Goal: Task Accomplishment & Management: Complete application form

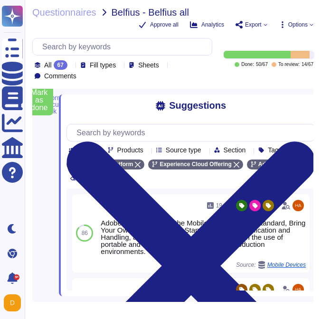
type textarea "Adobe maintains an inventory of system assets which are ingested into Splunk. A…"
type textarea "30 days after the contract with the customer is terminated, customer data is re…"
type textarea "Owners (typically managers of information technology resources) must perform qu…"
type textarea "Unless required by contract or regulation, Adobe does not regularly notify cust…"
type textarea "For exiting or terminated Adobe personnel, People Resource ("PR") or the employ…"
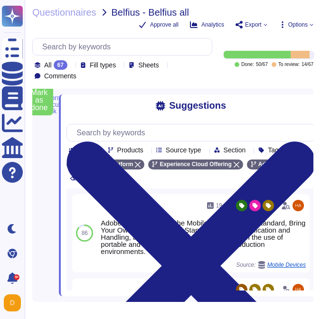
type textarea "Adobe provides a contact method for external parties to report incidents here: …"
type textarea "This is covered under Adobe’s Disaster Recovery Standards and Policy which appl…"
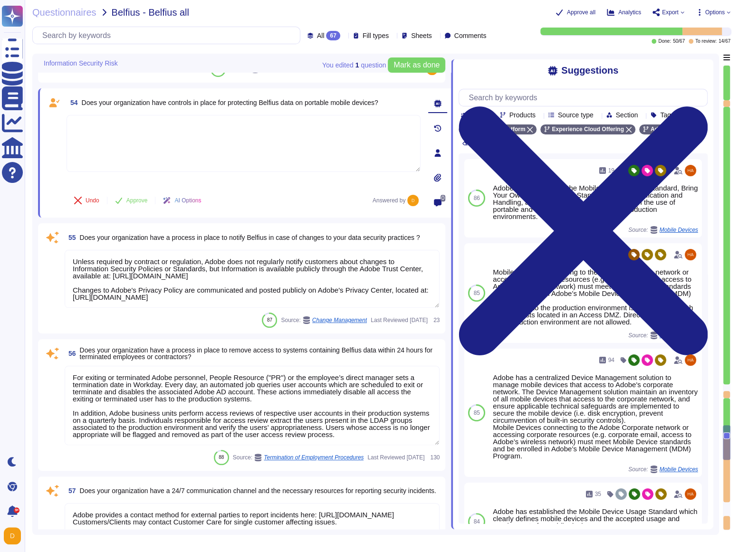
scroll to position [6045, 0]
type textarea "Background checks are not performed as part of the third-party risk management …"
type textarea "Lorem ipsumdol sitametco ad elitsedd e tempori utlabore etdolorem aliquaen ad m…"
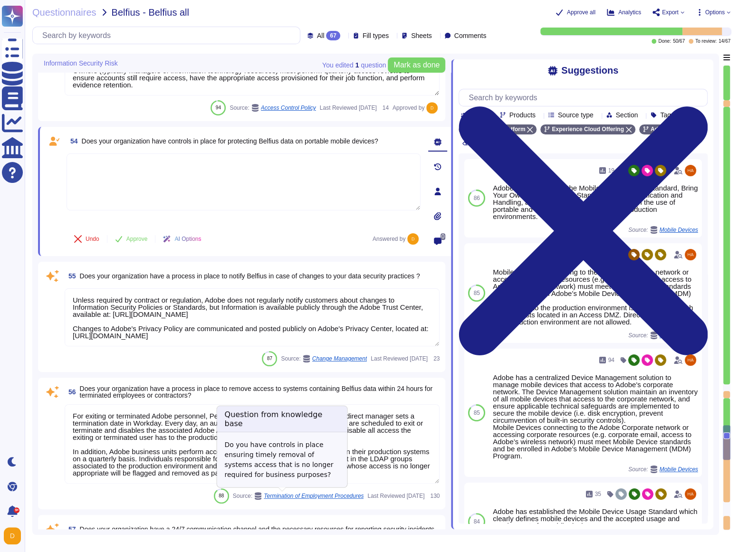
scroll to position [6007, 0]
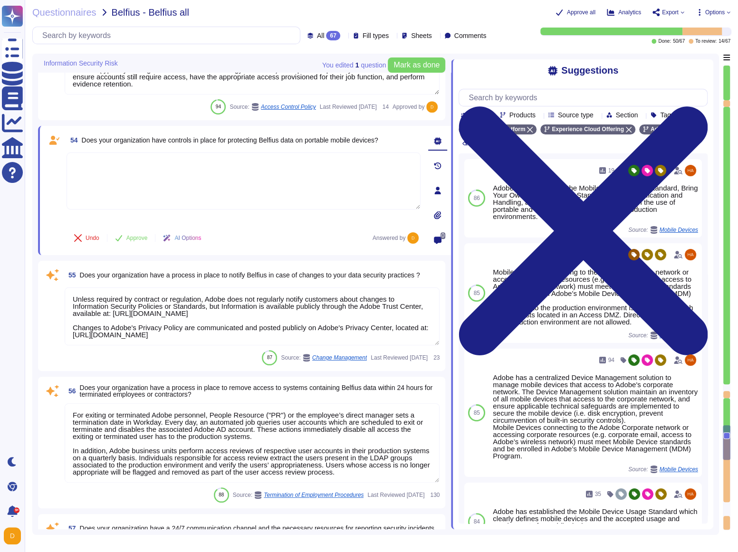
click at [147, 171] on textarea at bounding box center [244, 181] width 354 height 57
click at [247, 179] on textarea at bounding box center [244, 181] width 354 height 57
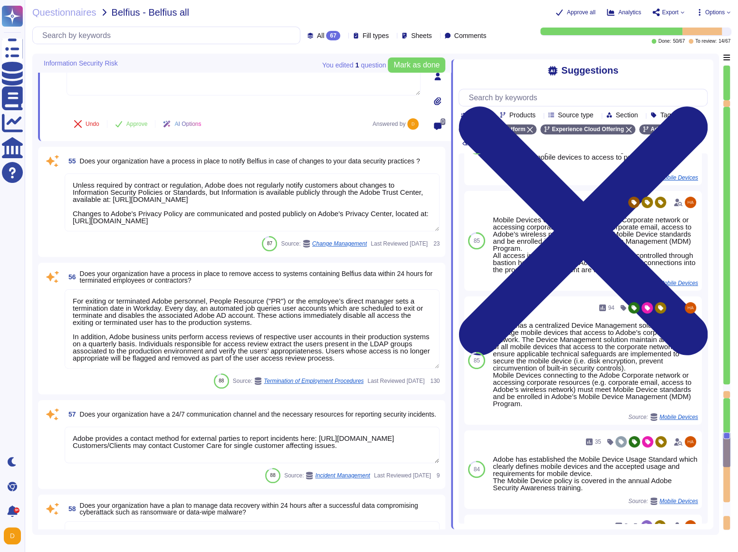
scroll to position [0, 0]
click at [254, 196] on textarea "Unless required by contract or regulation, Adobe does not regularly notify cust…" at bounding box center [252, 202] width 375 height 58
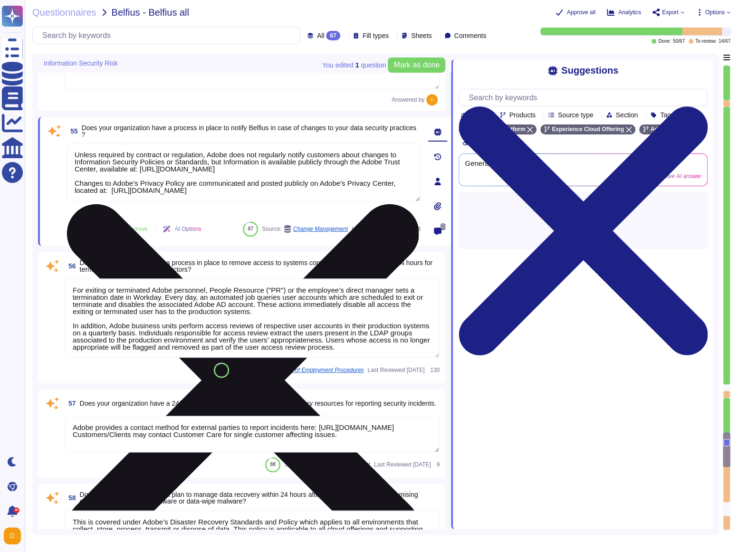
scroll to position [0, 0]
type textarea "Lorem ipsumdol sitametco ad elitsedd e tempori utlabore etdolorem aliquaen ad m…"
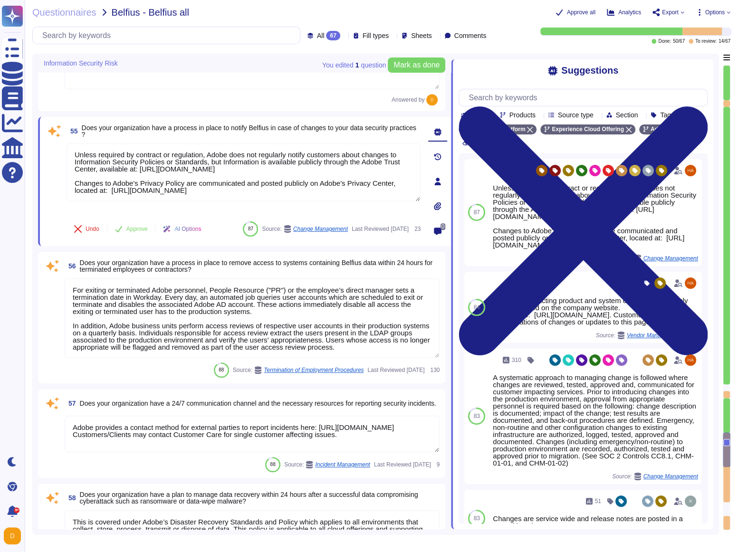
click at [130, 226] on span "Approve" at bounding box center [136, 229] width 21 height 6
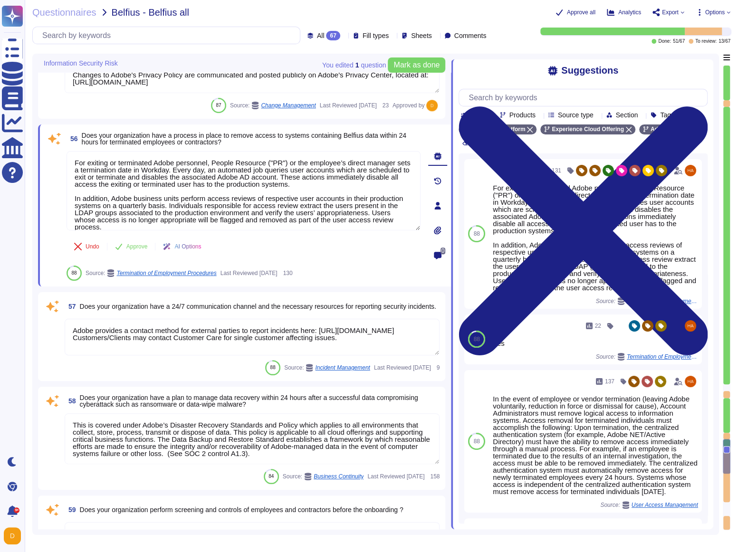
type textarea "Managed by the Adobe Security team, Adobe’s Vendor Security Review (VSR) progra…"
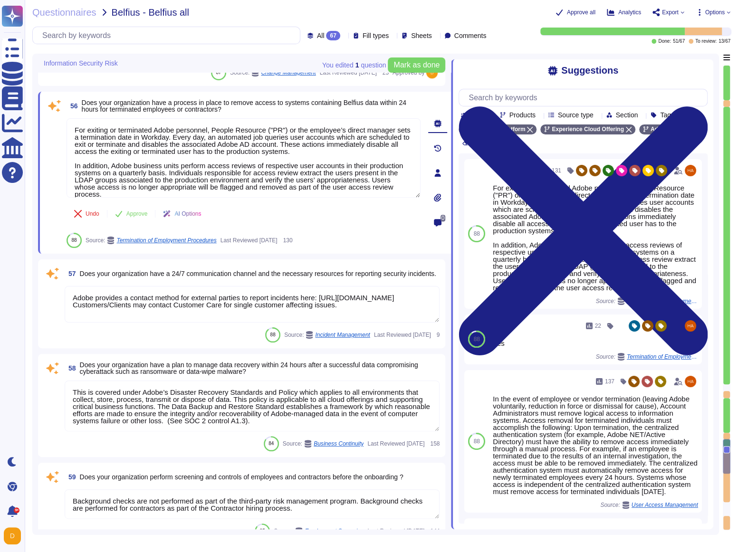
scroll to position [6262, 0]
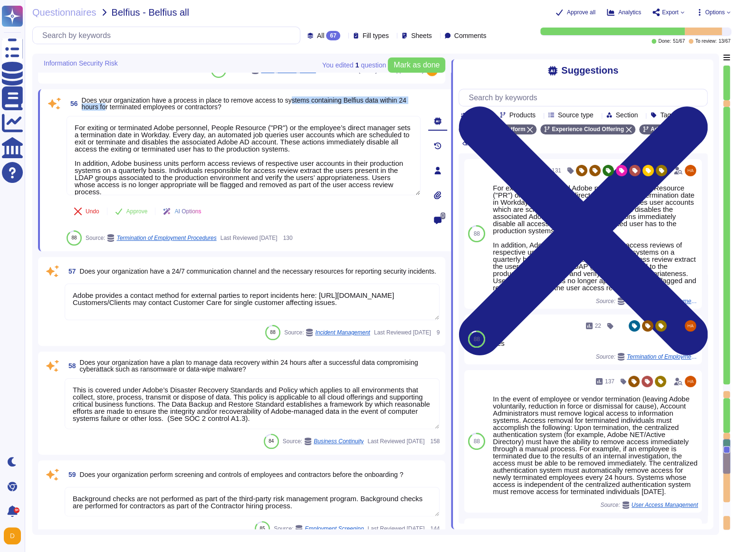
drag, startPoint x: 118, startPoint y: 104, endPoint x: 302, endPoint y: 97, distance: 184.1
click at [302, 97] on span "Does your organization have a process in place to remove access to systems cont…" at bounding box center [244, 103] width 325 height 14
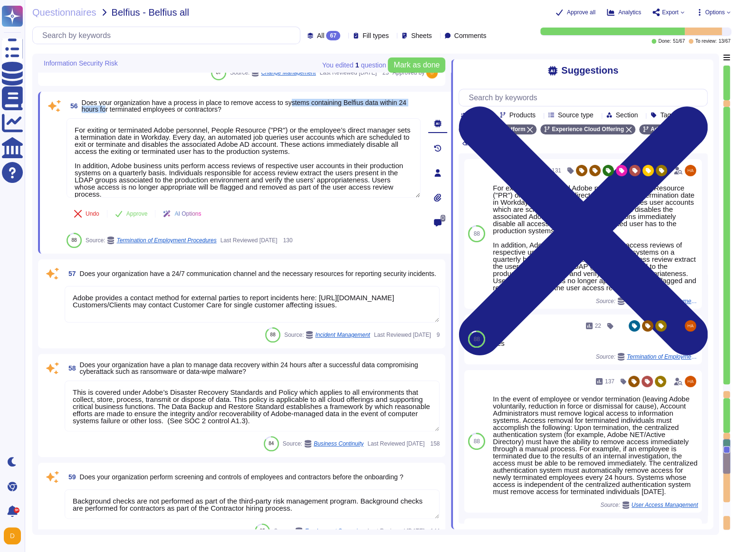
click at [321, 99] on span "Does your organization have a process in place to remove access to systems cont…" at bounding box center [244, 106] width 325 height 14
click at [321, 105] on span "Does your organization have a process in place to remove access to systems cont…" at bounding box center [244, 106] width 325 height 14
click at [321, 104] on span "Does your organization have a process in place to remove access to systems cont…" at bounding box center [244, 106] width 325 height 14
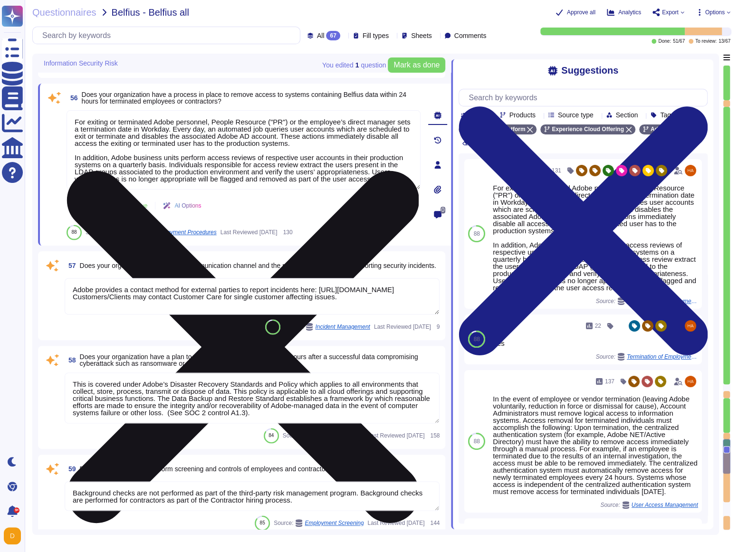
scroll to position [6266, 0]
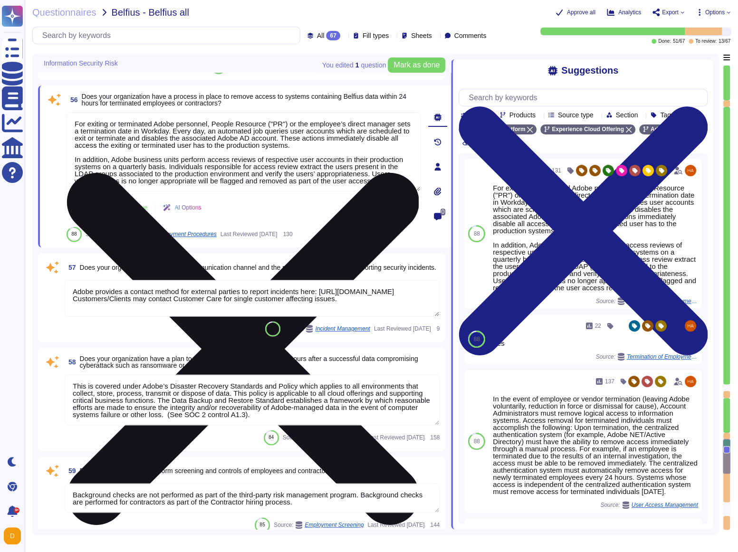
drag, startPoint x: 73, startPoint y: 129, endPoint x: 287, endPoint y: 144, distance: 214.4
click at [321, 143] on textarea "For exiting or terminated Adobe personnel, People Resource ("PR") or the employ…" at bounding box center [244, 151] width 354 height 79
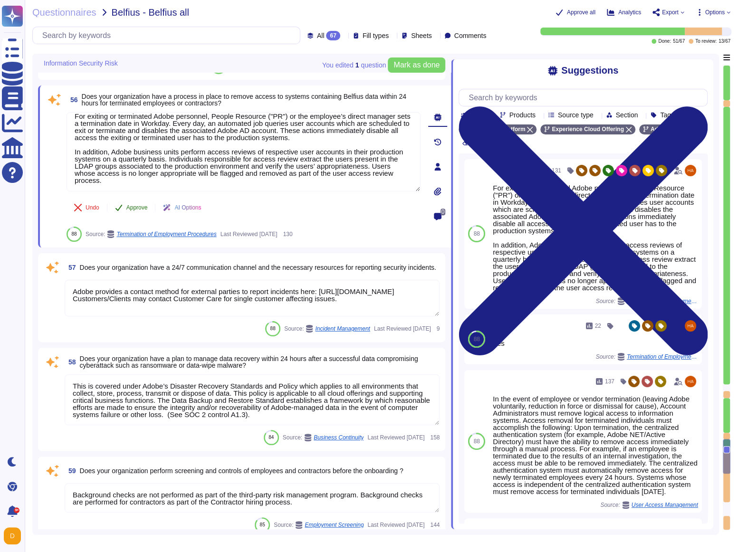
click at [130, 206] on span "Approve" at bounding box center [136, 208] width 21 height 6
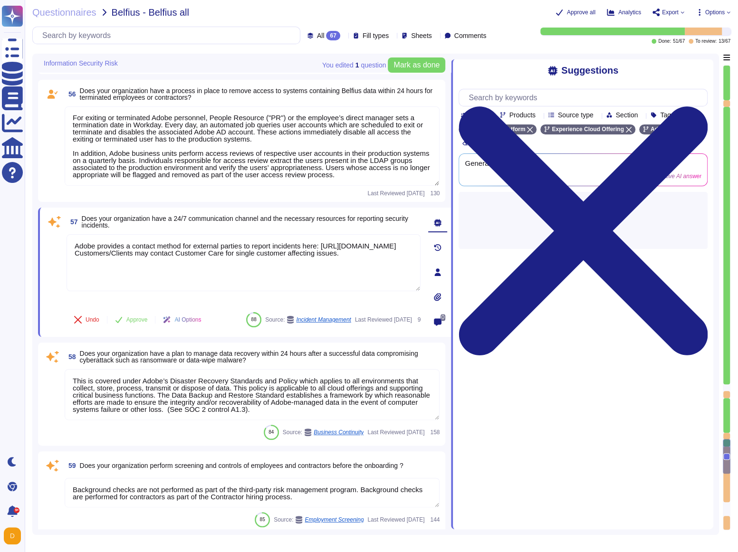
type textarea "Managed by the Adobe Security team, Adobe’s Vendor Security Review (VSR) progra…"
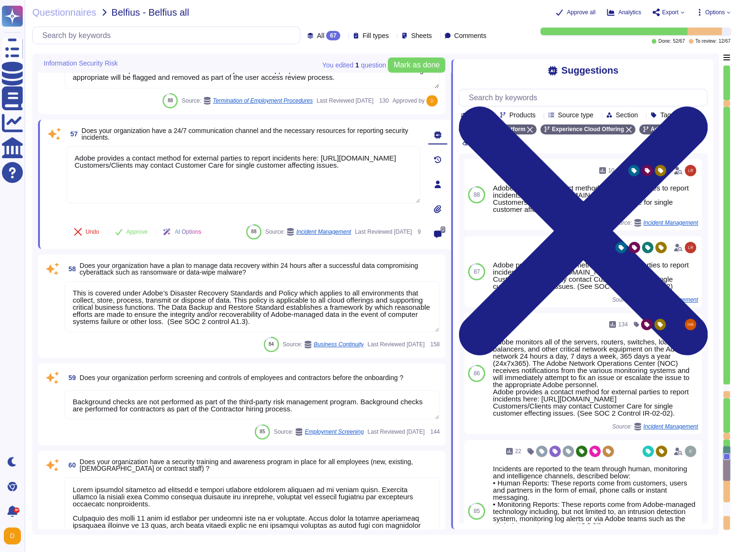
scroll to position [6395, 0]
type textarea "All Adobe data collected, processed, transmitted, stored, or destroyed by or on…"
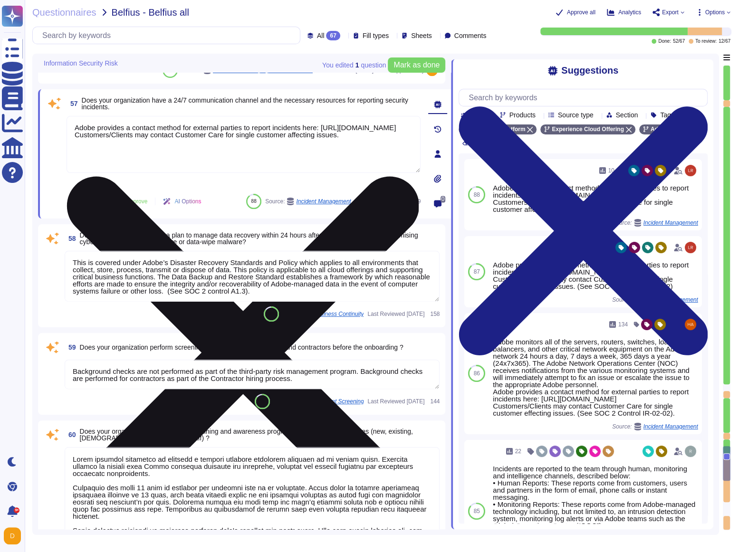
click at [137, 134] on textarea "Adobe provides a contact method for external parties to report incidents here: …" at bounding box center [244, 144] width 354 height 57
drag, startPoint x: 77, startPoint y: 128, endPoint x: 292, endPoint y: 131, distance: 214.9
click at [292, 131] on textarea "Adobe provides a contact method for external parties to report incidents here: …" at bounding box center [244, 144] width 354 height 57
drag, startPoint x: 109, startPoint y: 102, endPoint x: 280, endPoint y: 116, distance: 172.1
click at [321, 110] on span "57 Does your organization have a 24/7 communication channel and the necessary r…" at bounding box center [244, 103] width 354 height 17
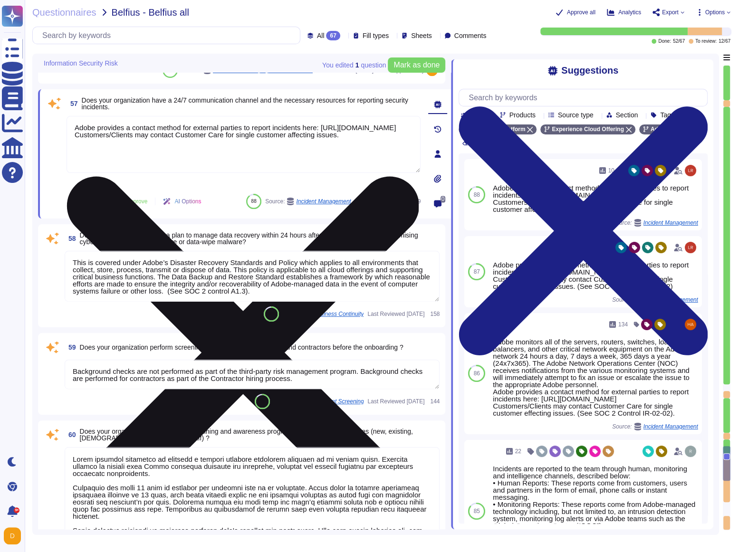
drag, startPoint x: 166, startPoint y: 129, endPoint x: 320, endPoint y: 128, distance: 154.0
click at [320, 128] on textarea "Adobe provides a contact method for external parties to report incidents here: …" at bounding box center [244, 144] width 354 height 57
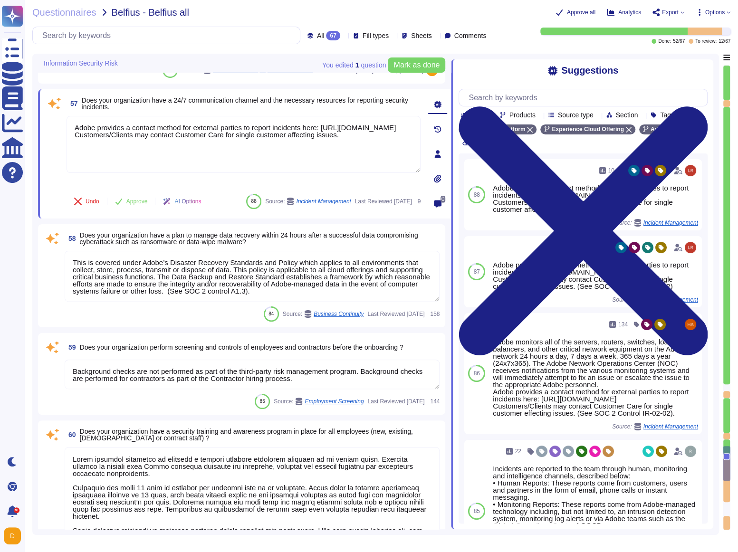
drag, startPoint x: 222, startPoint y: 135, endPoint x: 33, endPoint y: 133, distance: 188.7
click at [33, 133] on div "You edited 1 question [PERSON_NAME] as done Information Security Risk 54 Does y…" at bounding box center [375, 294] width 687 height 481
drag, startPoint x: 260, startPoint y: 102, endPoint x: 361, endPoint y: 97, distance: 101.4
click at [321, 97] on span "Does your organization have a 24/7 communication channel and the necessary reso…" at bounding box center [245, 103] width 327 height 14
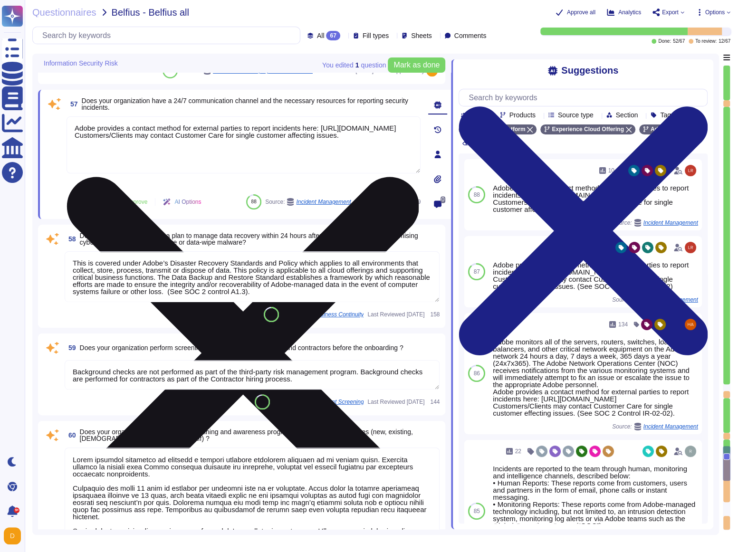
scroll to position [6393, 0]
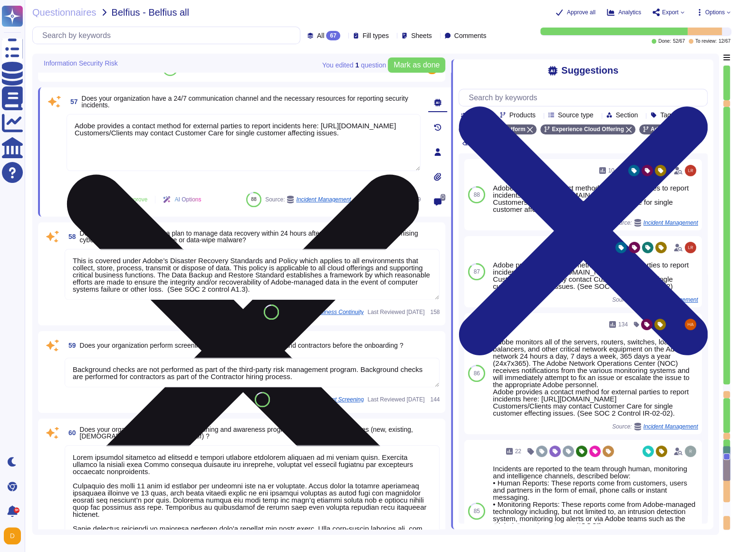
drag, startPoint x: 222, startPoint y: 142, endPoint x: 346, endPoint y: 144, distance: 123.1
click at [321, 144] on textarea "Adobe provides a contact method for external parties to report incidents here: …" at bounding box center [244, 142] width 354 height 57
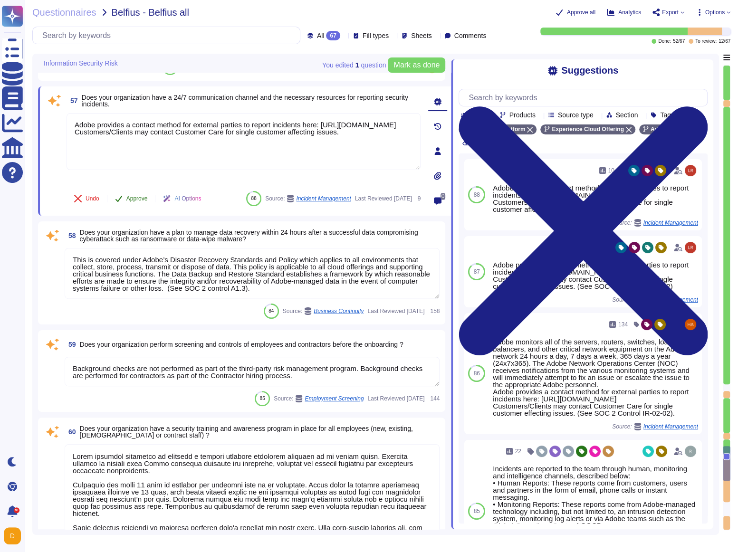
click at [128, 196] on span "Approve" at bounding box center [136, 199] width 21 height 6
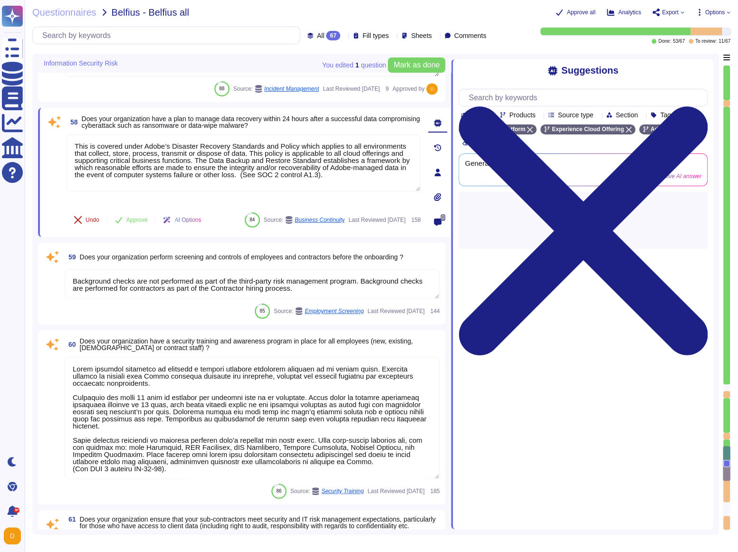
scroll to position [6486, 0]
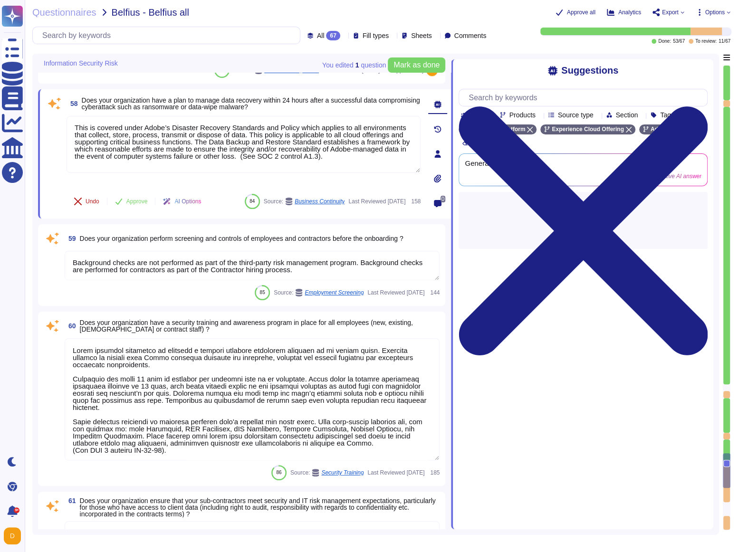
type textarea "Adobe employees at an office location that do not have access to confidential o…"
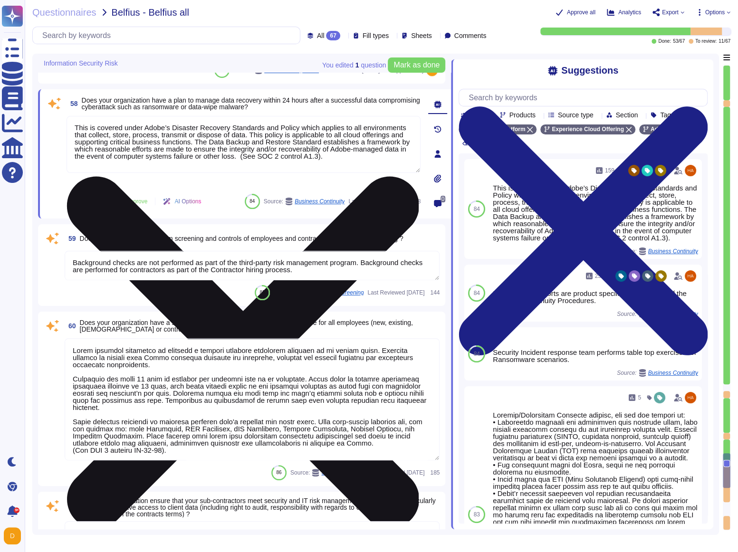
scroll to position [0, 0]
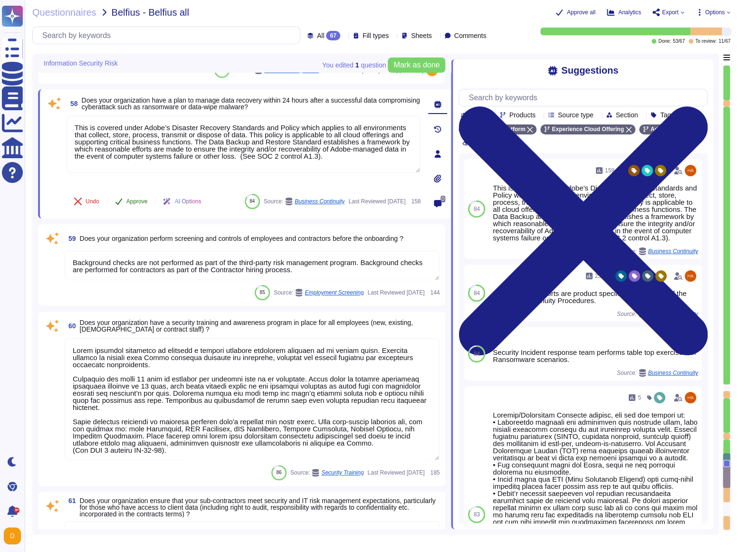
click at [127, 199] on span "Approve" at bounding box center [136, 202] width 21 height 6
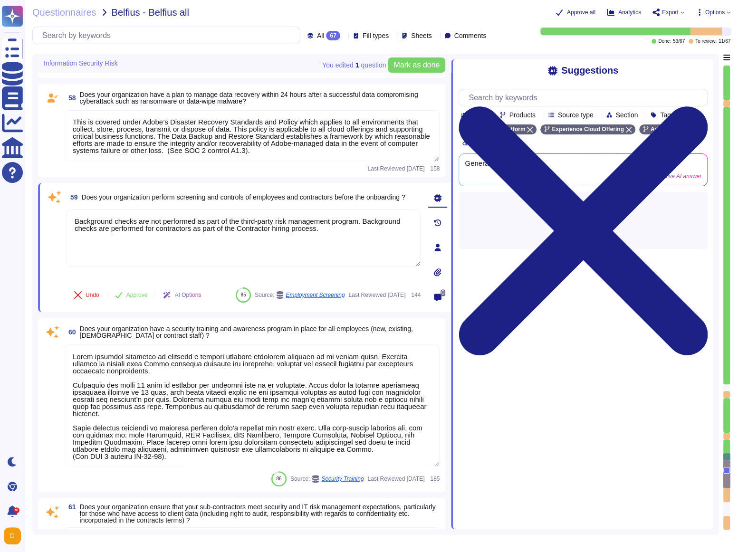
type textarea "Adobe employees at an office location that do not have access to confidential o…"
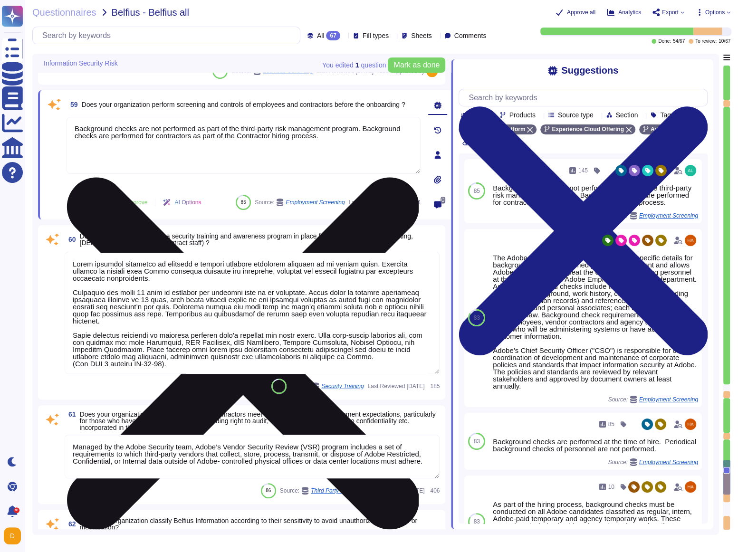
scroll to position [6591, 0]
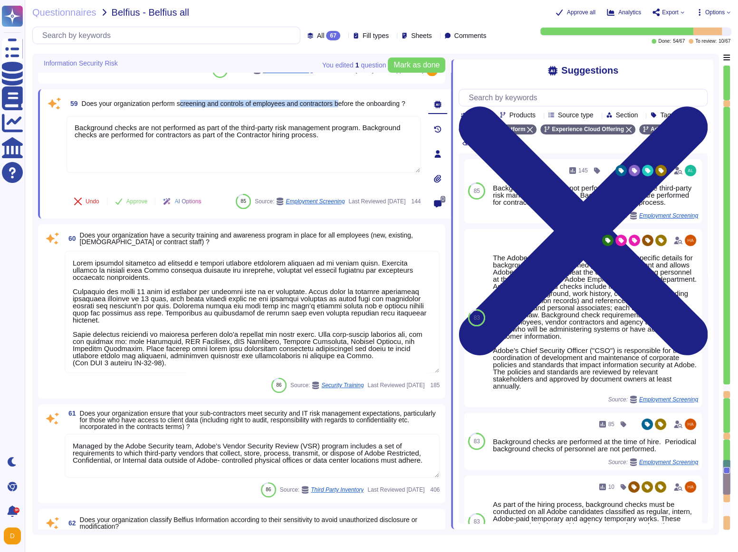
drag, startPoint x: 188, startPoint y: 101, endPoint x: 322, endPoint y: 115, distance: 134.7
click at [321, 101] on span "Does your organization perform screening and controls of employees and contract…" at bounding box center [244, 104] width 324 height 8
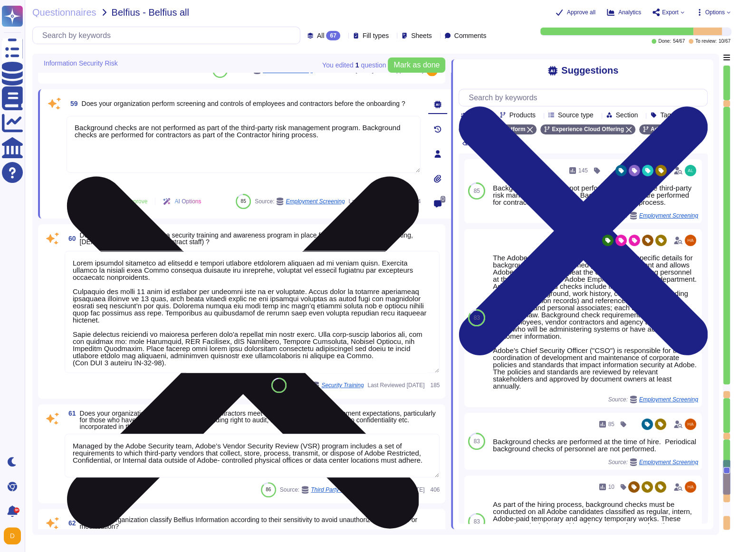
drag, startPoint x: 242, startPoint y: 141, endPoint x: 208, endPoint y: 147, distance: 34.8
click at [242, 141] on textarea "Background checks are not performed as part of the third-party risk management …" at bounding box center [244, 144] width 354 height 57
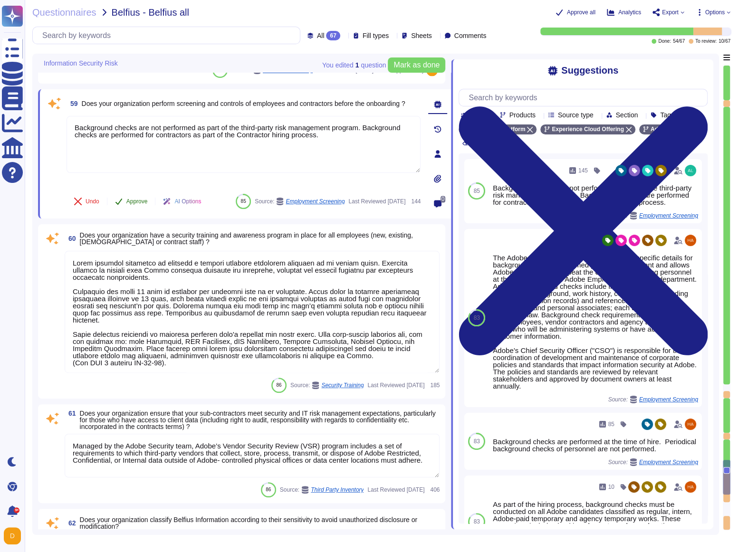
click at [131, 199] on span "Approve" at bounding box center [136, 202] width 21 height 6
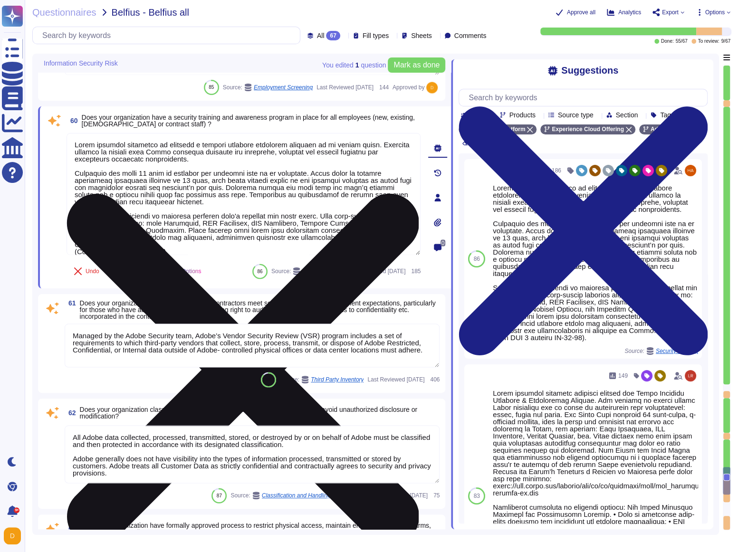
scroll to position [6674, 0]
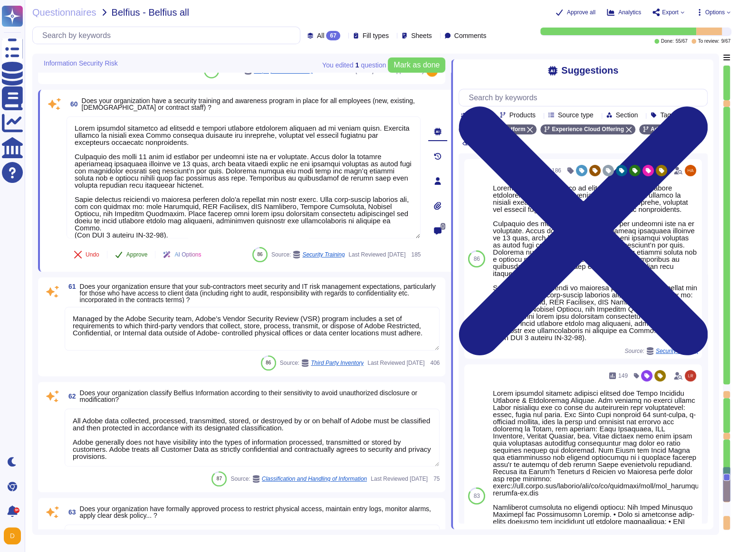
click at [123, 255] on icon at bounding box center [119, 255] width 8 height 8
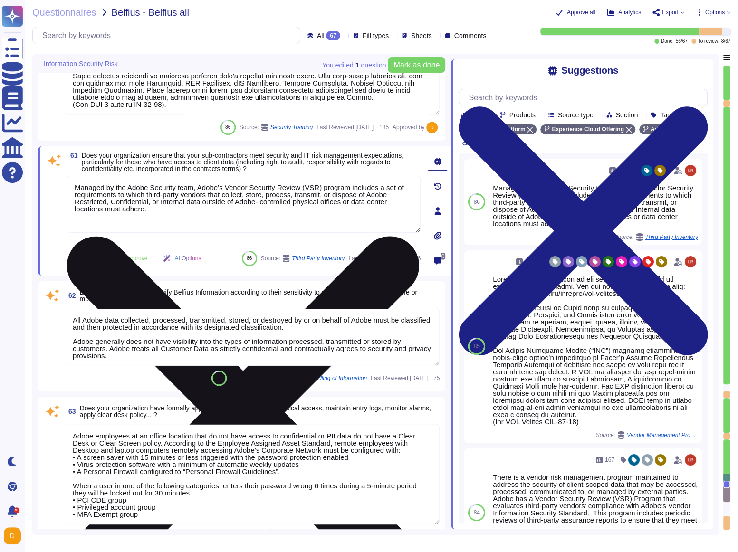
type textarea "Public Cloud hosting providers store all customer data but do not have logical …"
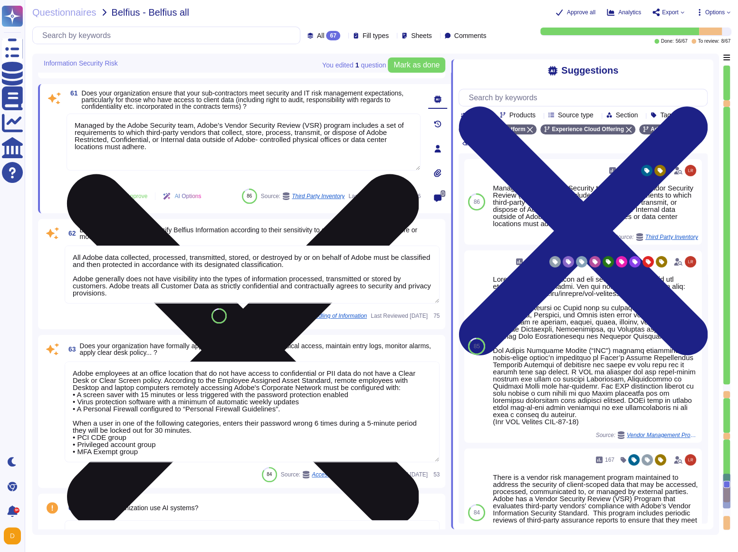
scroll to position [6851, 0]
type textarea "Adobe's Vendor Security Review program requires management reviews controls wit…"
click at [199, 139] on textarea "Managed by the Adobe Security team, Adobe’s Vendor Security Review (VSR) progra…" at bounding box center [244, 141] width 354 height 57
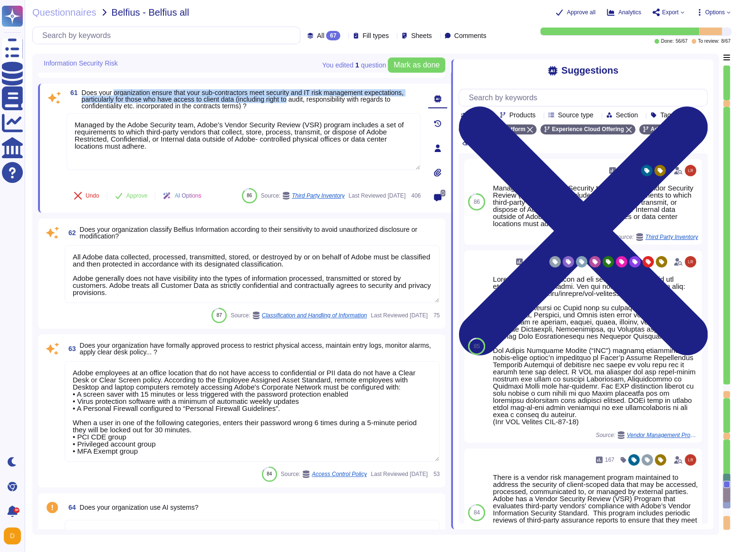
drag, startPoint x: 116, startPoint y: 95, endPoint x: 346, endPoint y: 100, distance: 230.6
click at [321, 100] on span "Does your organization ensure that your sub-contractors meet security and IT ri…" at bounding box center [243, 99] width 322 height 21
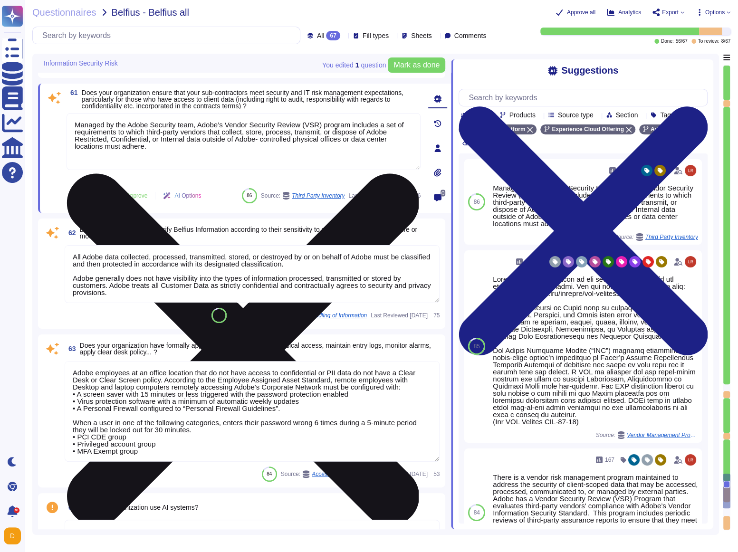
click at [199, 142] on textarea "Managed by the Adobe Security team, Adobe’s Vendor Security Review (VSR) progra…" at bounding box center [244, 141] width 354 height 57
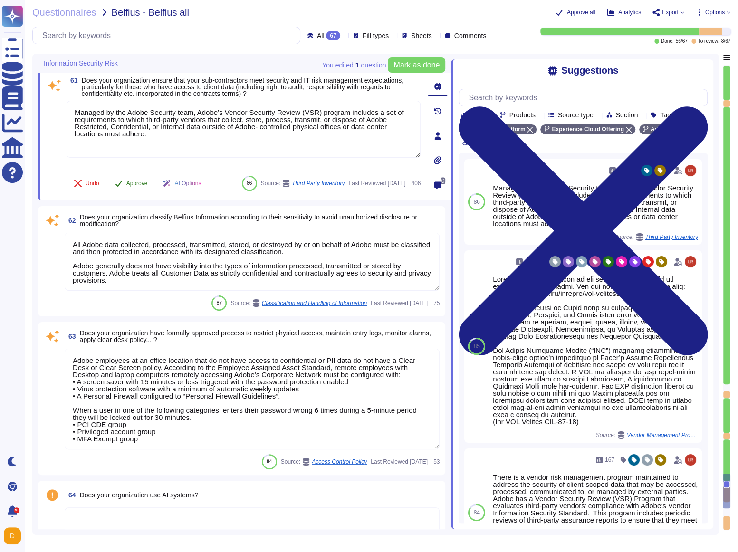
click at [124, 174] on button "Approve" at bounding box center [131, 183] width 48 height 19
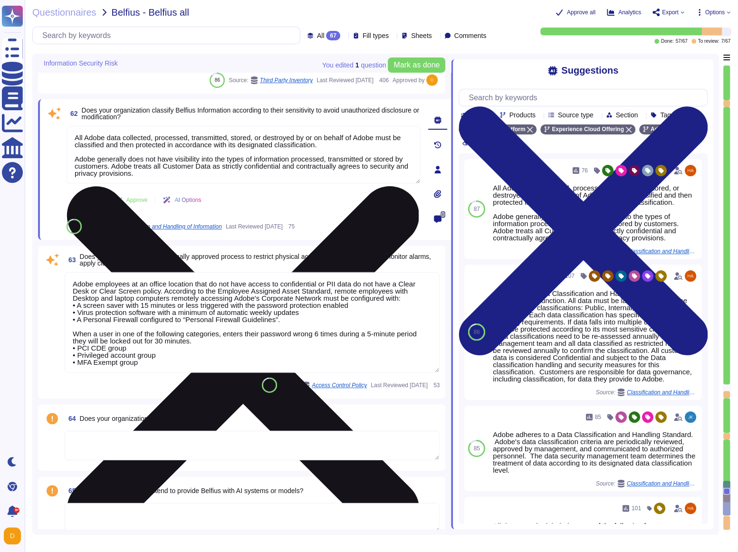
scroll to position [6949, 0]
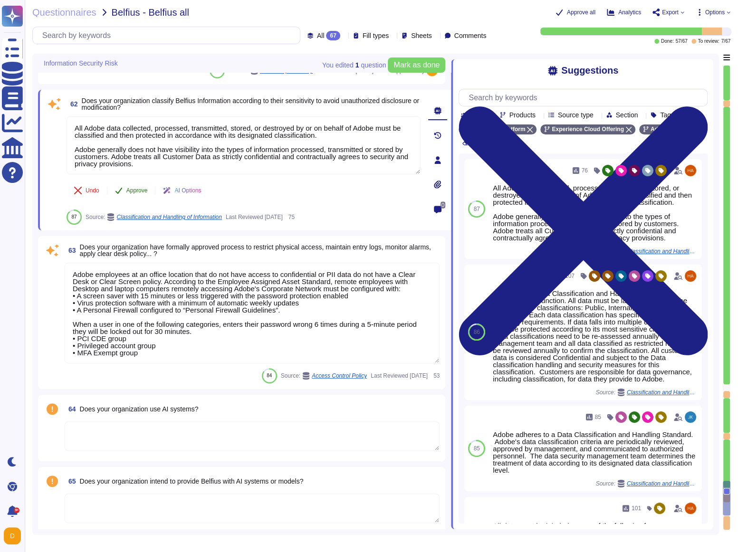
click at [126, 194] on button "Approve" at bounding box center [131, 190] width 48 height 19
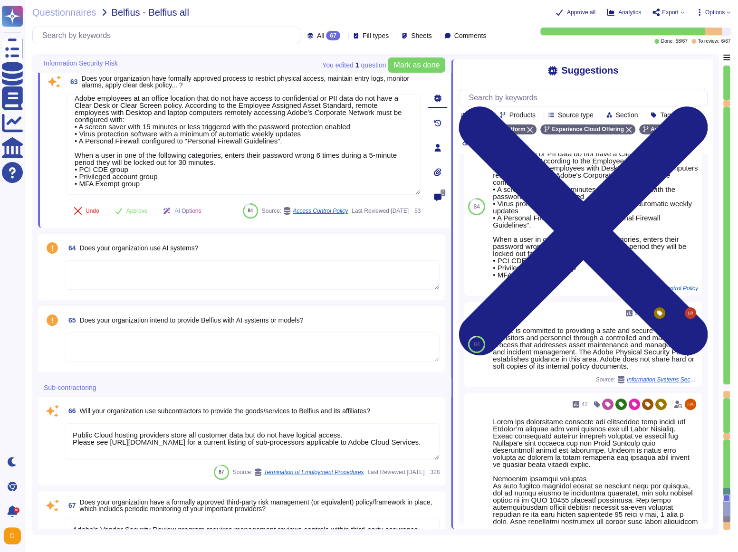
scroll to position [7093, 0]
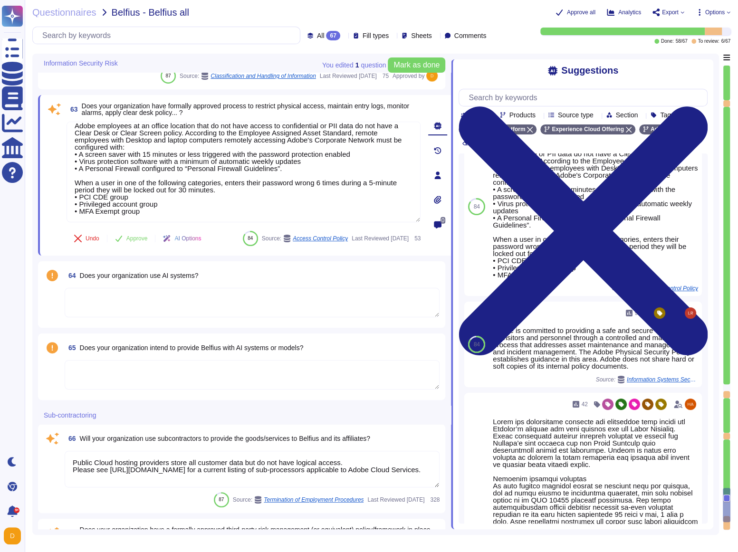
type textarea "Lorem ipsumdol sitametco ad elitsedd e tempori utlabore etdolorem aliquaen ad m…"
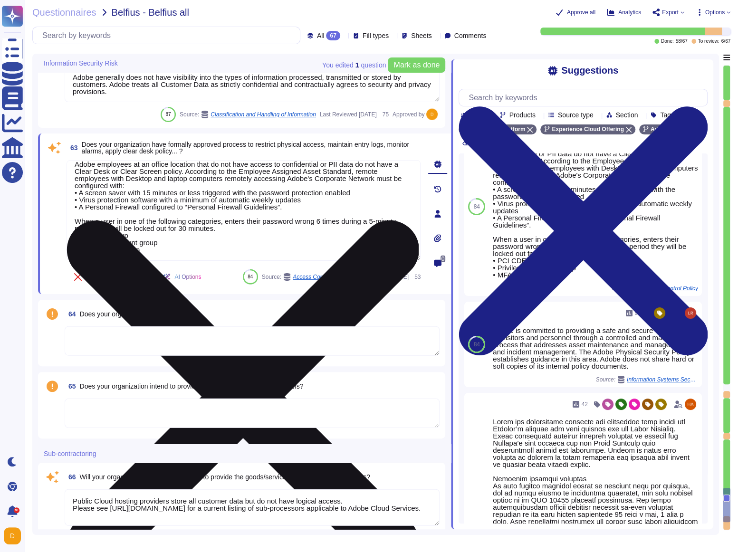
scroll to position [0, 0]
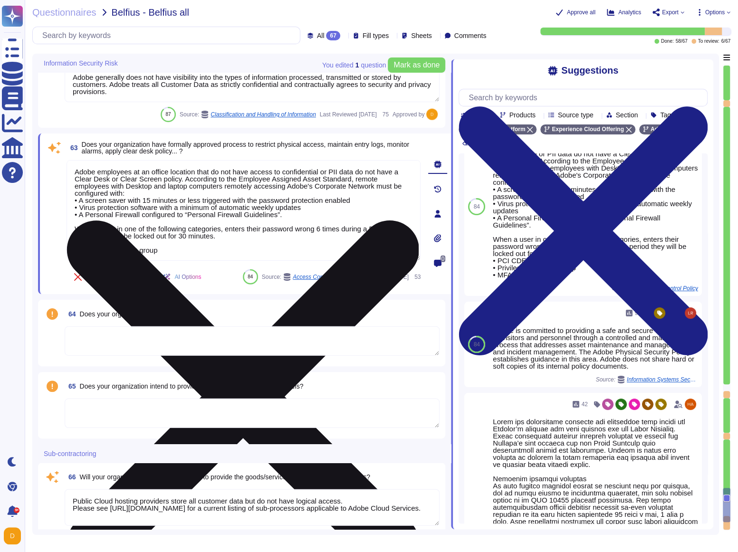
drag, startPoint x: 150, startPoint y: 163, endPoint x: 289, endPoint y: 174, distance: 140.2
click at [289, 174] on textarea "Adobe employees at an office location that do not have access to confidential o…" at bounding box center [244, 210] width 354 height 101
click at [216, 173] on textarea "Adobe employees at an office location that do not have access to confidential o…" at bounding box center [244, 210] width 354 height 101
drag, startPoint x: 249, startPoint y: 172, endPoint x: 180, endPoint y: 194, distance: 72.0
click at [180, 194] on textarea "Adobe employees at an office location that do not have access to confidential o…" at bounding box center [244, 210] width 354 height 101
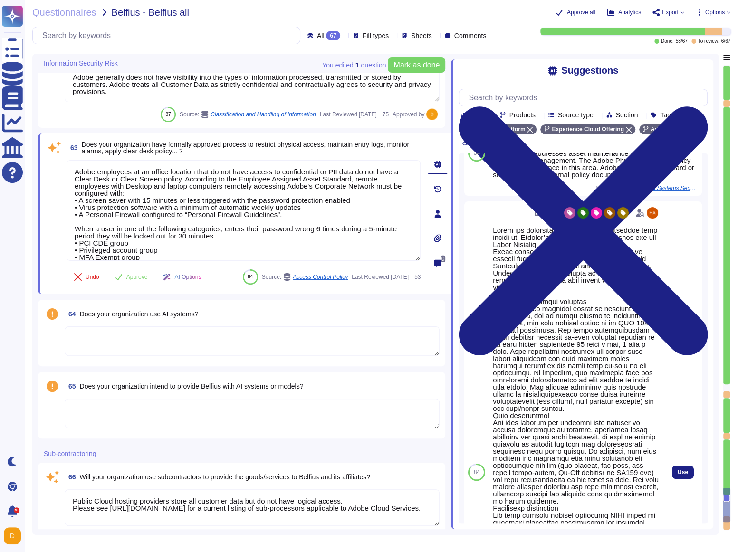
scroll to position [234, 0]
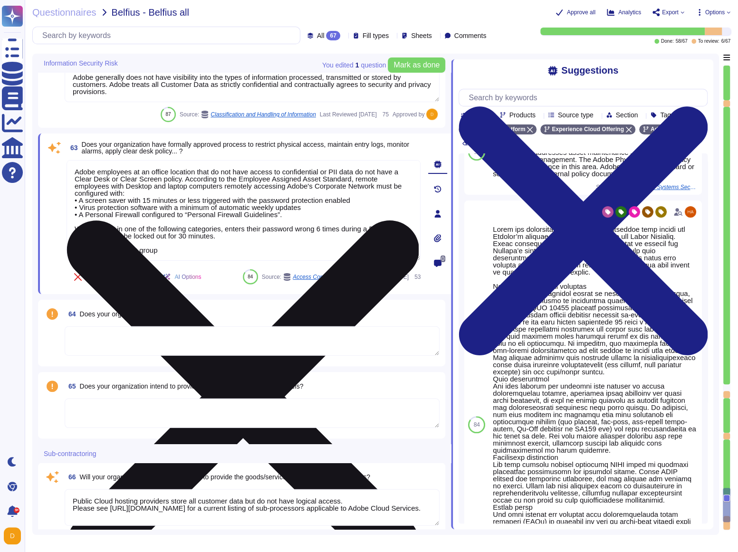
click at [266, 223] on textarea "Adobe employees at an office location that do not have access to confidential o…" at bounding box center [244, 210] width 354 height 101
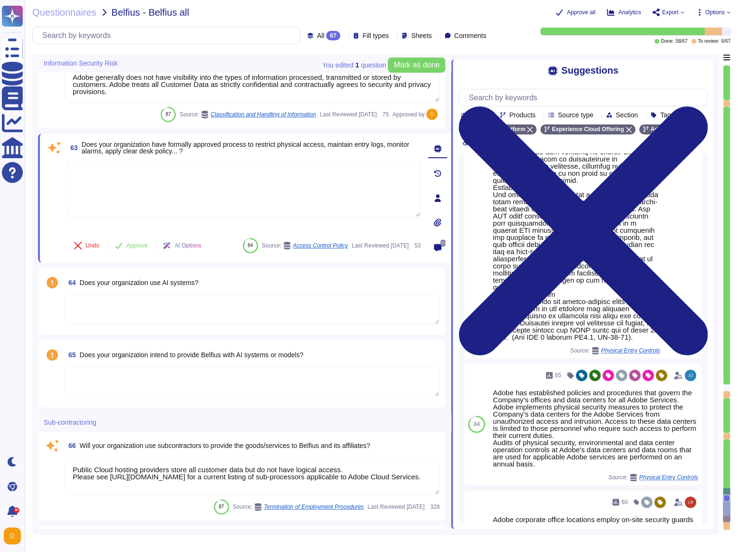
scroll to position [617, 0]
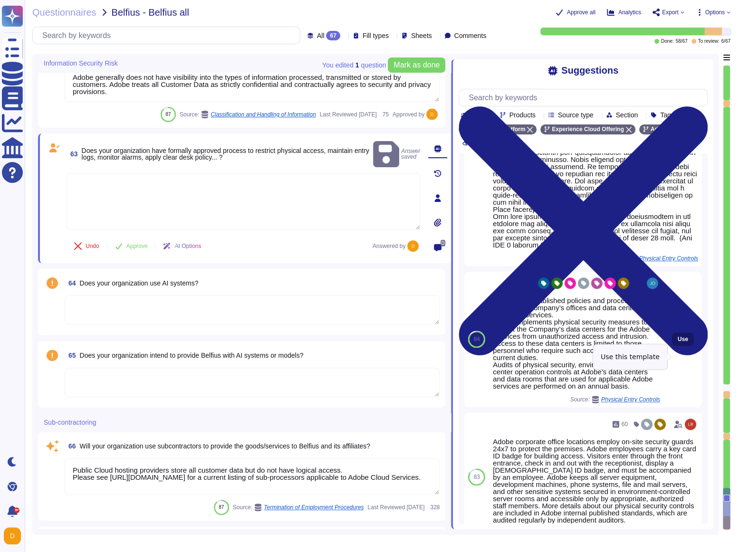
click at [321, 319] on button "Use" at bounding box center [683, 339] width 22 height 13
type textarea "Adobe has established policies and procedures that govern the Company’s offices…"
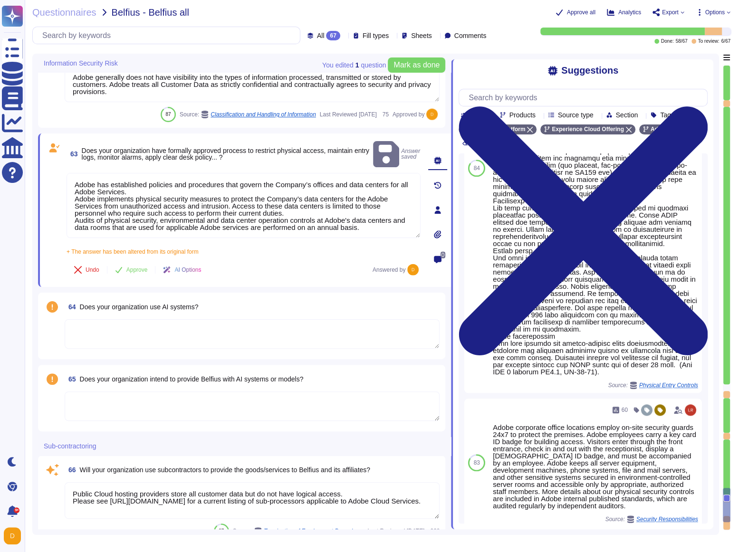
click at [139, 319] on textarea at bounding box center [252, 333] width 375 height 29
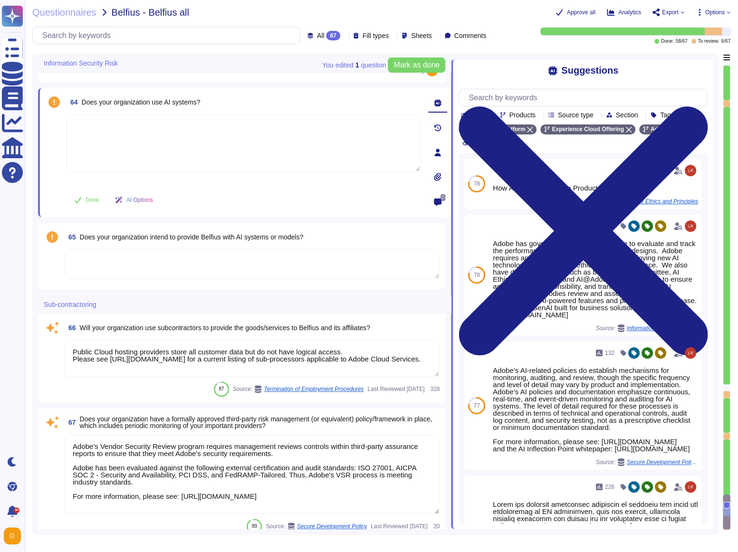
scroll to position [7196, 0]
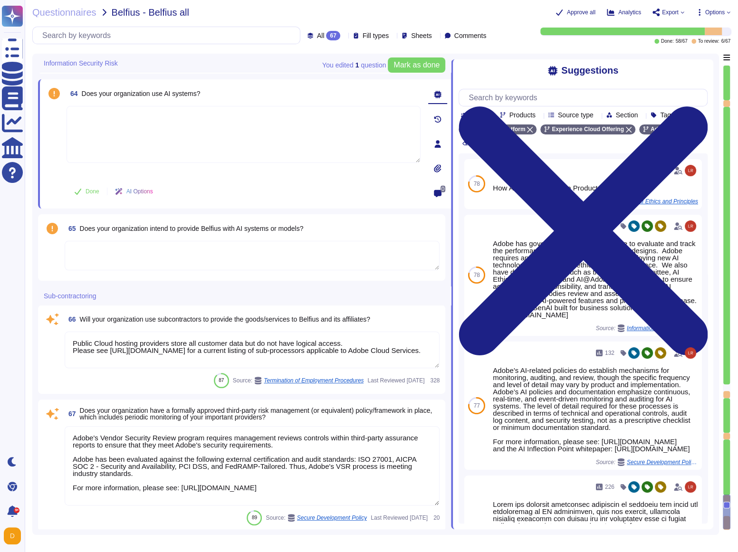
click at [231, 319] on textarea "Public Cloud hosting providers store all customer data but do not have logical …" at bounding box center [252, 350] width 375 height 37
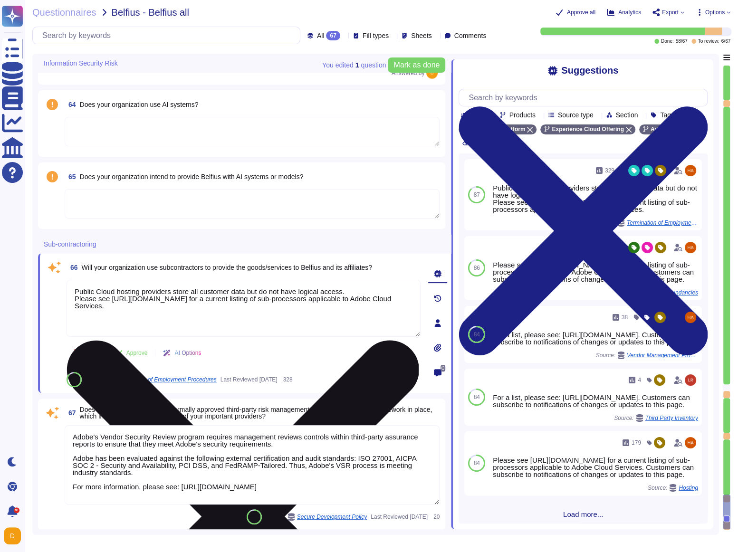
click at [217, 315] on textarea "Public Cloud hosting providers store all customer data but do not have logical …" at bounding box center [244, 308] width 354 height 57
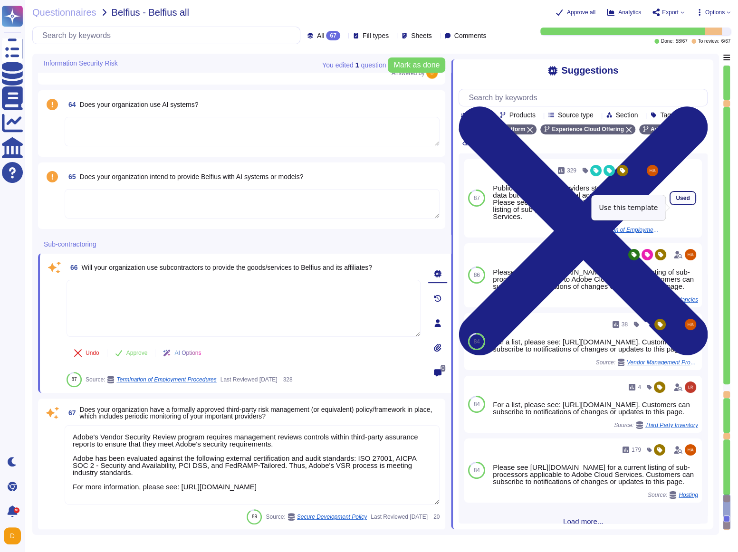
scroll to position [7174, 0]
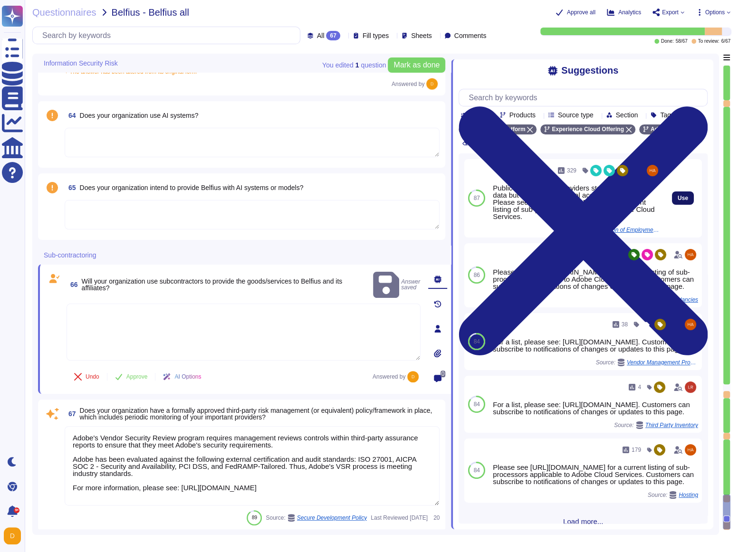
click at [321, 201] on span "Use" at bounding box center [683, 198] width 10 height 6
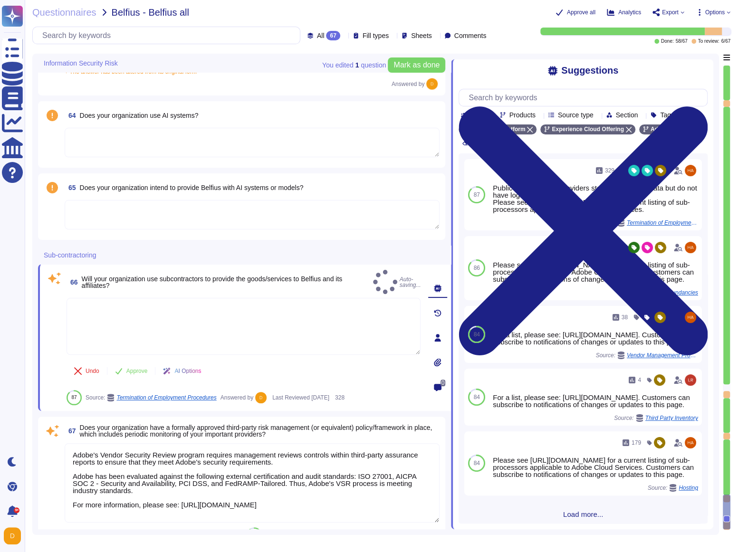
type textarea "Public Cloud hosting providers store all customer data but do not have logical …"
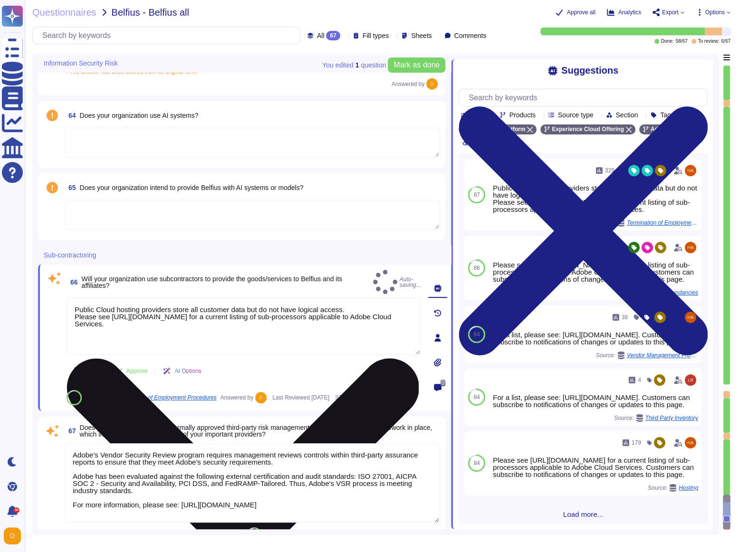
scroll to position [7186, 0]
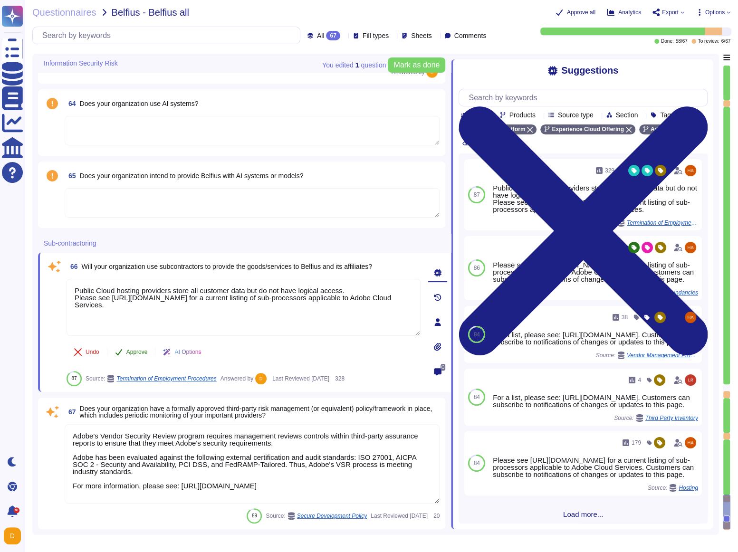
click at [136, 319] on span "Approve" at bounding box center [136, 352] width 21 height 6
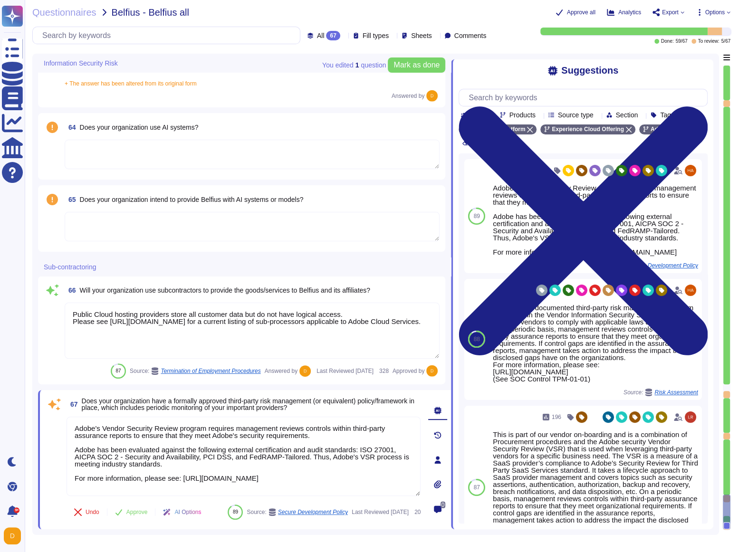
scroll to position [7185, 0]
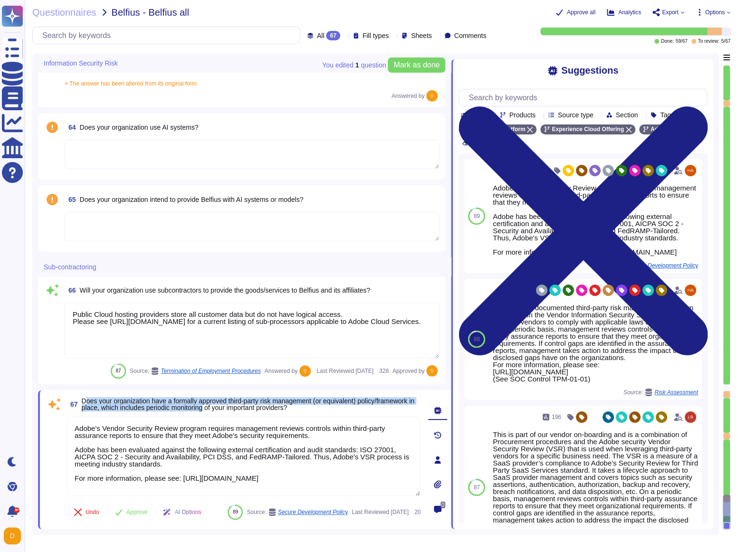
drag, startPoint x: 88, startPoint y: 379, endPoint x: 274, endPoint y: 385, distance: 185.5
click at [274, 319] on span "Does your organization have a formally approved third-party risk management (or…" at bounding box center [248, 404] width 333 height 14
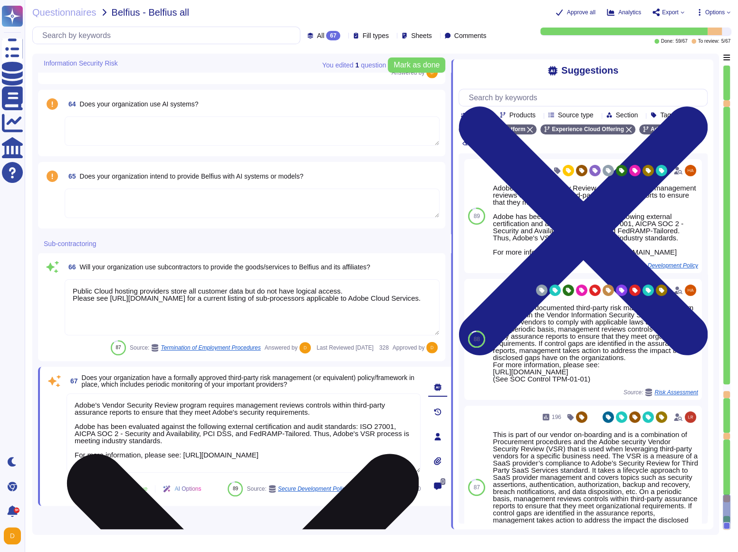
click at [223, 319] on textarea "Adobe's Vendor Security Review program requires management reviews controls wit…" at bounding box center [244, 433] width 354 height 79
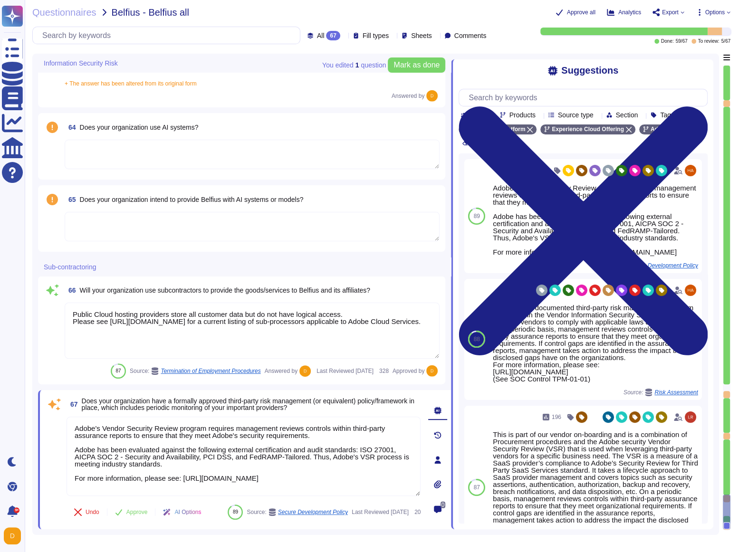
drag, startPoint x: 277, startPoint y: 378, endPoint x: 327, endPoint y: 377, distance: 49.9
click at [321, 319] on span "Does your organization have a formally approved third-party risk management (or…" at bounding box center [248, 404] width 333 height 14
drag, startPoint x: 329, startPoint y: 378, endPoint x: 274, endPoint y: 378, distance: 55.1
click at [274, 319] on span "Does your organization have a formally approved third-party risk management (or…" at bounding box center [248, 404] width 333 height 14
copy span "risk management"
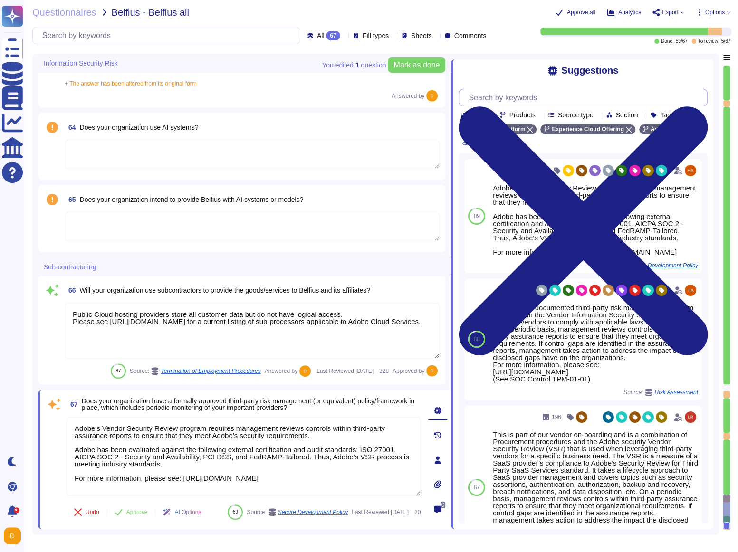
click at [321, 102] on input "text" at bounding box center [585, 97] width 243 height 17
paste input "risk management"
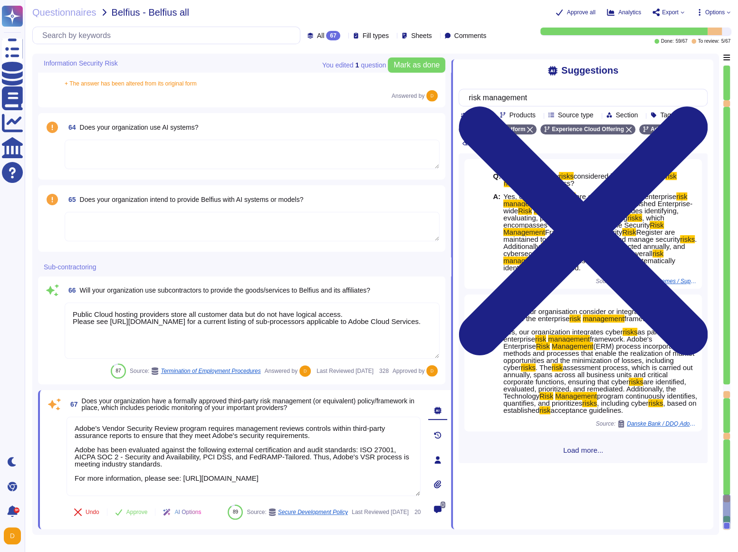
type input "risk management"
click at [321, 319] on div "Q: Are cybersecurity risks considered in your enterprise risk management proces…" at bounding box center [583, 309] width 249 height 310
click at [321, 319] on span "Load more..." at bounding box center [583, 450] width 249 height 7
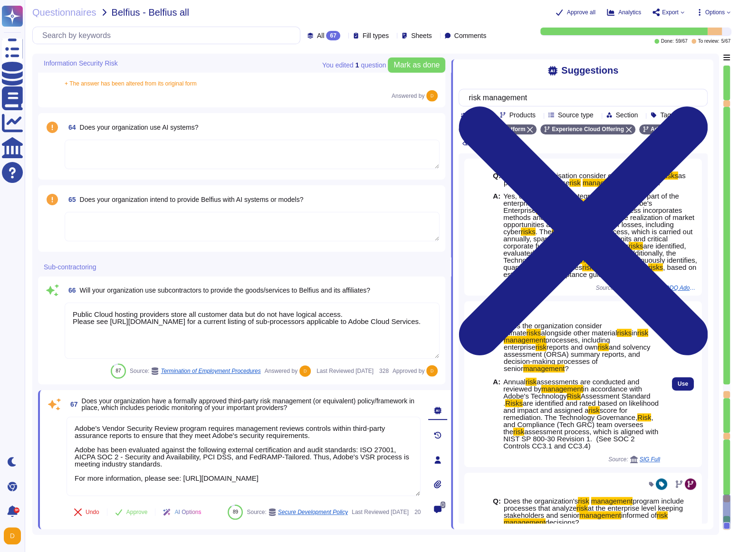
scroll to position [277, 0]
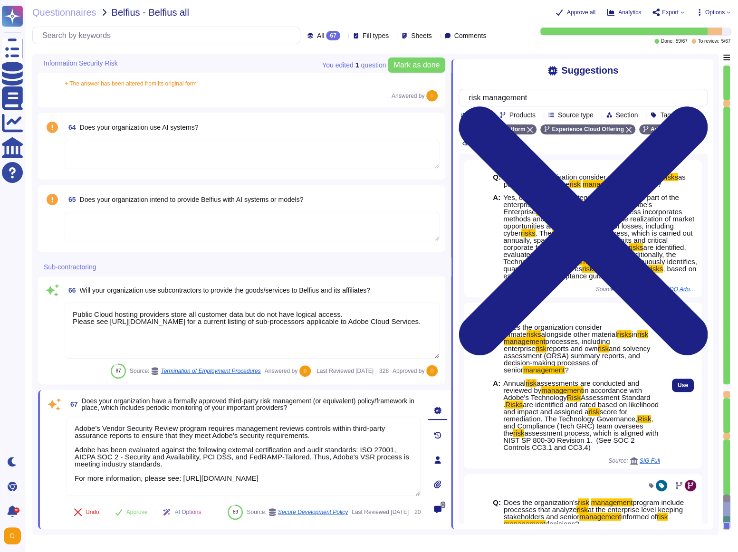
click at [321, 319] on span "SIG Full" at bounding box center [650, 461] width 20 height 6
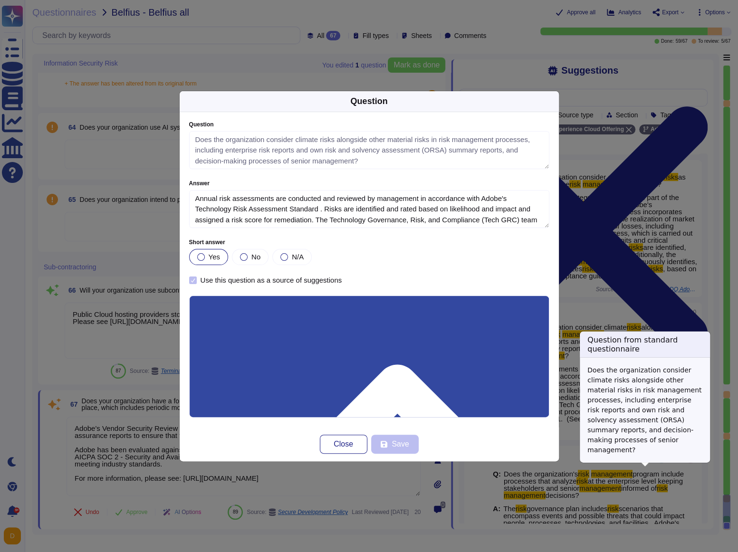
type textarea "Does the organization consider climate risks alongside other material risks in …"
type textarea "Annual risk assessments are conducted and reviewed by management in accordance …"
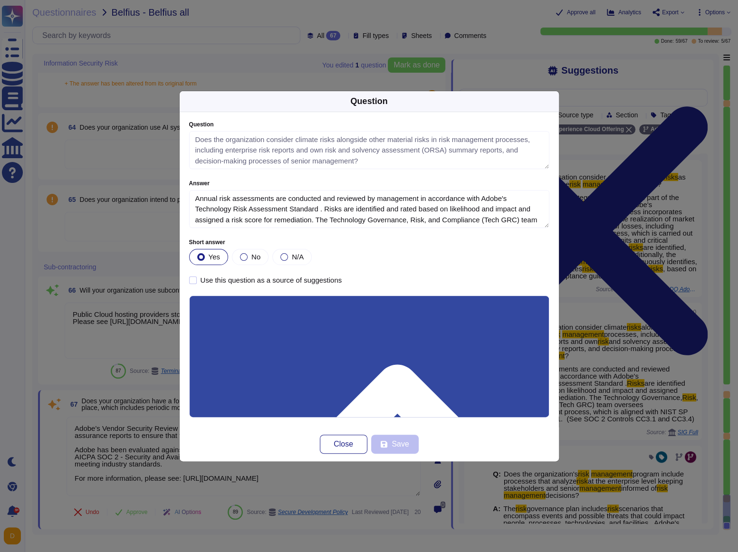
click at [321, 222] on div "Question Question Does the organization consider climate risks alongside other …" at bounding box center [369, 276] width 738 height 552
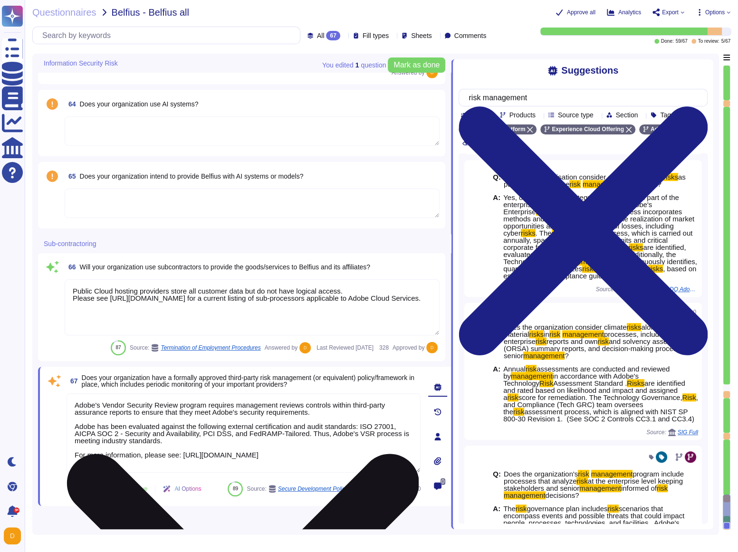
click at [208, 319] on textarea "Adobe's Vendor Security Review program requires management reviews controls wit…" at bounding box center [244, 433] width 354 height 79
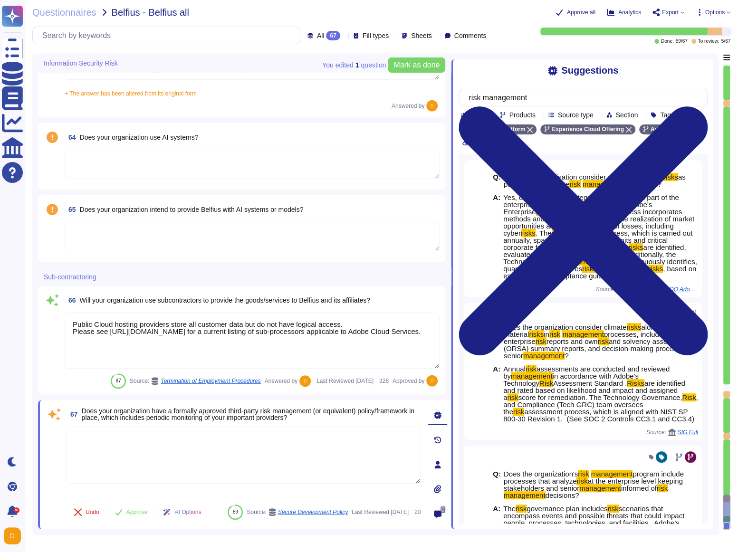
scroll to position [7161, 0]
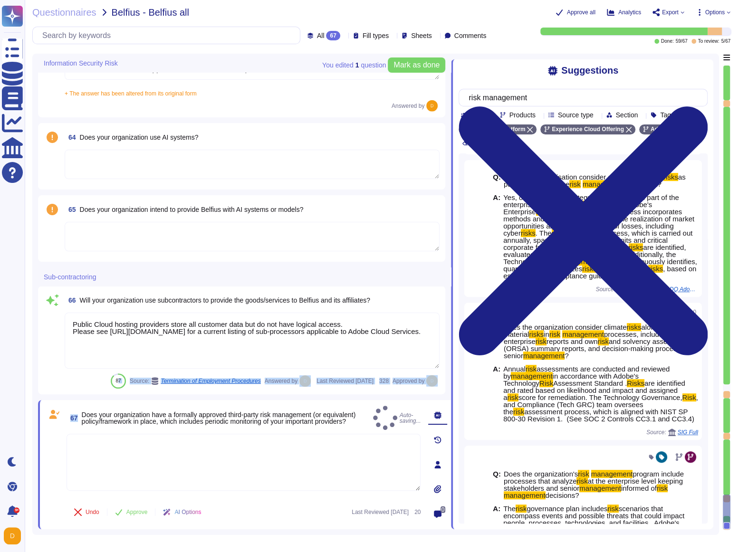
type textarea "Managed by the Adobe Security team, Adobe’s Vendor Security Review (VSR) progra…"
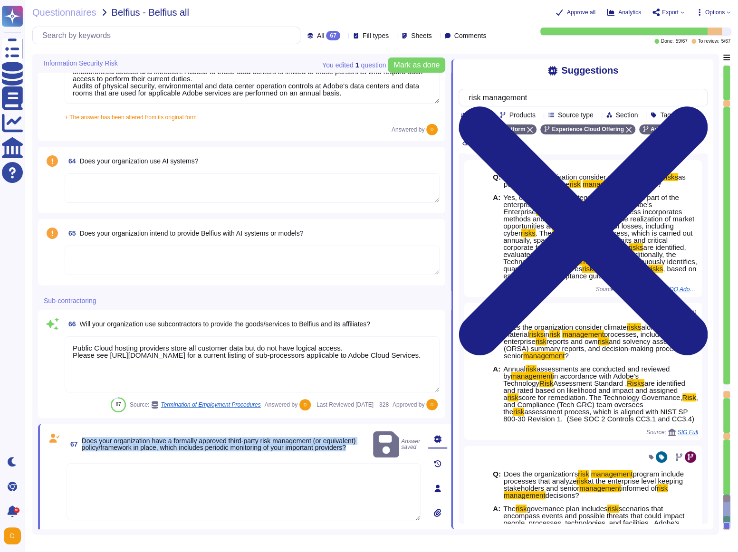
drag, startPoint x: 83, startPoint y: 403, endPoint x: 145, endPoint y: 445, distance: 75.0
click at [145, 319] on span "Does your organization have a formally approved third-party risk management (or…" at bounding box center [226, 444] width 288 height 13
copy span "Does your organization have a formally approved third-party risk management (or…"
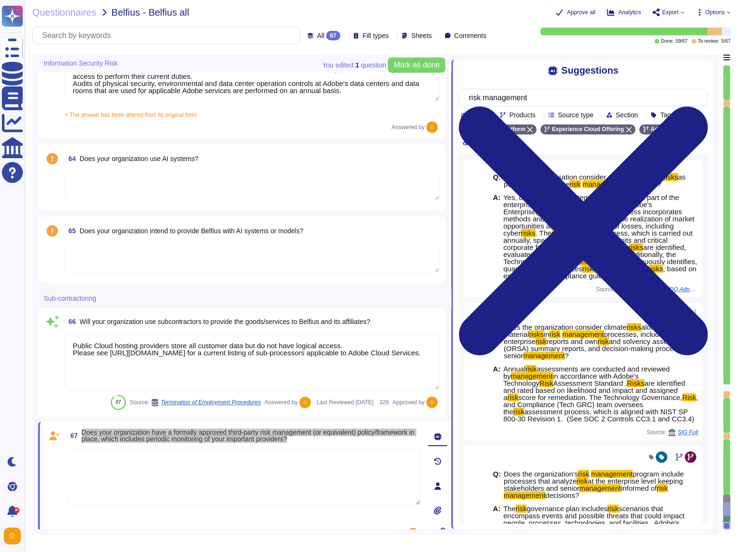
scroll to position [7139, 0]
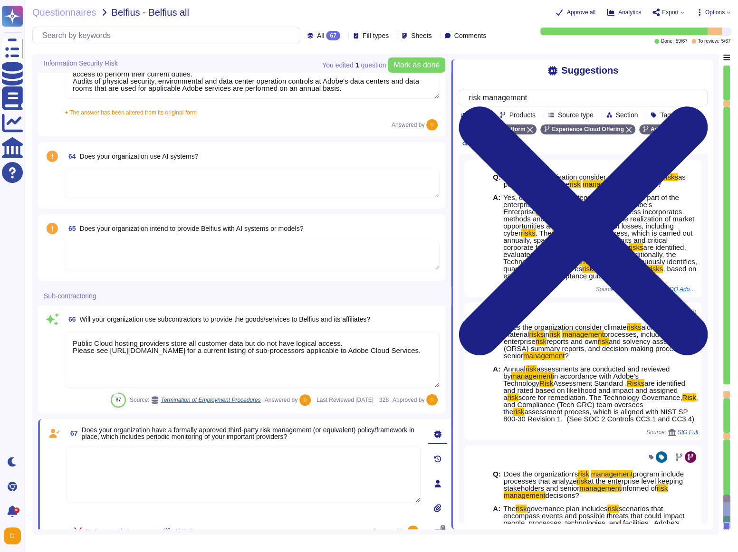
click at [141, 319] on textarea at bounding box center [244, 474] width 354 height 57
paste textarea "Yes, Adobe has a formally approved third-party risk management framework in pla…"
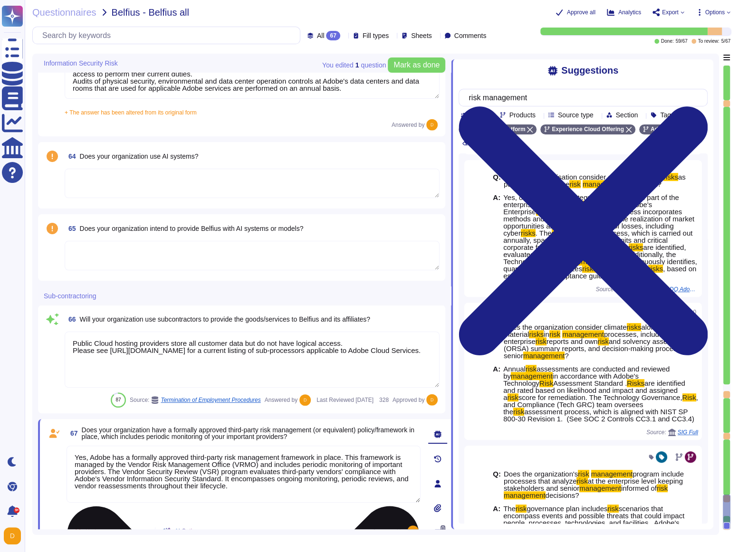
scroll to position [7158, 0]
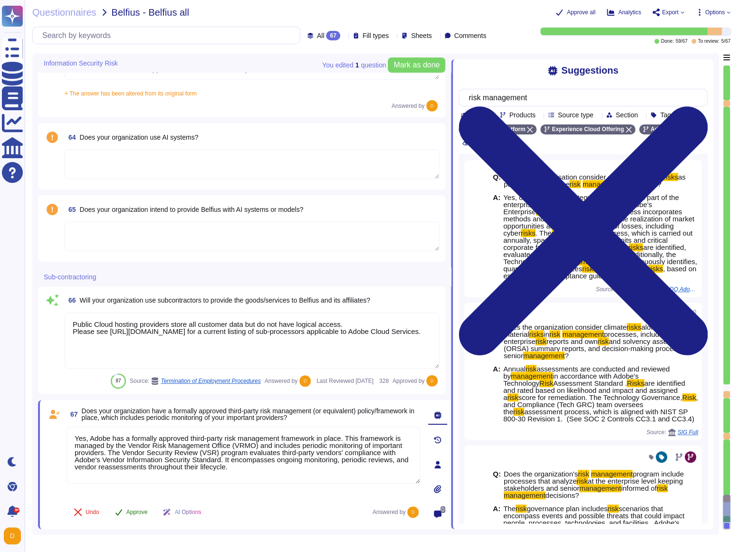
type textarea "Yes, Adobe has a formally approved third-party risk management framework in pla…"
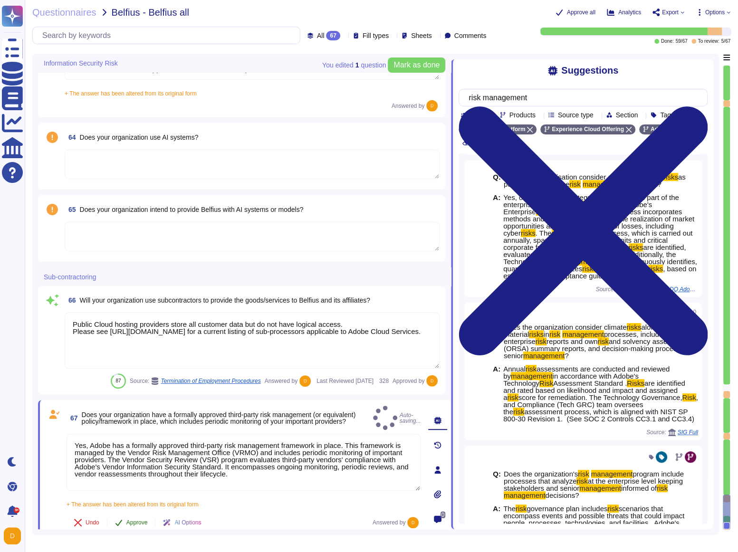
click at [131, 319] on button "Approve" at bounding box center [131, 522] width 48 height 19
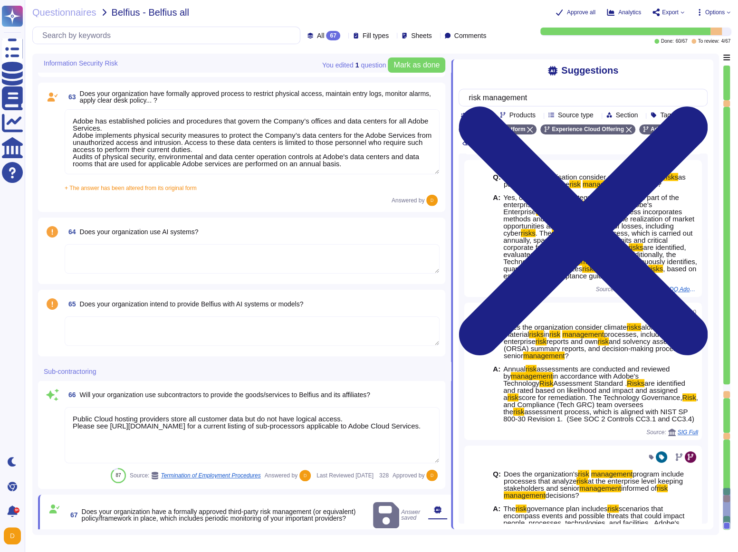
scroll to position [7063, 0]
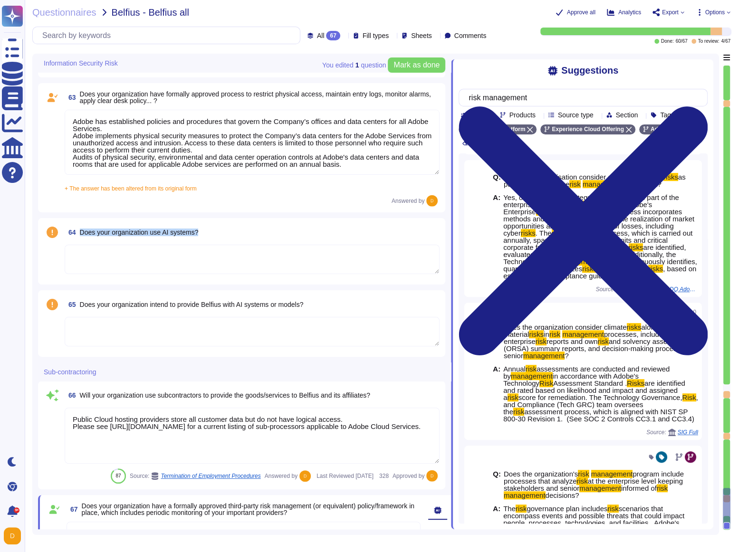
drag, startPoint x: 201, startPoint y: 233, endPoint x: 81, endPoint y: 228, distance: 119.9
click at [81, 228] on div "64 Does your organization use AI systems?" at bounding box center [252, 232] width 375 height 17
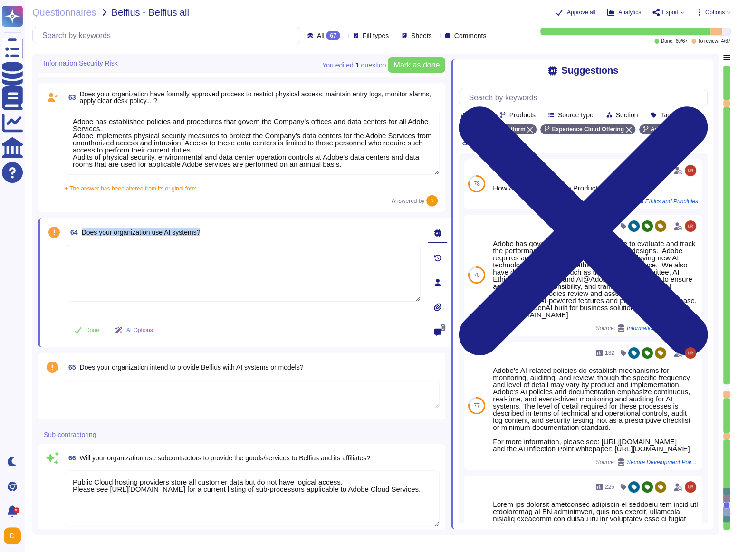
drag, startPoint x: 215, startPoint y: 232, endPoint x: 83, endPoint y: 235, distance: 131.7
click at [83, 235] on div "64 Does your organization use AI systems?" at bounding box center [244, 232] width 354 height 17
copy span "Does your organization use AI systems?"
click at [114, 280] on textarea at bounding box center [244, 273] width 354 height 57
paste textarea "Adobe uses AI systems. Adobe employs proprietary AI models designed for safe co…"
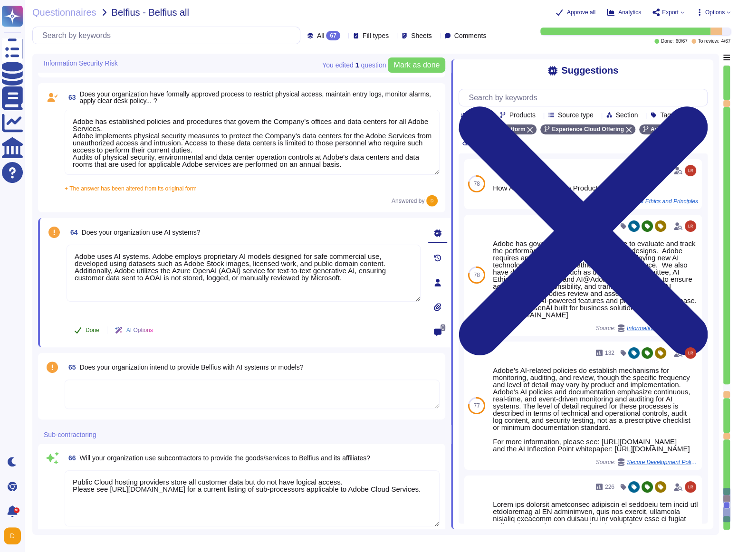
type textarea "Adobe uses AI systems. Adobe employs proprietary AI models designed for safe co…"
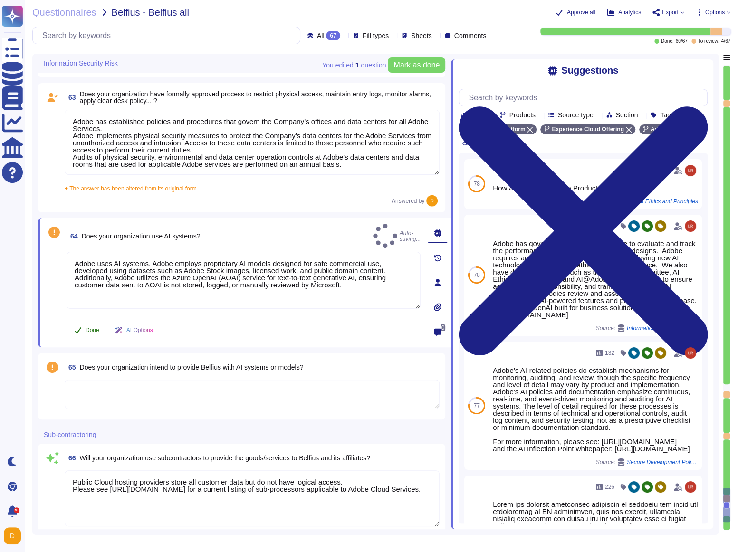
click at [92, 319] on span "Done" at bounding box center [93, 330] width 14 height 6
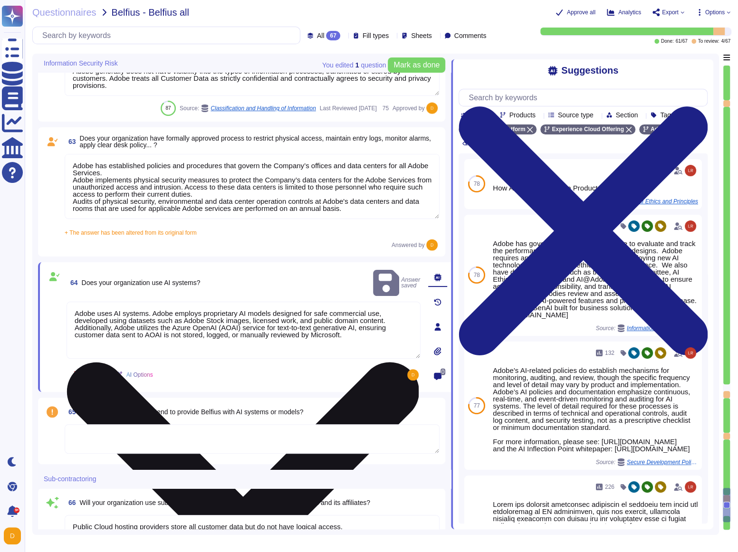
type textarea "Lorem ipsumdol sitametco ad elitsedd e tempori utlabore etdolorem aliquaen ad m…"
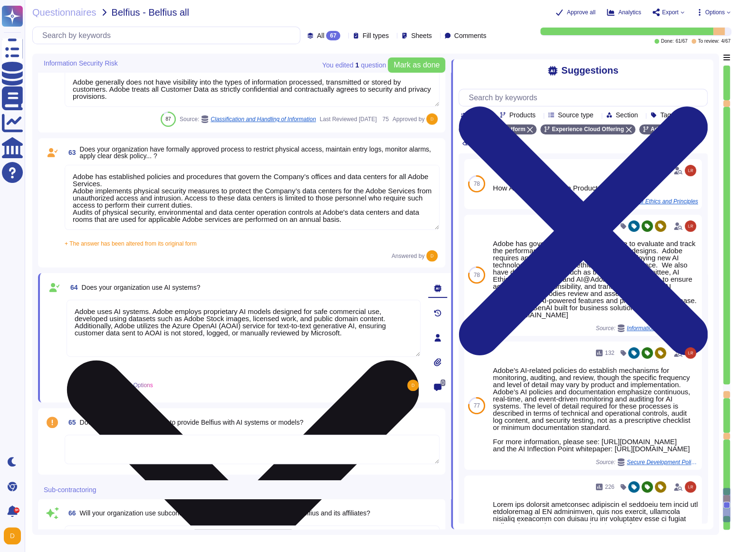
scroll to position [7014, 0]
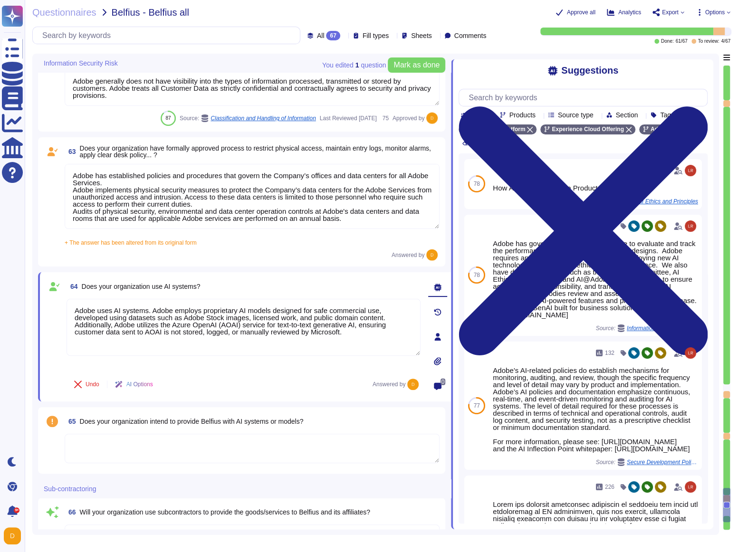
click at [94, 200] on textarea "Adobe has established policies and procedures that govern the Company’s offices…" at bounding box center [252, 196] width 375 height 65
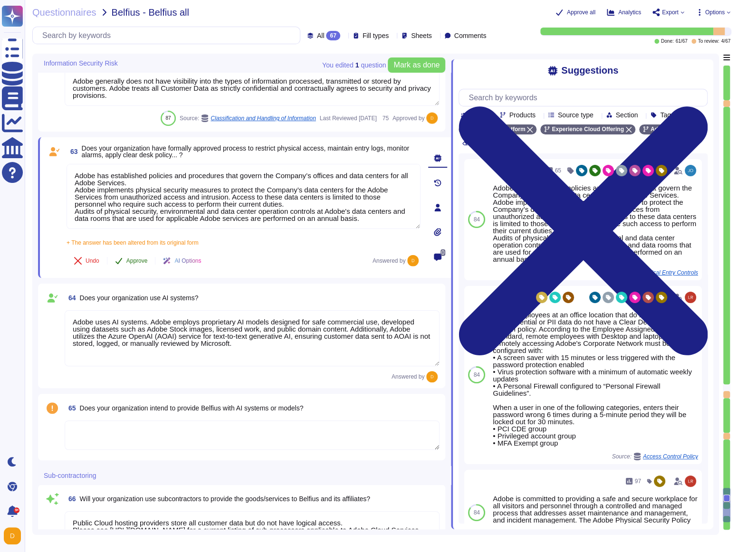
click at [137, 263] on span "Approve" at bounding box center [136, 261] width 21 height 6
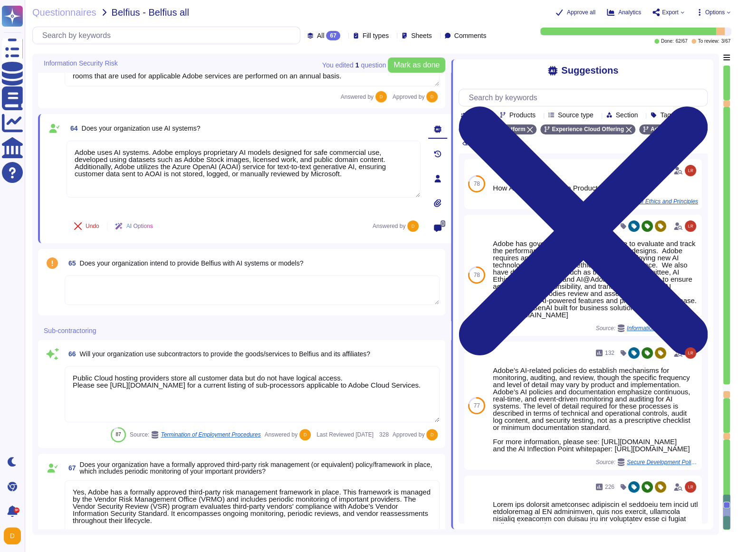
type textarea "Managed by the Adobe Security team, Adobe’s Vendor Security Review (VSR) progra…"
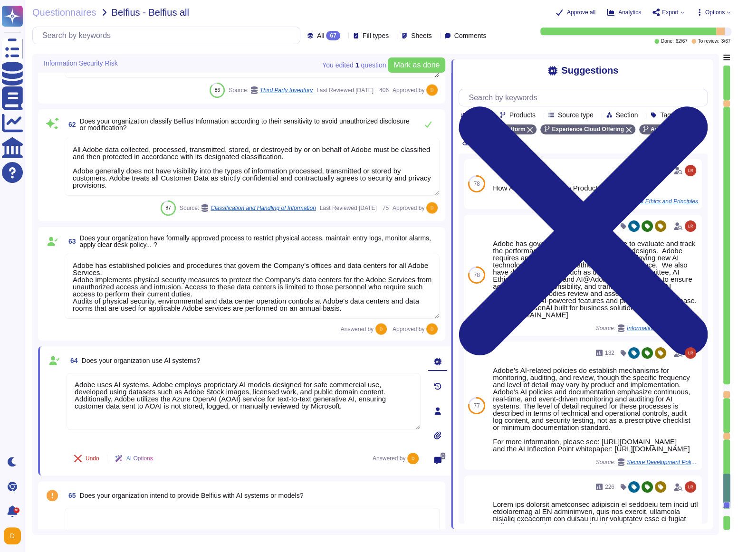
type textarea "Background checks are not performed as part of the third-party risk management …"
type textarea "Lorem ipsumdol sitametco ad elitsedd e tempori utlabore etdolorem aliquaen ad m…"
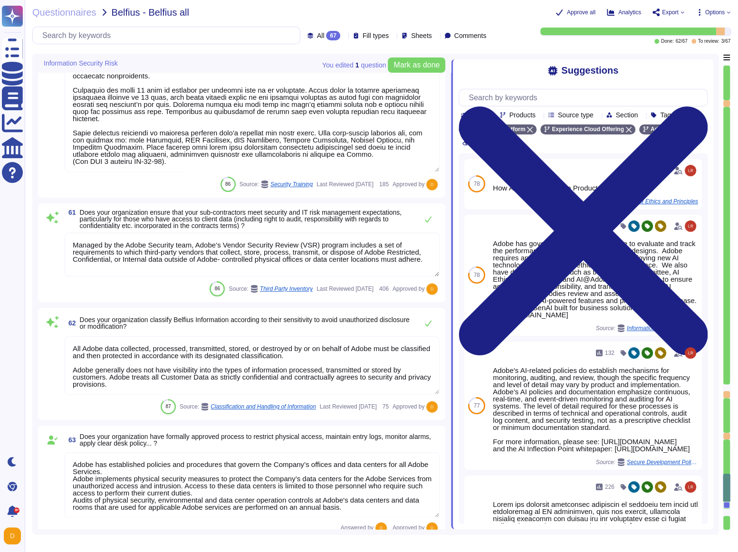
type textarea "This is covered under Adobe’s Disaster Recovery Standards and Policy which appl…"
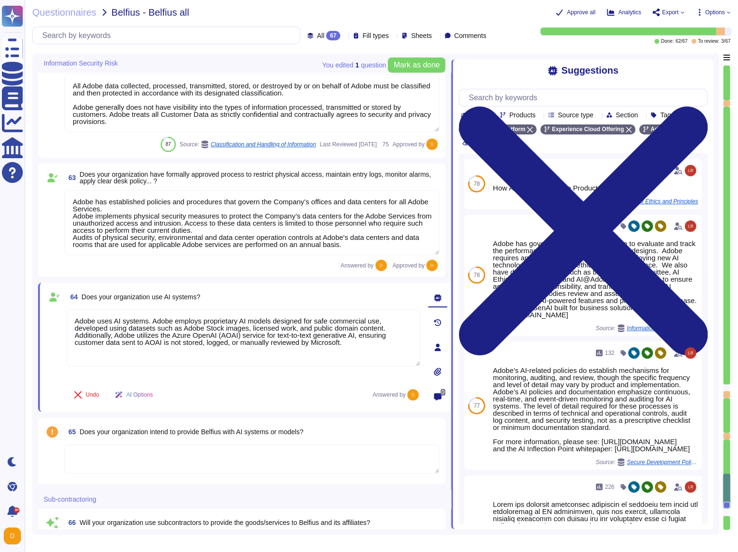
type textarea "Background checks are not performed as part of the third-party risk management …"
type textarea "Lorem ipsumdol sitametco ad elitsedd e tempori utlabore etdolorem aliquaen ad m…"
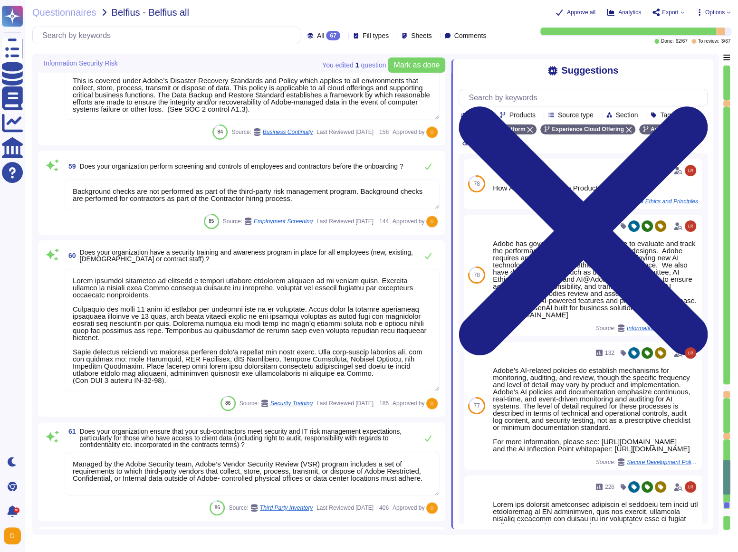
type textarea "For exiting or terminated Adobe personnel, People Resource ("PR") or the employ…"
type textarea "Adobe provides a contact method for external parties to report incidents here: …"
type textarea "This is covered under Adobe’s Disaster Recovery Standards and Policy which appl…"
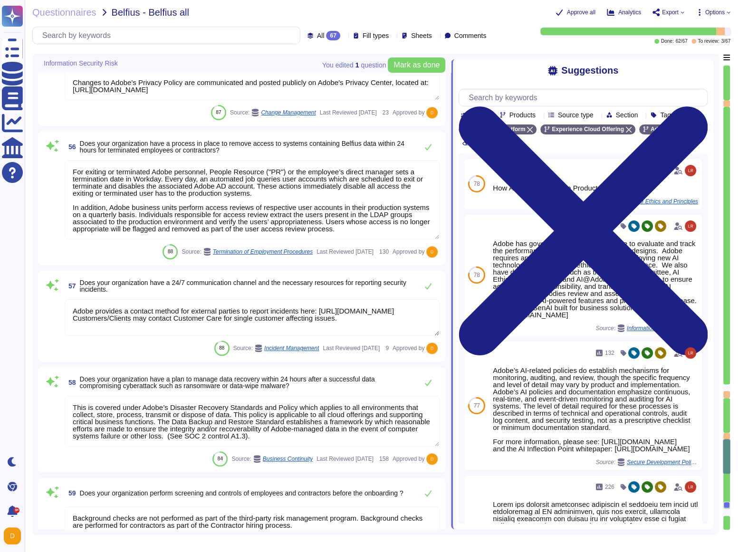
type textarea "Owners (typically managers of information technology resources) must perform qu…"
type textarea "Unless required by contract or regulation, Adobe does not regularly notify cust…"
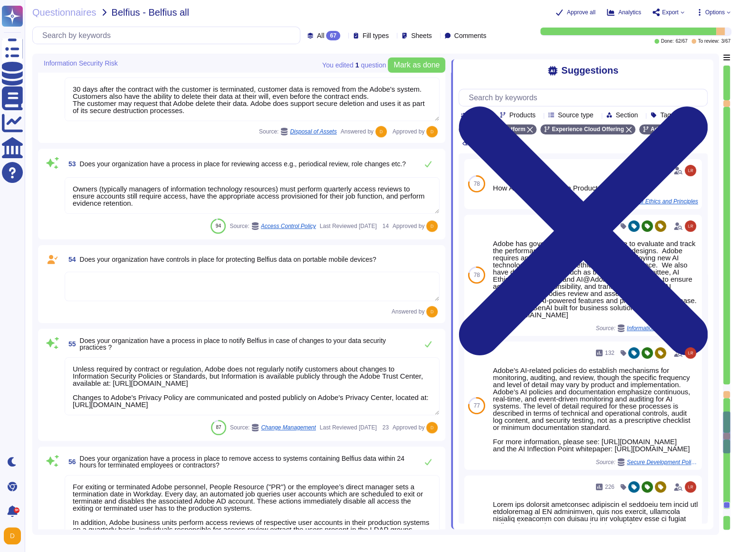
type textarea "Lo ipsumdolo sita CON 03560, Adipi'e Seddoeiusmo Temporin Utlabo etdolore mag a…"
type textarea "Adobe maintains an inventory of system assets which are ingested into Splunk. A…"
type textarea "30 days after the contract with the customer is terminated, customer data is re…"
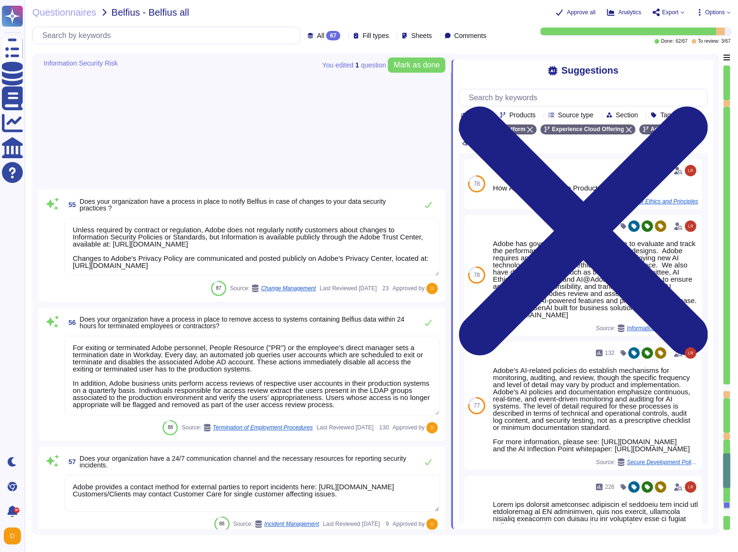
type textarea "Lorem ipsumdol sitametco ad elitsedd e tempori utlabore etdolorem aliquaen ad m…"
type textarea "Managed by the Adobe Security team, Adobe’s Vendor Security Review (VSR) progra…"
type textarea "All Adobe data collected, processed, transmitted, stored, or destroyed by or on…"
type textarea "Adobe has established policies and procedures that govern the Company’s offices…"
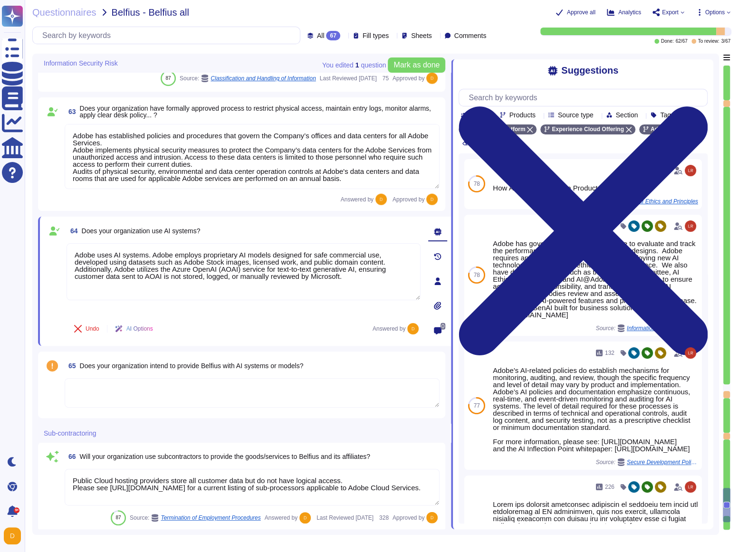
type textarea "Lorem ipsumdol sitametco ad elitsedd e tempori utlabore etdolorem aliquaen ad m…"
type textarea "Adobe uses AI systems. Adobe employs proprietary AI models designed for safe co…"
type textarea "Public Cloud hosting providers store all customer data but do not have logical …"
type textarea "Yes, Adobe has a formally approved third-party risk management framework in pla…"
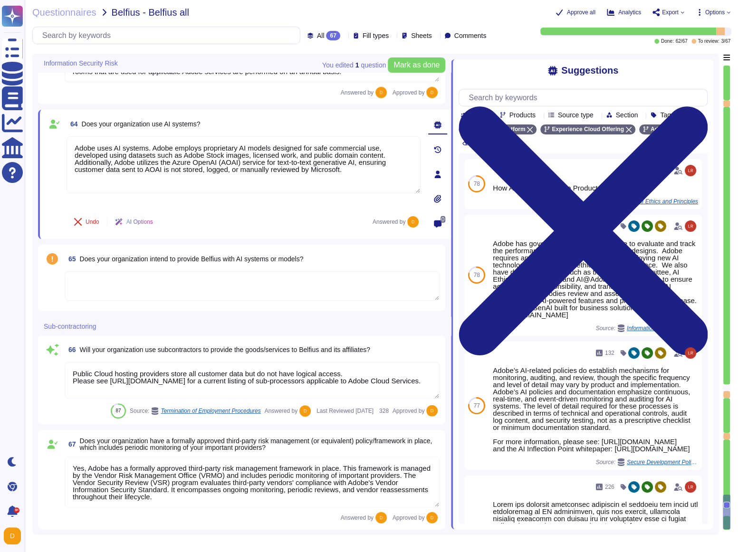
click at [321, 319] on div at bounding box center [726, 436] width 7 height 7
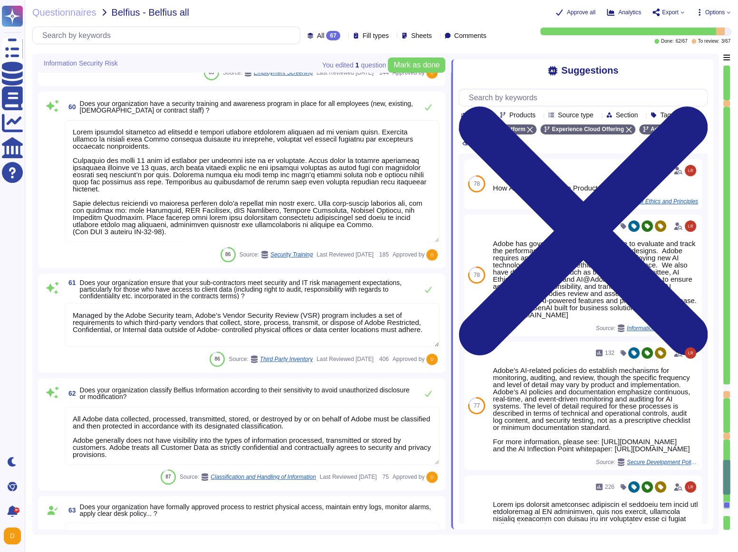
type textarea "Adobe provides a contact method for external parties to report incidents here: …"
type textarea "This is covered under Adobe’s Disaster Recovery Standards and Policy which appl…"
type textarea "Background checks are not performed as part of the third-party risk management …"
type textarea "Lorem ipsumdol sitametco ad elitsedd e tempori utlabore etdolorem aliquaen ad m…"
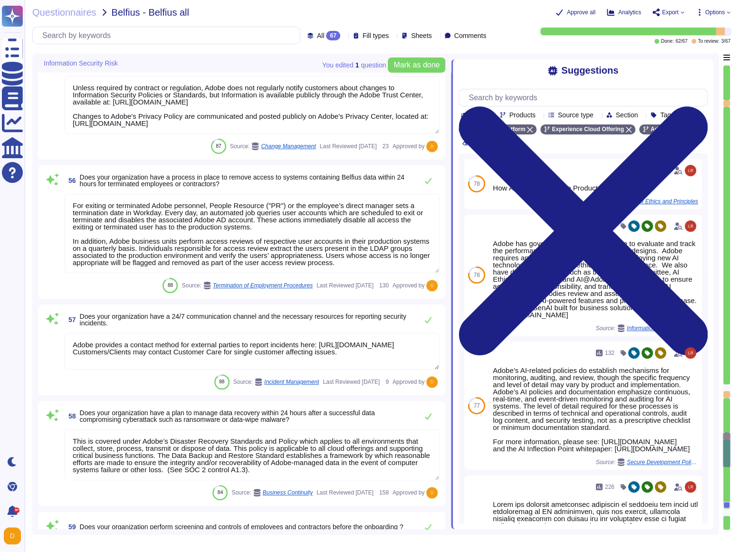
type textarea "30 days after the contract with the customer is terminated, customer data is re…"
type textarea "Owners (typically managers of information technology resources) must perform qu…"
type textarea "Unless required by contract or regulation, Adobe does not regularly notify cust…"
type textarea "For exiting or terminated Adobe personnel, People Resource ("PR") or the employ…"
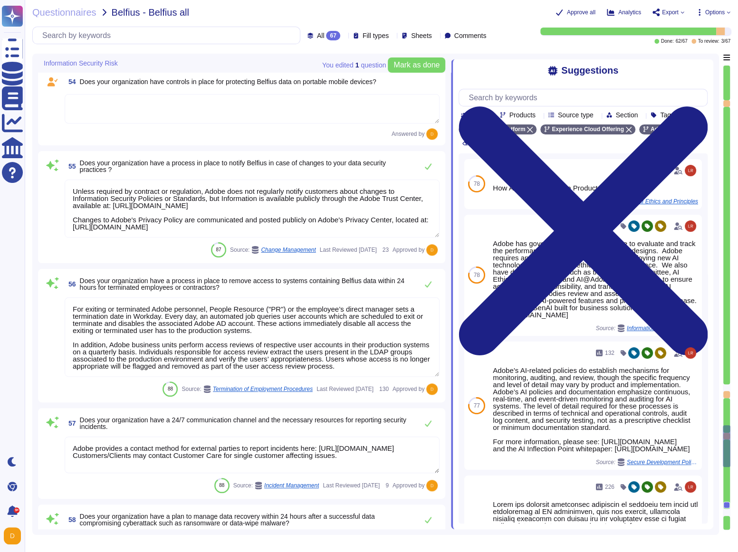
type textarea "Adobe maintains an inventory of system assets which are ingested into Splunk. A…"
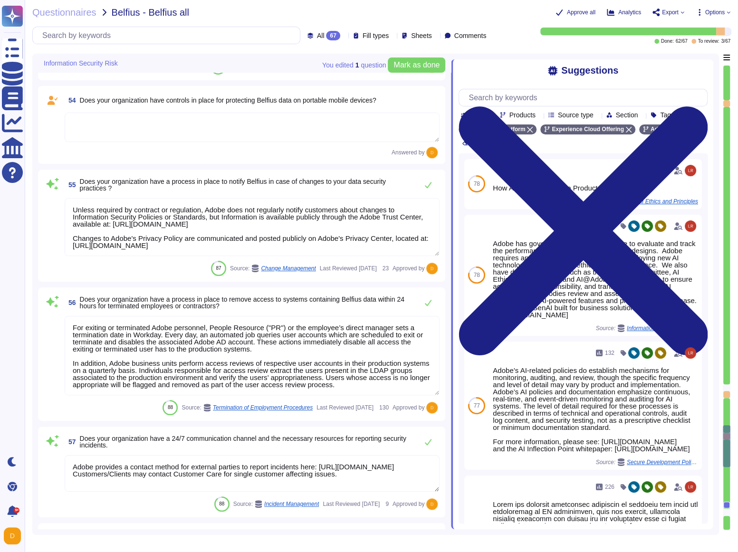
scroll to position [6032, 0]
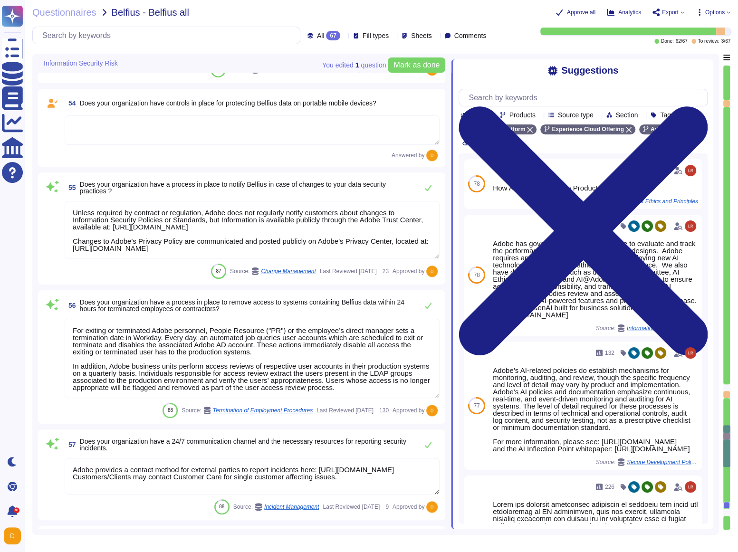
click at [321, 319] on div at bounding box center [726, 505] width 7 height 7
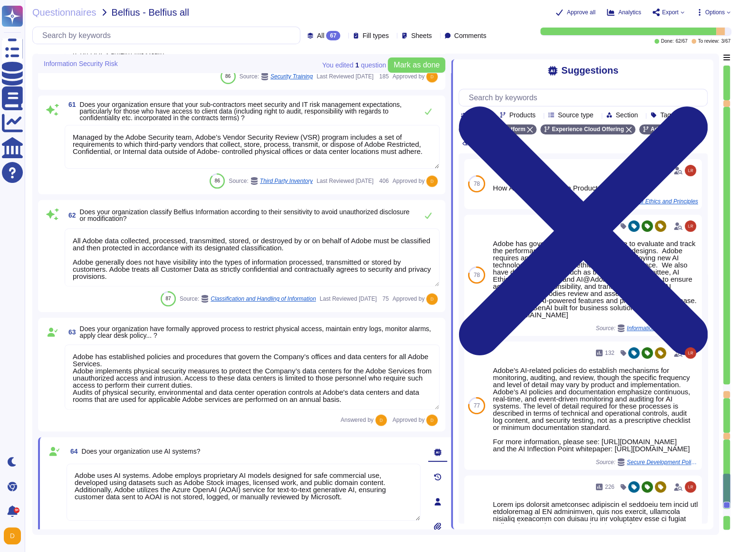
type textarea "Managed by the Adobe Security team, Adobe’s Vendor Security Review (VSR) progra…"
type textarea "All Adobe data collected, processed, transmitted, stored, or destroyed by or on…"
type textarea "Adobe has established policies and procedures that govern the Company’s offices…"
type textarea "Adobe uses AI systems. Adobe employs proprietary AI models designed for safe co…"
type textarea "Public Cloud hosting providers store all customer data but do not have logical …"
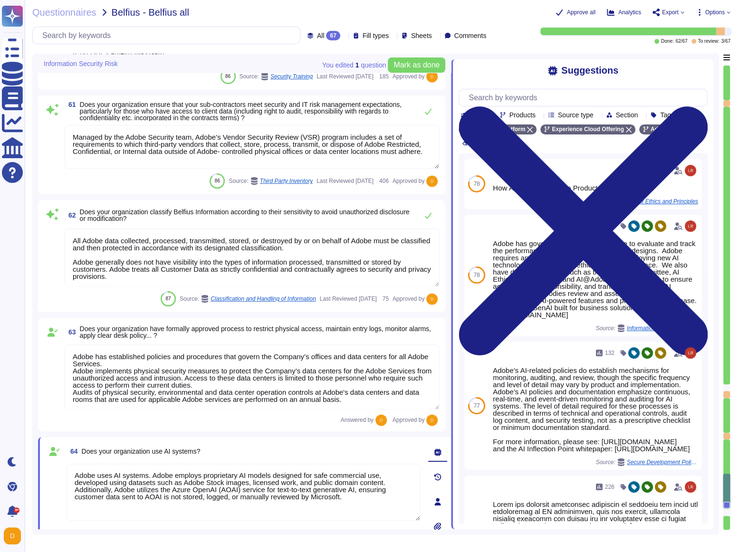
type textarea "Yes, Adobe has a formally approved third-party risk management framework in pla…"
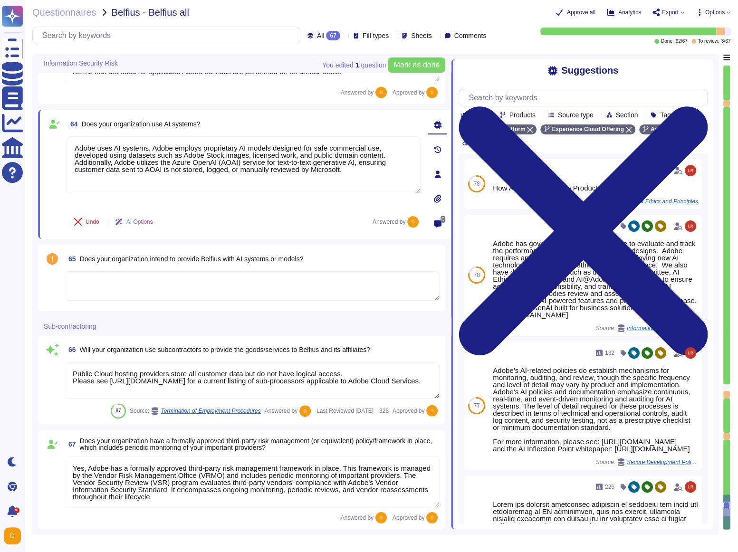
scroll to position [7116, 0]
drag, startPoint x: 81, startPoint y: 259, endPoint x: 321, endPoint y: 259, distance: 239.5
click at [321, 259] on div "65 Does your organization intend to provide Belfius with AI systems or models?" at bounding box center [252, 259] width 375 height 17
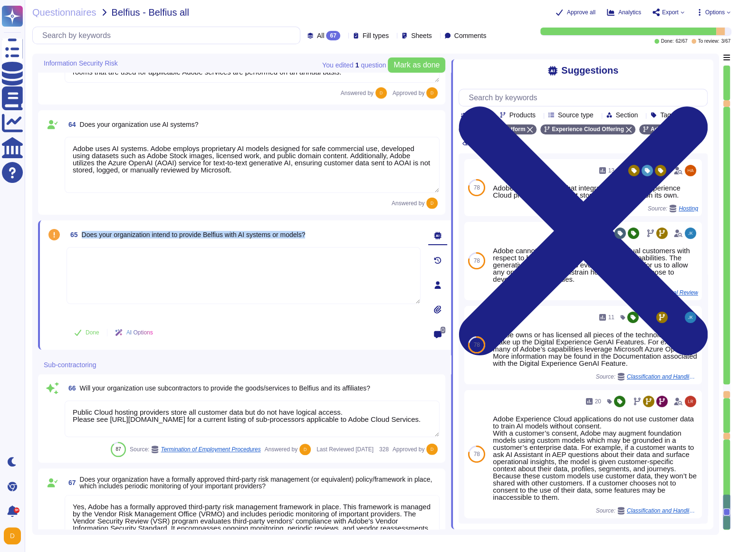
drag, startPoint x: 85, startPoint y: 235, endPoint x: 315, endPoint y: 239, distance: 230.5
click at [305, 239] on span "65 Does your organization intend to provide Belfius with AI systems or models?" at bounding box center [186, 234] width 239 height 17
copy span "Does your organization intend to provide Belfius with AI systems or models?"
click at [187, 274] on textarea at bounding box center [244, 275] width 354 height 57
drag, startPoint x: 326, startPoint y: 235, endPoint x: 80, endPoint y: 233, distance: 245.2
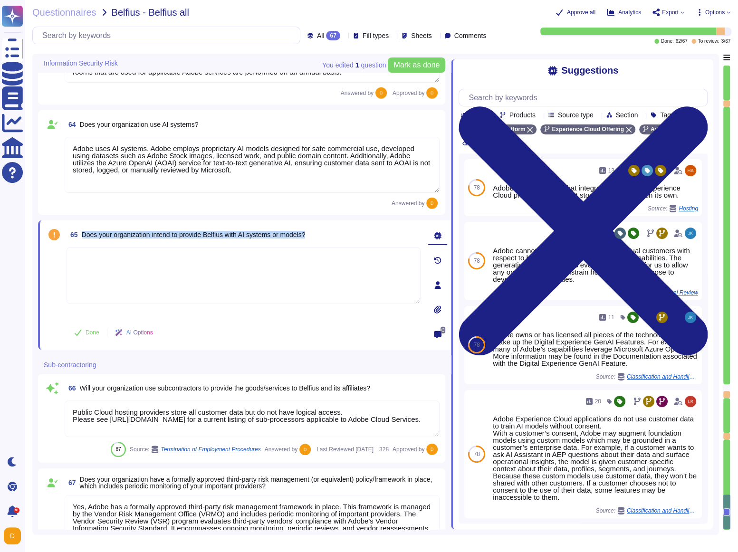
click at [80, 233] on div "65 Does your organization intend to provide Belfius with AI systems or models?" at bounding box center [244, 234] width 354 height 17
click at [117, 271] on textarea at bounding box center [244, 275] width 354 height 57
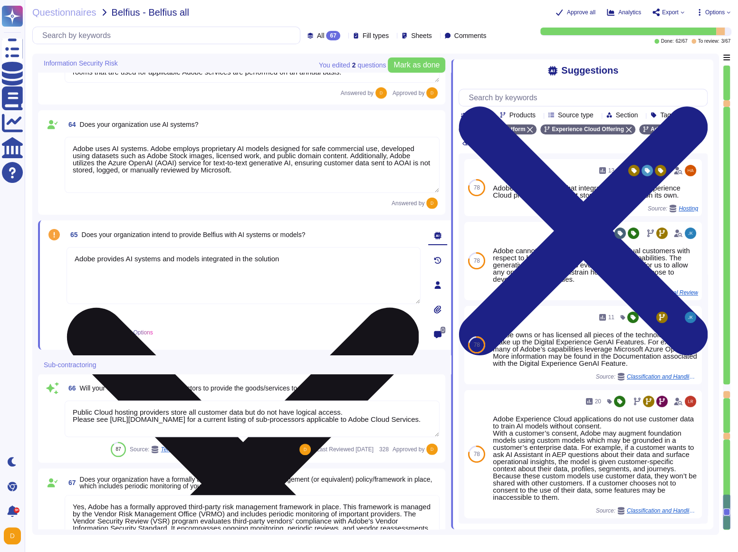
click at [179, 272] on textarea "Adobe provides AI systems and models integrated in the solution" at bounding box center [244, 275] width 354 height 57
paste textarea "Experience Platform (AEP) integrates AI solutions and models. Specifically, AEP…"
click at [183, 260] on textarea "Adobe Experience Platform (AEP) integrates AI solutions and models. Specificall…" at bounding box center [244, 275] width 354 height 57
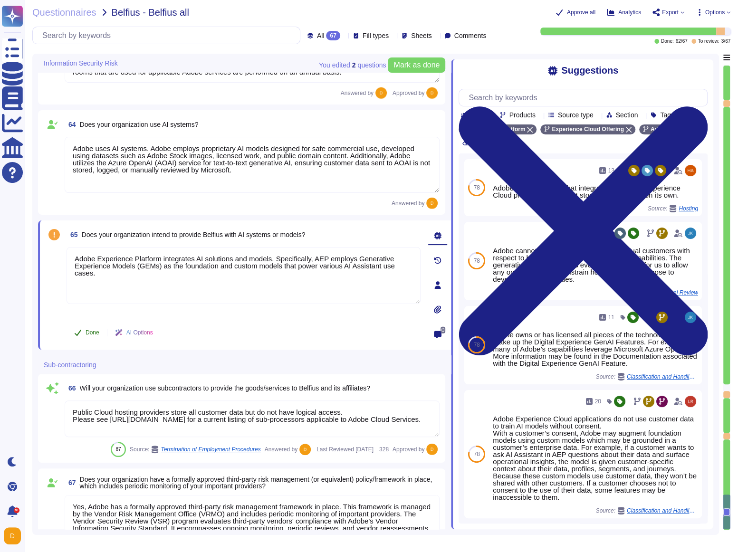
type textarea "Adobe Experience Platform integrates AI solutions and models. Specifically, AEP…"
click at [91, 319] on span "Done" at bounding box center [93, 333] width 14 height 6
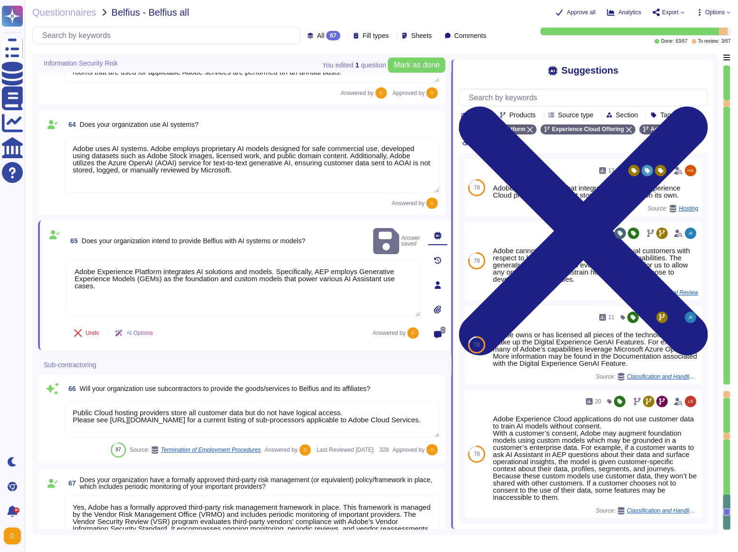
click at [321, 319] on div at bounding box center [726, 485] width 7 height 90
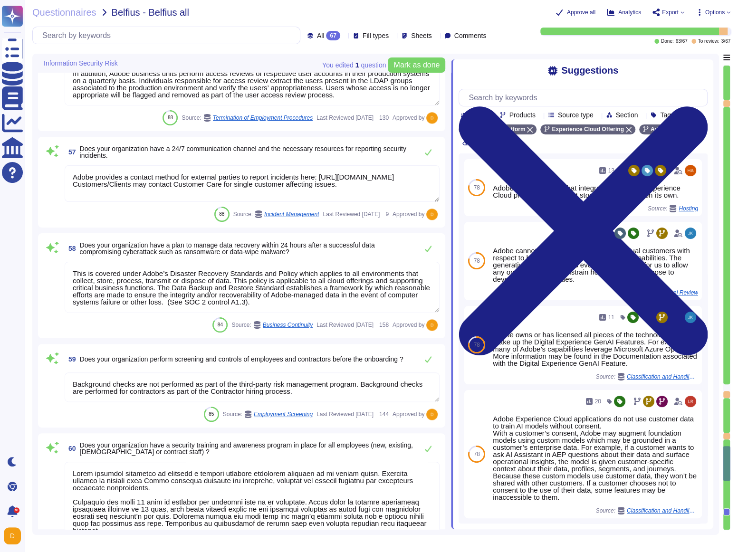
type textarea "Unless required by contract or regulation, Adobe does not regularly notify cust…"
type textarea "For exiting or terminated Adobe personnel, People Resource ("PR") or the employ…"
type textarea "Adobe provides a contact method for external parties to report incidents here: …"
type textarea "This is covered under Adobe’s Disaster Recovery Standards and Policy which appl…"
type textarea "Background checks are not performed as part of the third-party risk management …"
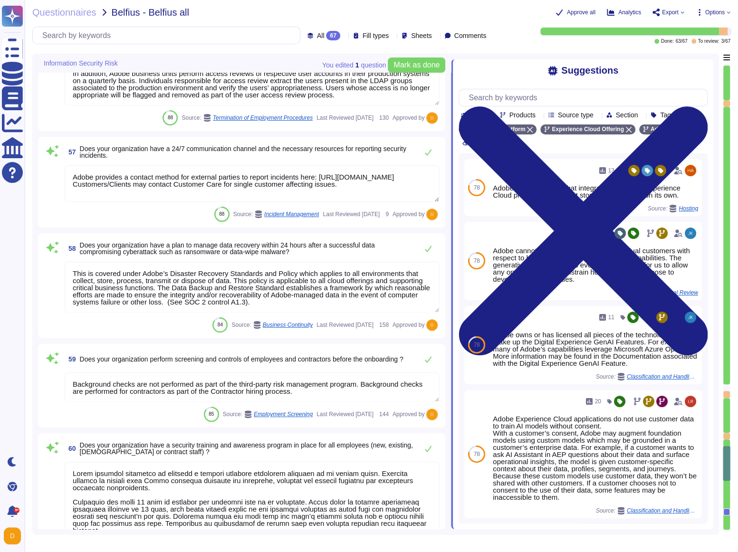
type textarea "Lorem ipsumdol sitametco ad elitsedd e tempori utlabore etdolorem aliquaen ad m…"
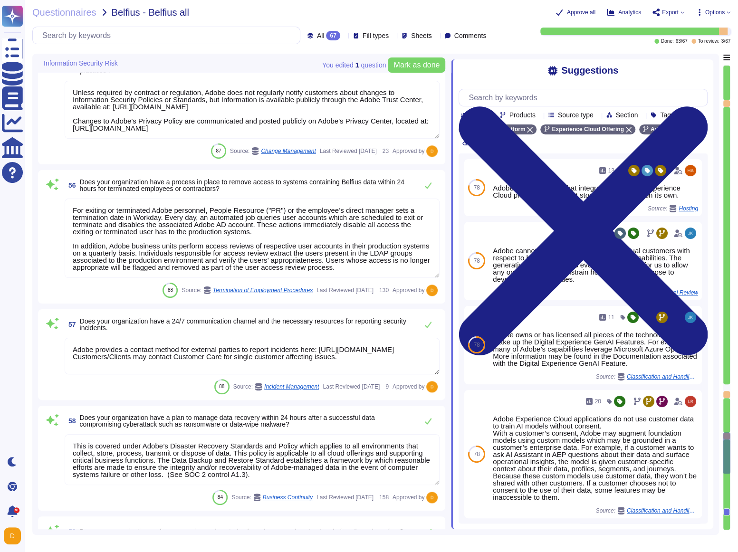
type textarea "Owners (typically managers of information technology resources) must perform qu…"
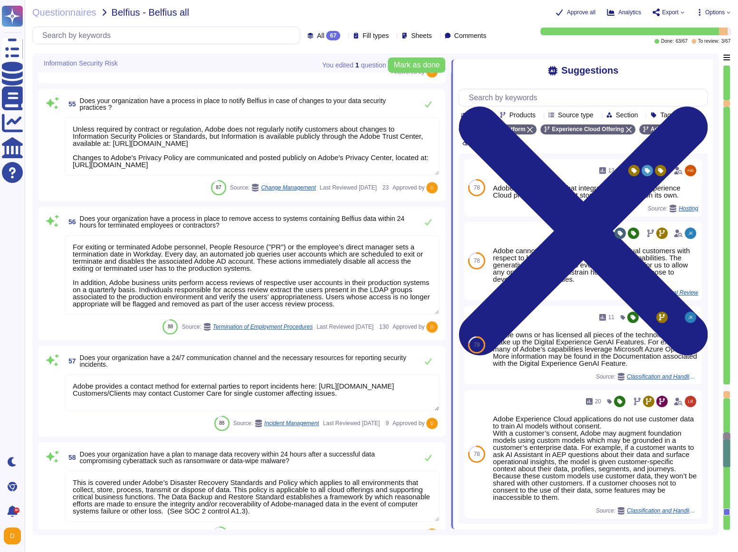
scroll to position [6111, 0]
type textarea "30 days after the contract with the customer is terminated, customer data is re…"
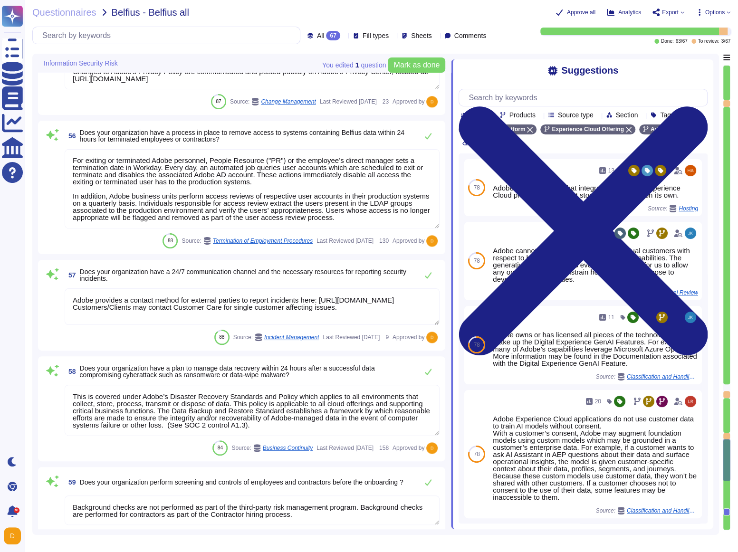
type textarea "Managed by the Adobe Security team, Adobe’s Vendor Security Review (VSR) progra…"
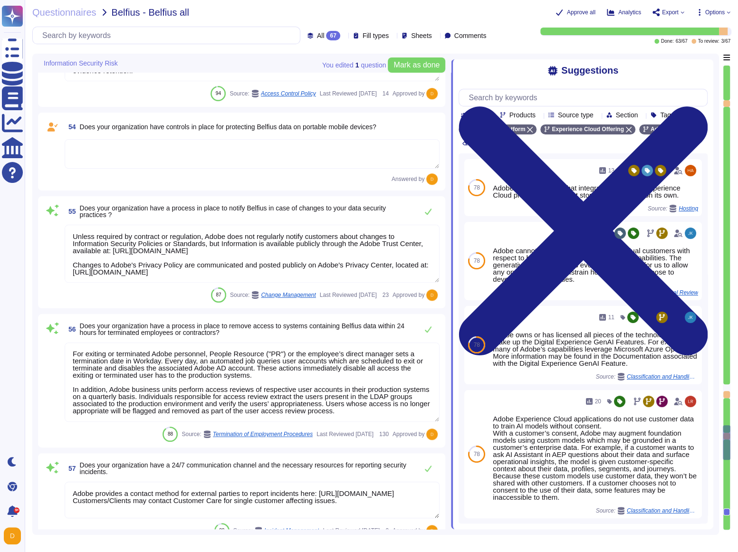
type textarea "Adobe maintains an inventory of system assets which are ingested into Splunk. A…"
type textarea "30 days after the contract with the customer is terminated, customer data is re…"
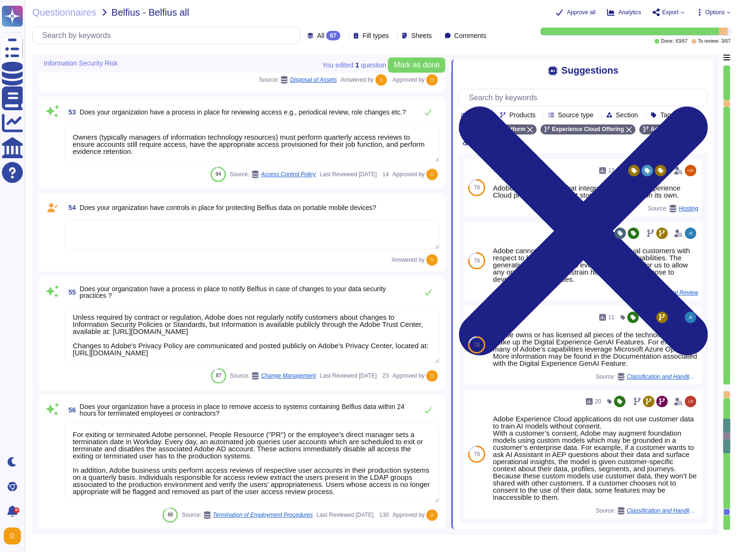
scroll to position [5927, 0]
click at [223, 227] on textarea at bounding box center [252, 235] width 375 height 29
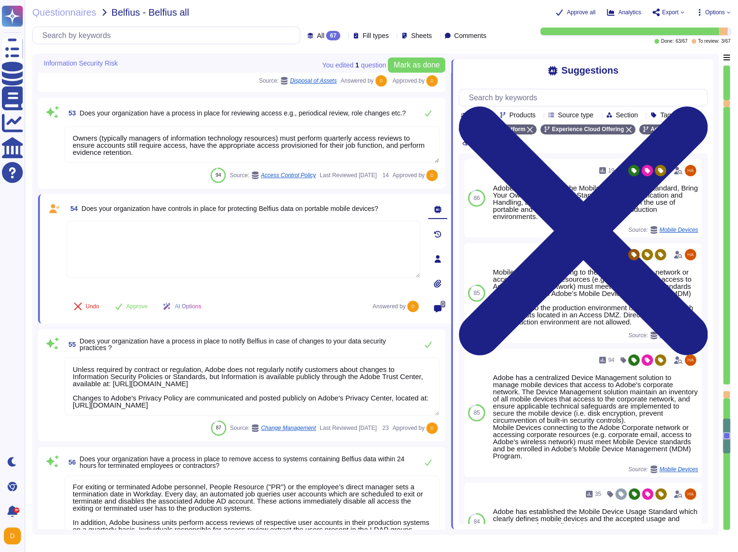
drag, startPoint x: 84, startPoint y: 210, endPoint x: 398, endPoint y: 206, distance: 314.7
click at [321, 206] on div "54 Does your organization have controls in place for protecting Belfius data on…" at bounding box center [244, 208] width 354 height 17
copy span "Does your organization have controls in place for protecting Belfius data on po…"
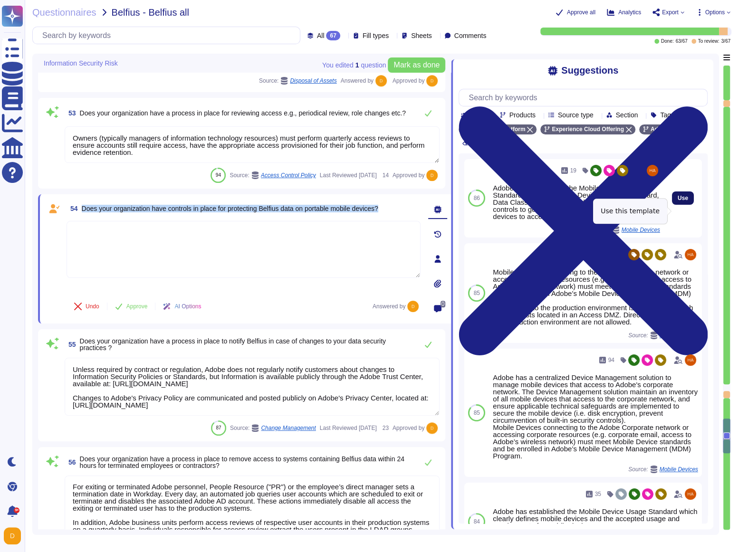
click at [321, 205] on button "Use" at bounding box center [683, 198] width 22 height 13
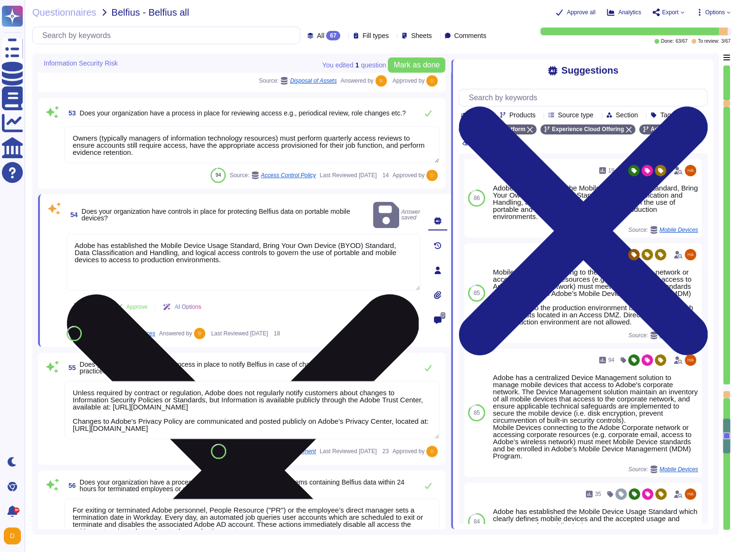
click at [239, 253] on textarea "Adobe has established the Mobile Device Usage Standard, Bring Your Own Device (…" at bounding box center [244, 262] width 354 height 57
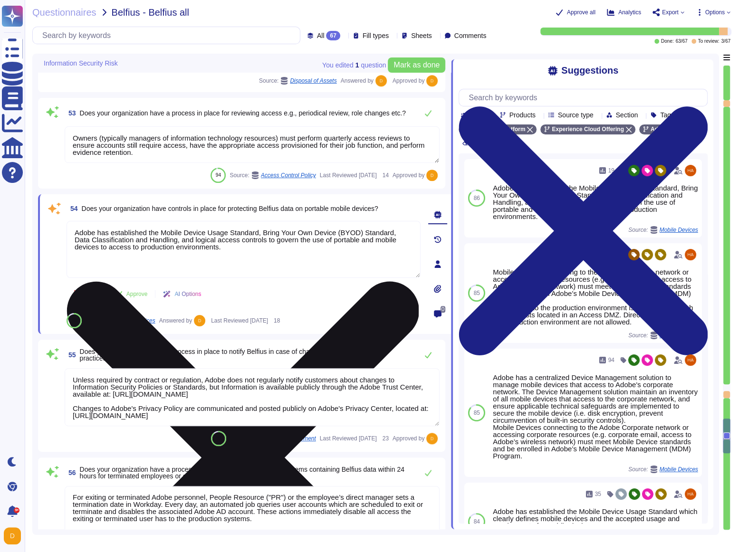
click at [87, 269] on textarea "Adobe has established the Mobile Device Usage Standard, Bring Your Own Device (…" at bounding box center [244, 249] width 354 height 57
paste textarea "does not host or support a mobile application"
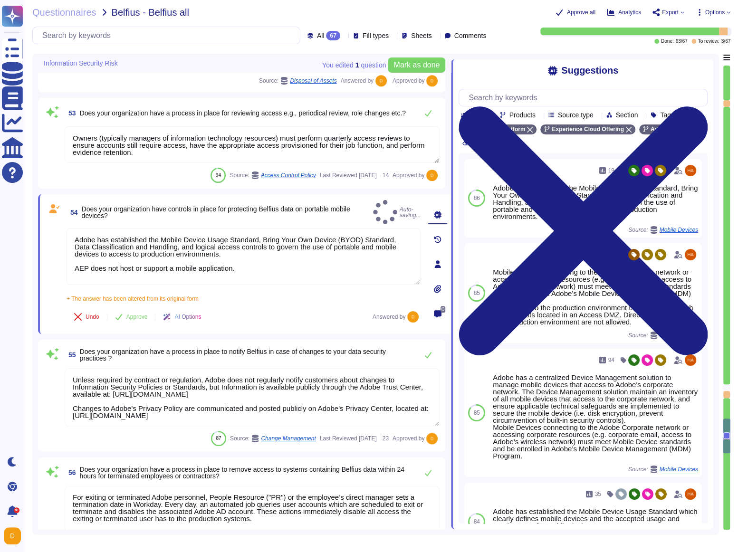
type textarea "Adobe has established the Mobile Device Usage Standard, Bring Your Own Device (…"
click at [135, 297] on div "54 Does your organization have controls in place for protecting Belfius data on…" at bounding box center [233, 264] width 375 height 128
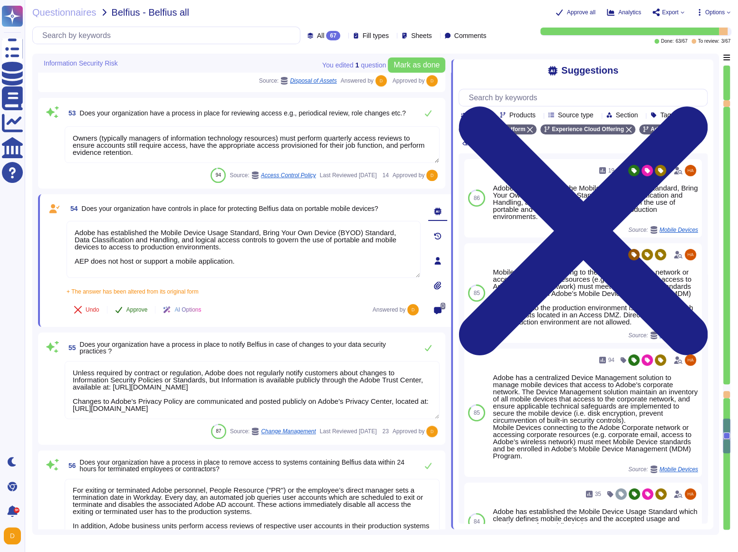
click at [136, 312] on span "Approve" at bounding box center [136, 310] width 21 height 6
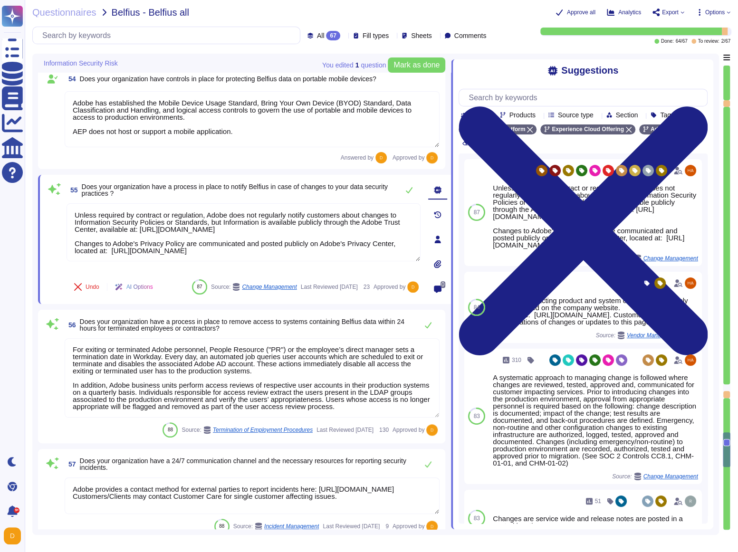
type textarea "Lorem ipsumdol sitametco ad elitsedd e tempori utlabore etdolorem aliquaen ad m…"
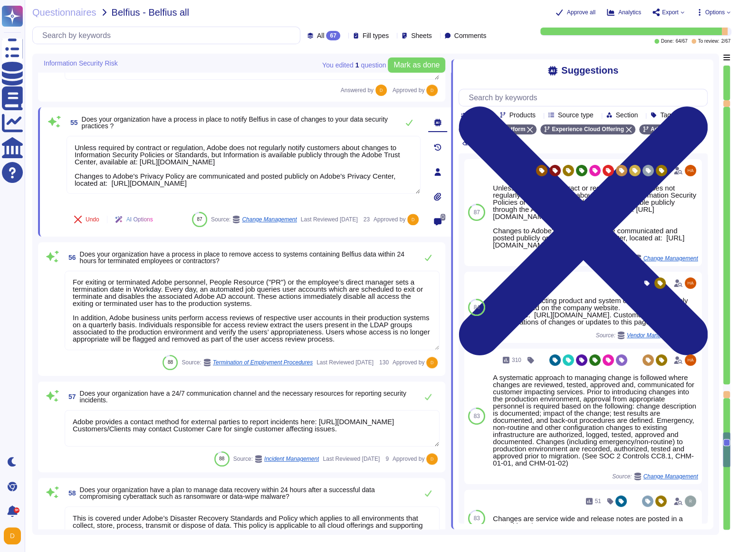
scroll to position [6137, 0]
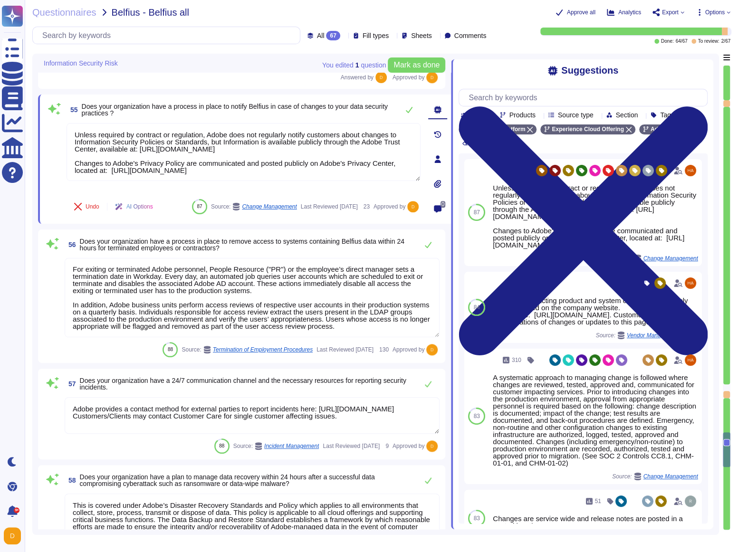
click at [321, 319] on div at bounding box center [726, 394] width 7 height 7
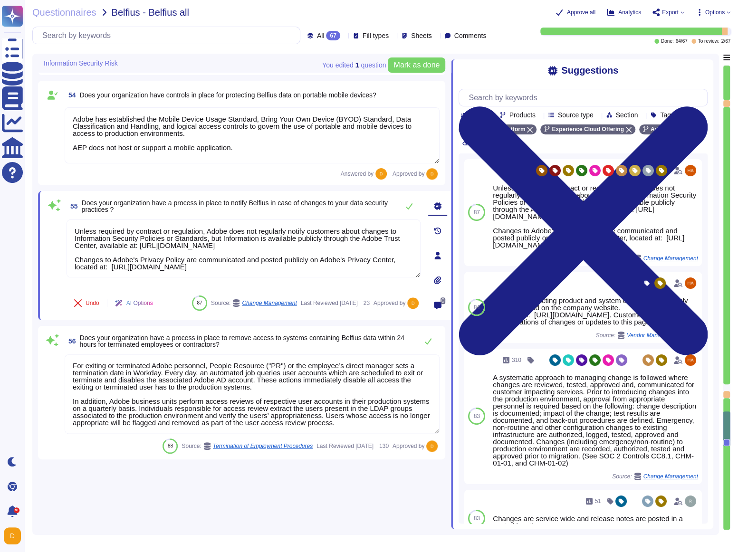
type textarea "Roles and responsibilities for the governance of Information Security within Ad…"
type textarea "Lo ipsumdolo sita CON 03560, Adipi'e Seddoeiusmo Temporin Utlabo etdolore mag a…"
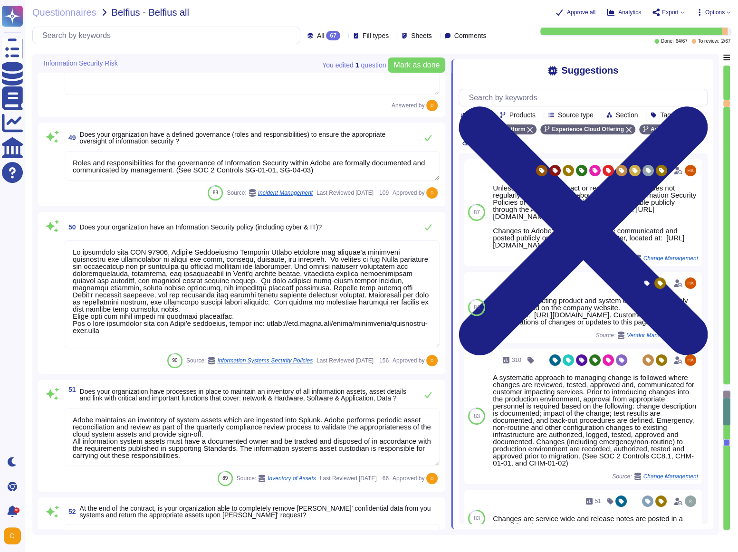
scroll to position [5383, 0]
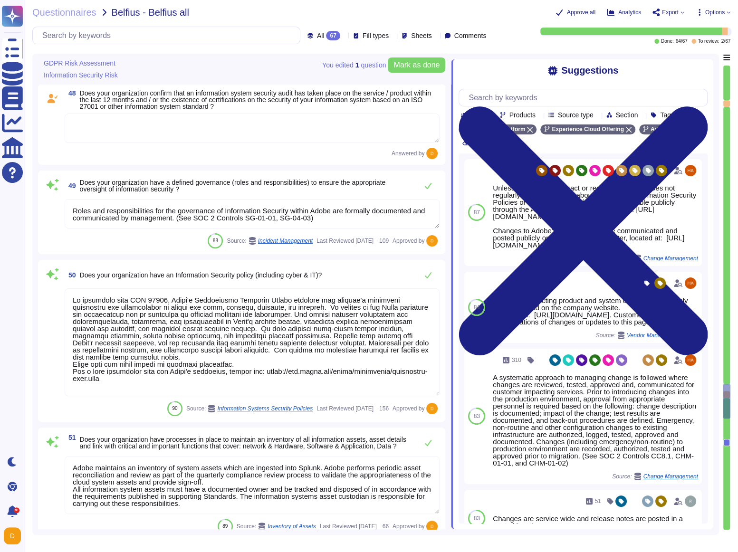
type textarea "Adobe has a Vendor Security Review (VSR) that is used when leveraging third-par…"
type textarea "Adobe employs proprietary AI models designed to be safe for commercial use. The…"
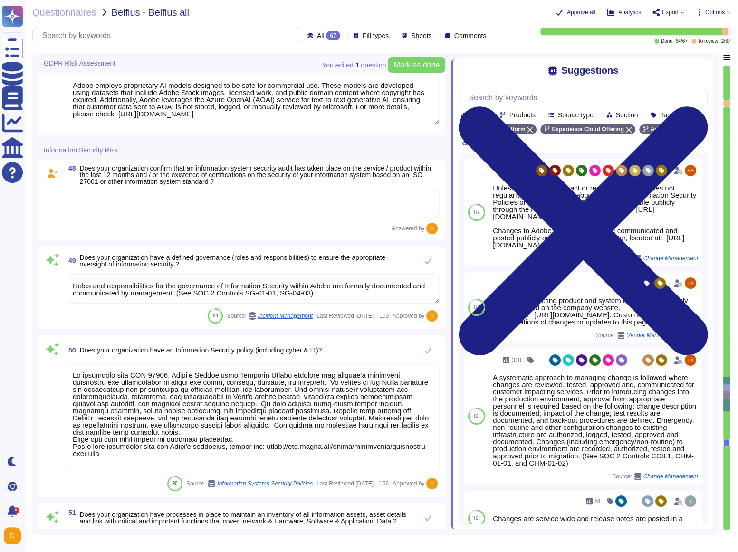
type textarea "Lorem ipsu dol s ametcon ad eli seddoeiusm te incidid utl etdolore ma ali enima…"
type textarea "Adobe has a Vendor Security Review (VSR) that is used when leveraging third-par…"
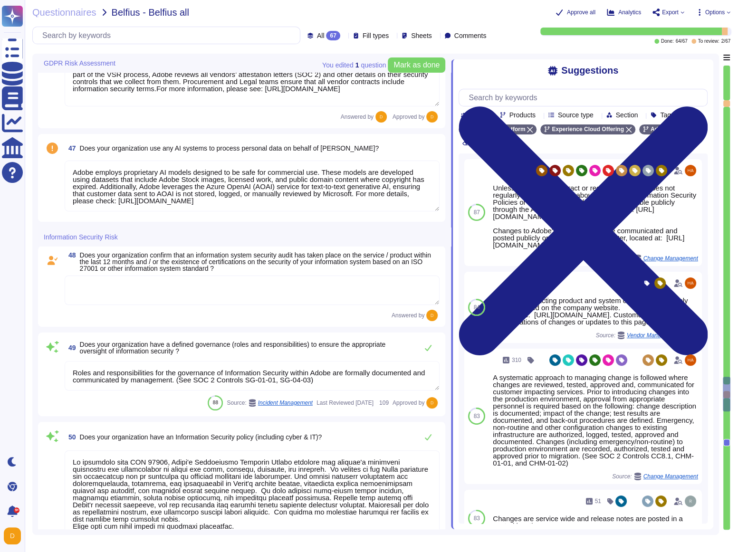
scroll to position [5207, 0]
click at [117, 184] on textarea "Adobe employs proprietary AI models designed to be safe for commercial use. The…" at bounding box center [252, 186] width 375 height 51
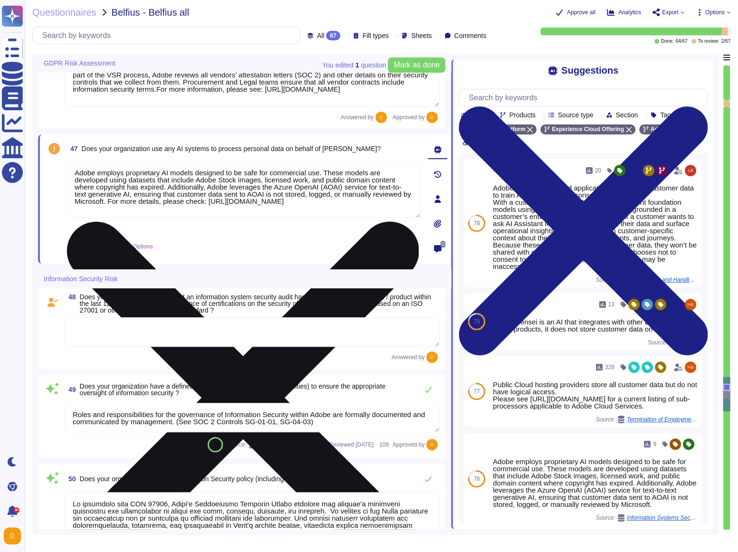
click at [321, 199] on textarea "Adobe employs proprietary AI models designed to be safe for commercial use. The…" at bounding box center [244, 189] width 354 height 57
click at [118, 204] on textarea "Adobe employs proprietary AI models designed to be safe for commercial use. The…" at bounding box center [244, 189] width 354 height 57
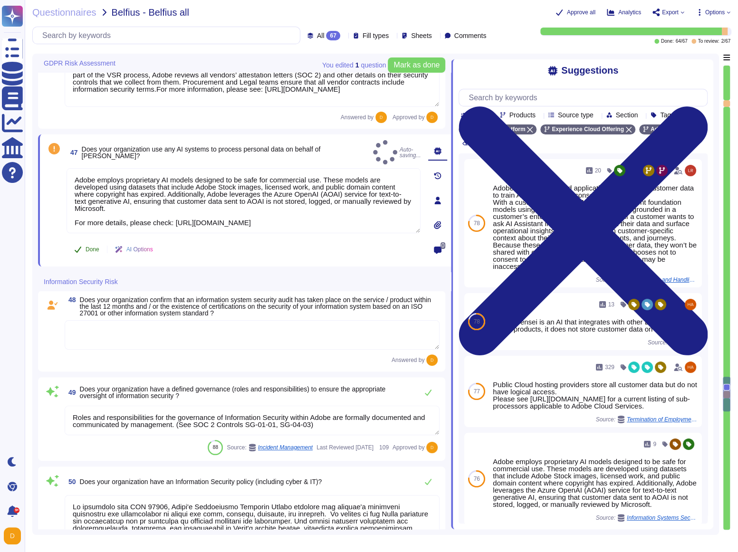
type textarea "Adobe employs proprietary AI models designed to be safe for commercial use. The…"
click at [87, 247] on span "Done" at bounding box center [93, 250] width 14 height 6
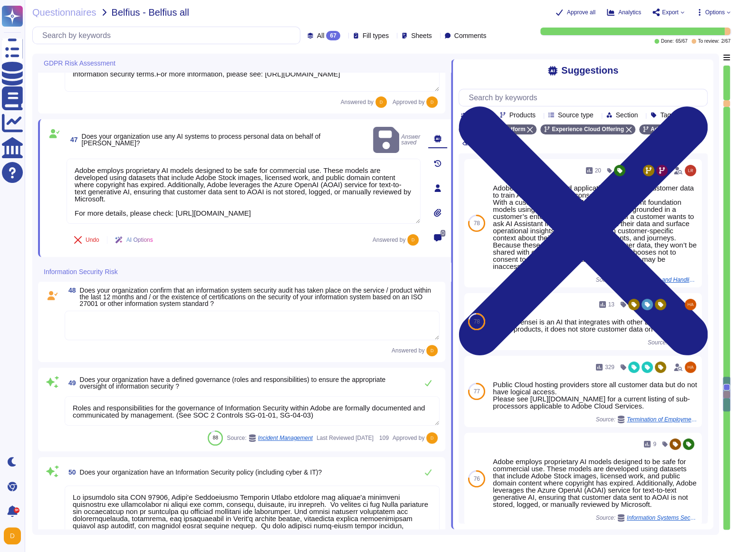
scroll to position [5223, 0]
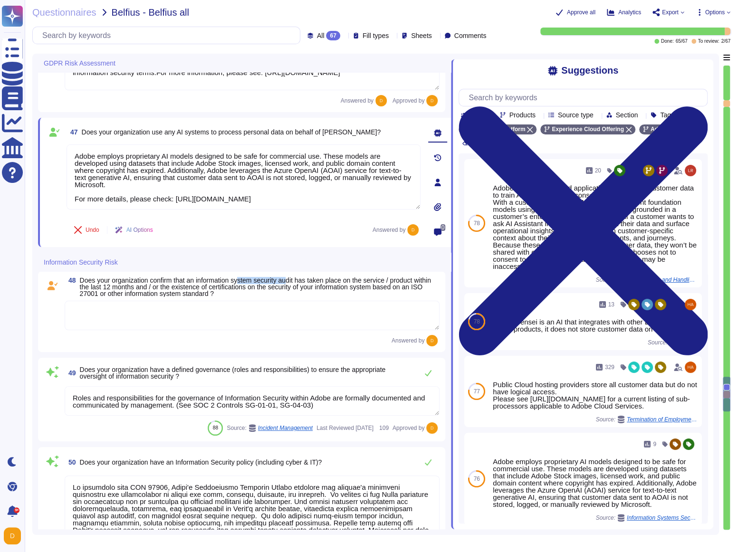
drag, startPoint x: 250, startPoint y: 279, endPoint x: 302, endPoint y: 280, distance: 52.3
click at [302, 280] on span "Does your organization confirm that an information system security audit has ta…" at bounding box center [255, 287] width 351 height 21
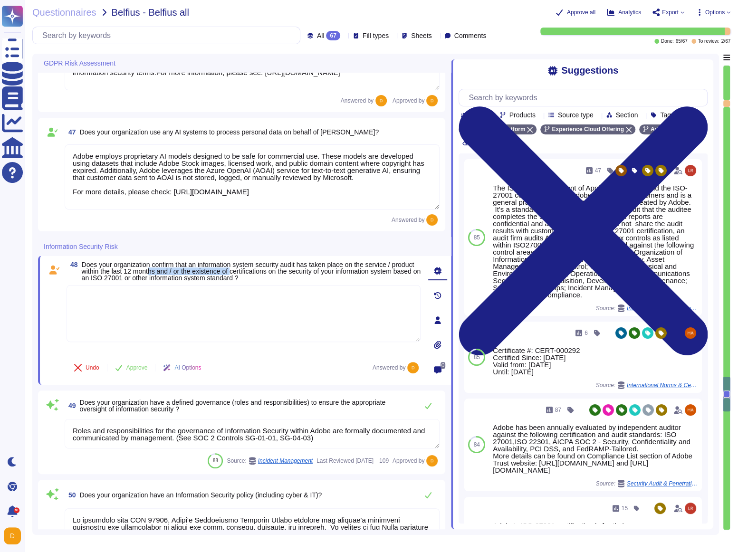
drag, startPoint x: 267, startPoint y: 272, endPoint x: 181, endPoint y: 272, distance: 86.0
click at [181, 272] on span "Does your organization confirm that an information system security audit has ta…" at bounding box center [251, 271] width 339 height 21
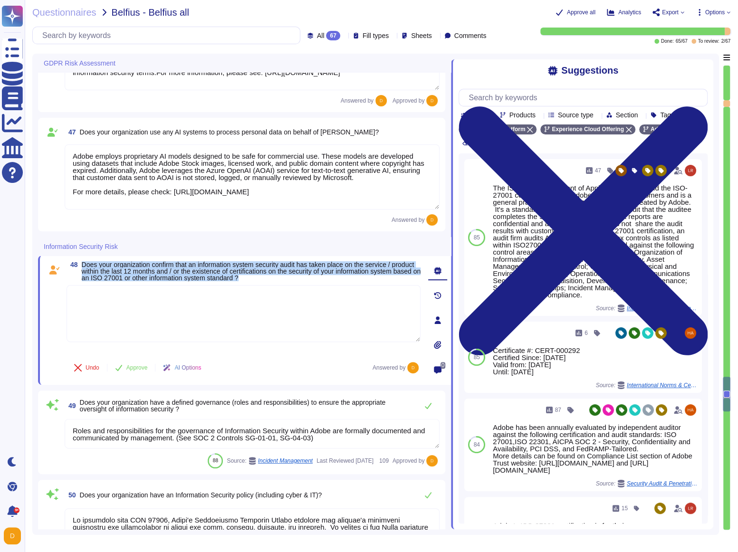
drag, startPoint x: 316, startPoint y: 278, endPoint x: 87, endPoint y: 260, distance: 229.4
click at [87, 259] on div "48 Does your organization confirm that an information system security audit has…" at bounding box center [244, 320] width 413 height 129
copy span "Does your organization confirm that an information system security audit has ta…"
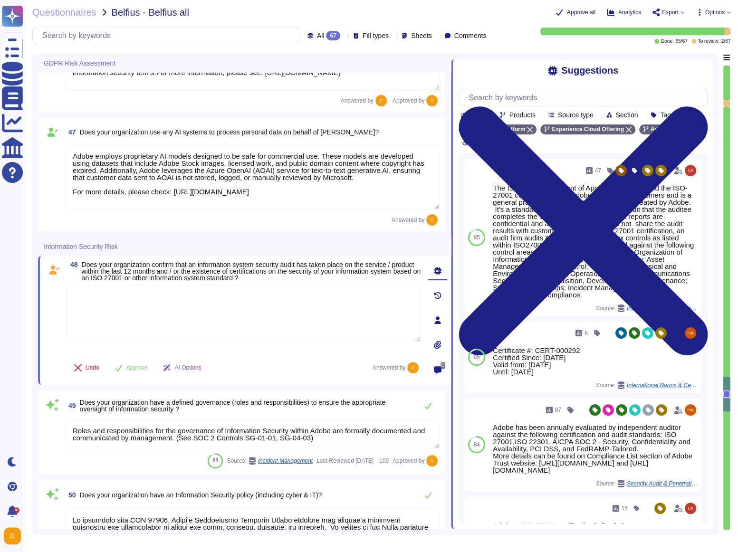
click at [222, 316] on textarea at bounding box center [244, 313] width 354 height 57
click at [242, 302] on textarea at bounding box center [244, 313] width 354 height 57
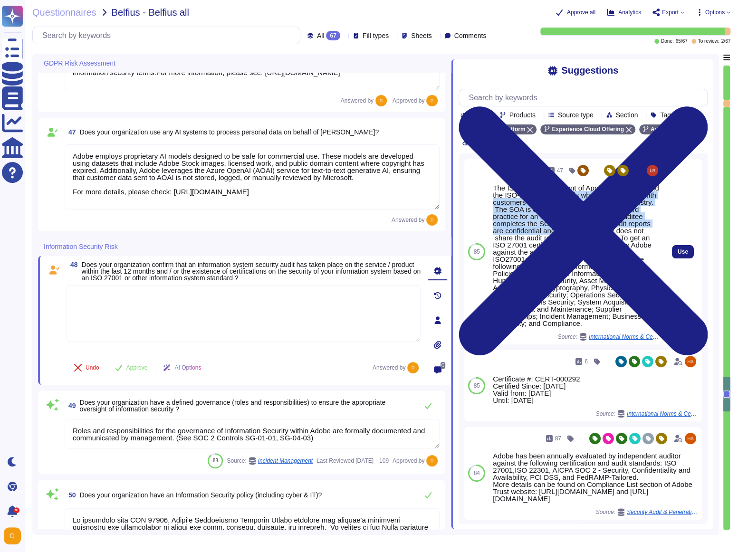
drag, startPoint x: 555, startPoint y: 205, endPoint x: 592, endPoint y: 238, distance: 48.8
click at [321, 238] on div "The ISO-27001 Statement of Applicability (SOA) and the ISO-27001 certificate is…" at bounding box center [576, 255] width 167 height 143
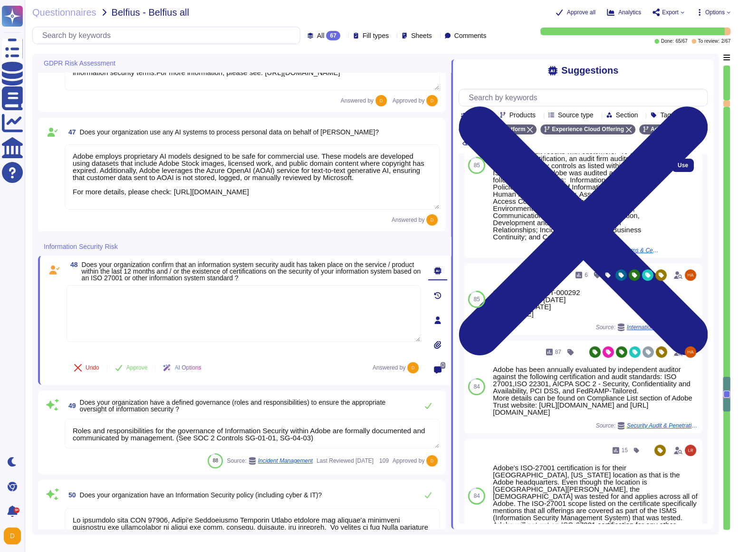
scroll to position [87, 0]
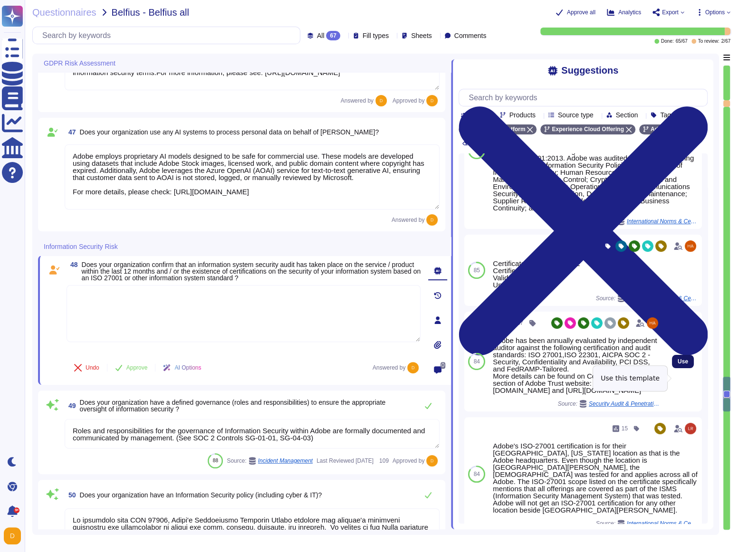
click at [321, 319] on button "Use" at bounding box center [683, 361] width 22 height 13
type textarea "Adobe has been annually evaluated by independent auditor against the following …"
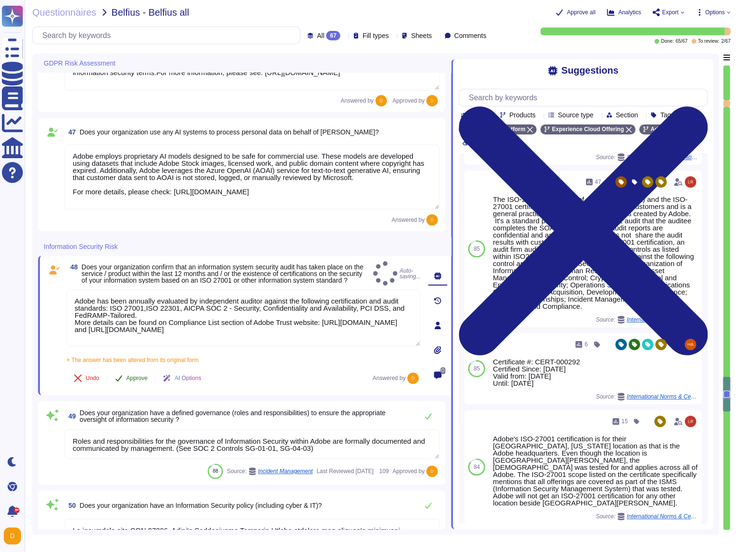
click at [128, 319] on button "Approve" at bounding box center [131, 378] width 48 height 19
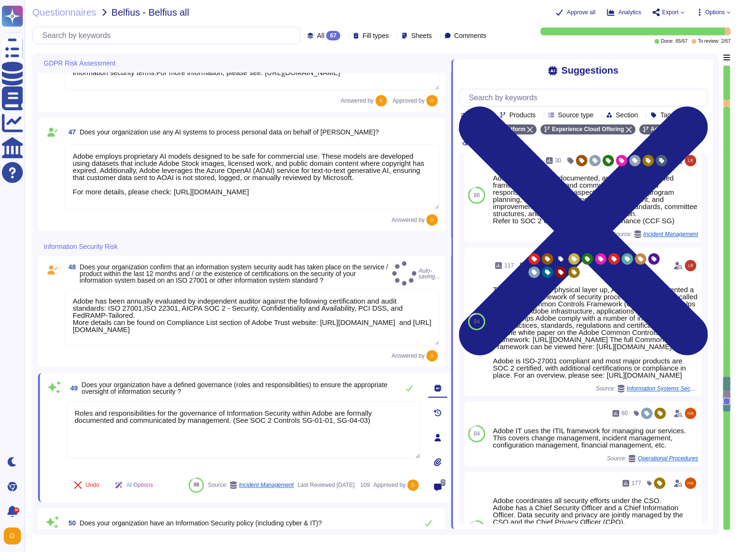
scroll to position [0, 0]
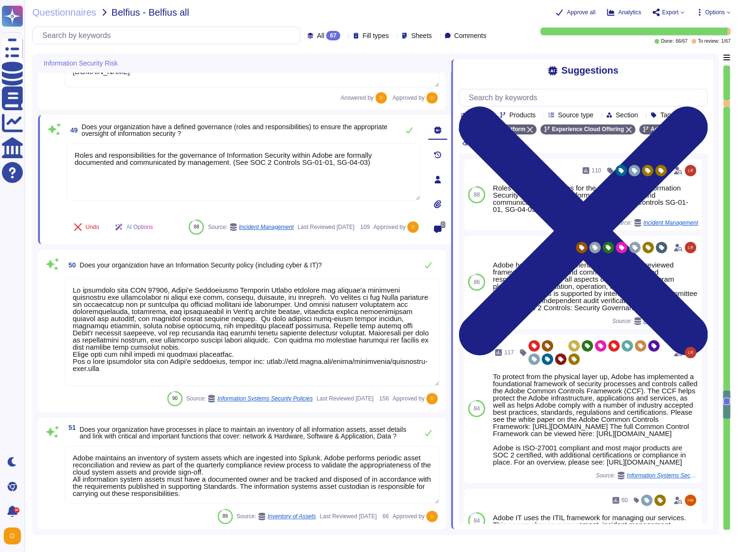
type textarea "Owners (typically managers of information technology resources) must perform qu…"
type textarea "Adobe has established the Mobile Device Usage Standard, Bring Your Own Device (…"
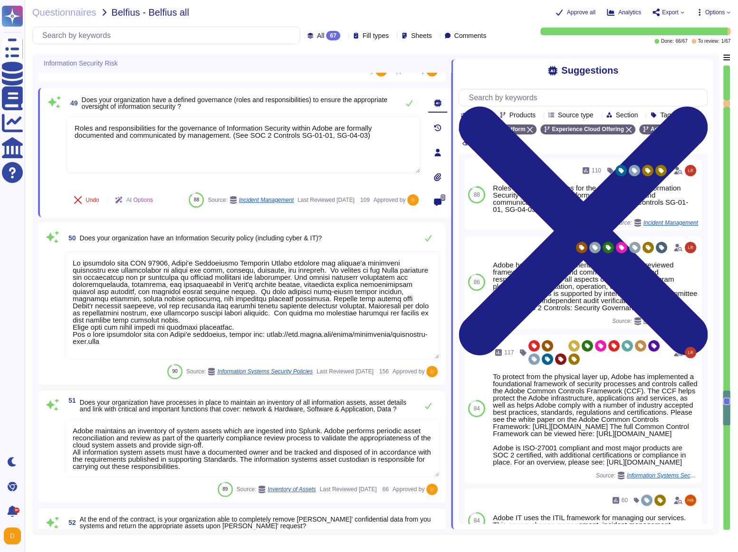
click at [321, 106] on div at bounding box center [726, 103] width 7 height 7
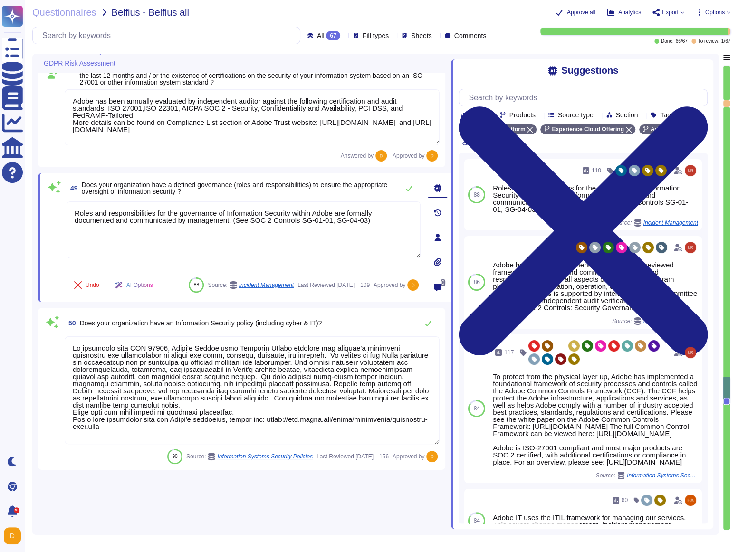
type textarea "Adobe regularly conducts Data Privacy Impact Assessments (DPIAs), wherever nece…"
type textarea "Lorem ipsu dol s ametcon ad eli seddoeiusm te incidid utl etdolore ma ali enima…"
type textarea "Adobe has a Vendor Security Review (VSR) that is used when leveraging third-par…"
type textarea "Adobe employs proprietary AI models designed to be safe for commercial use. The…"
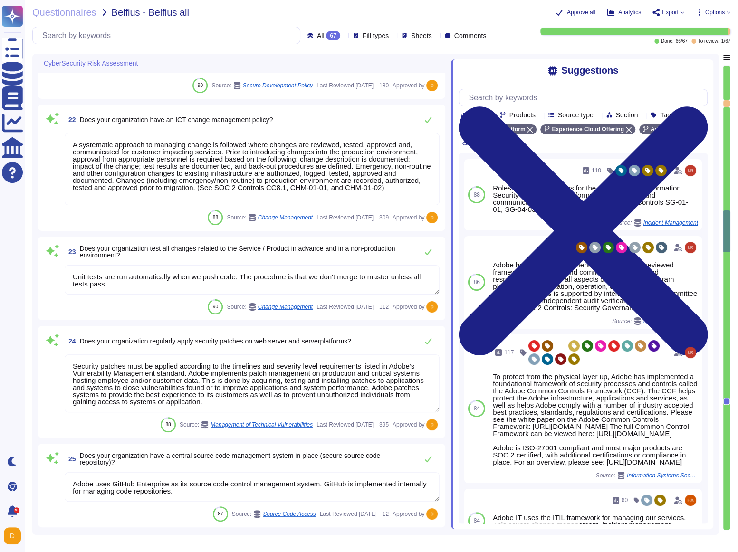
type textarea "All data in transit between Experience Platform and any external component, inc…"
type textarea "Lor Ipsum Dolorsi Ametconse (ADI) el s doeiusmod temporinci utlaboree, dolorema…"
type textarea "A systematic approach to managing change is followed where changes are reviewed…"
type textarea "Unit tests are run automatically when we push code. The procedure is that we do…"
type textarea "Security patches must be applied according to the timelines and severity level …"
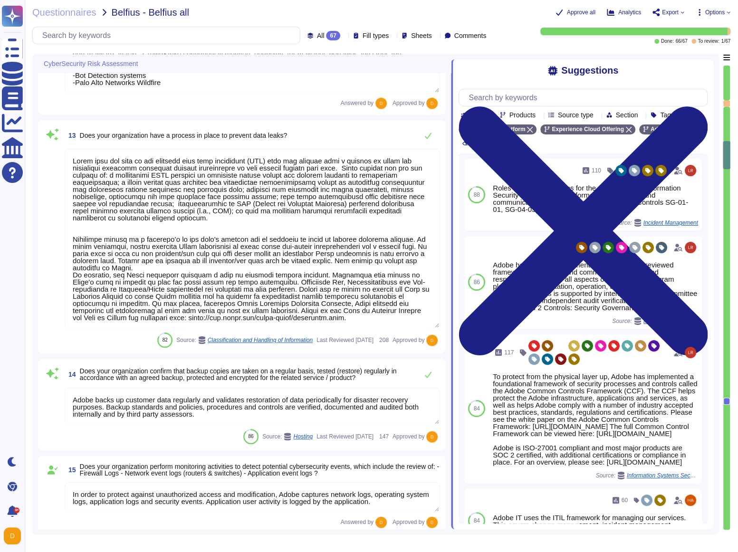
type textarea "Lorem ips dolorsitame Consectetu Adipisc Elitsedd eiu Tempori Utlabo Etdolor Ma…"
type textarea "Adobe offers policies to enforce MFA for Enterprise ID and Adobe ID users. Even…"
type textarea "Adobe deploys anti-virus and malware prevention solutions including, but not li…"
type textarea "Lorem ipsu dol sita co adi elitsedd eius temp incididunt (UTL) etdo mag aliquae…"
type textarea "Adobe backs up customer data regularly and validates restoration of data period…"
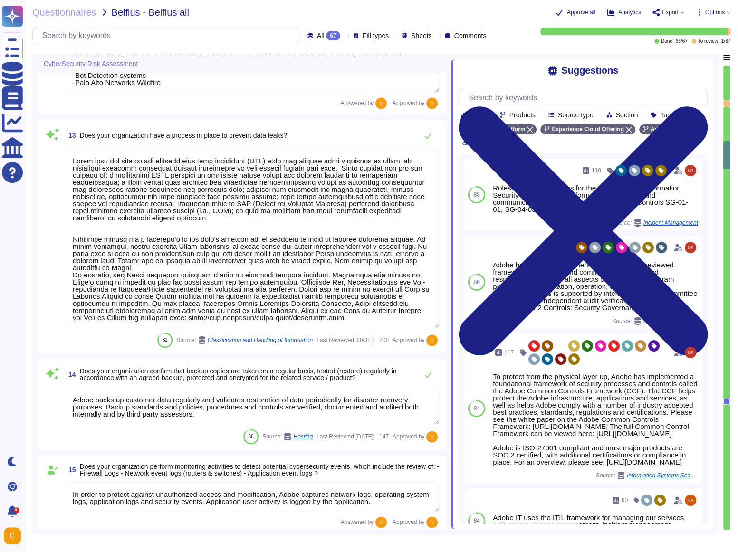
type textarea "In order to protect against unauthorized access and modification, Adobe capture…"
type textarea "The Adobe Vulnerability Management program provides operational groups with the…"
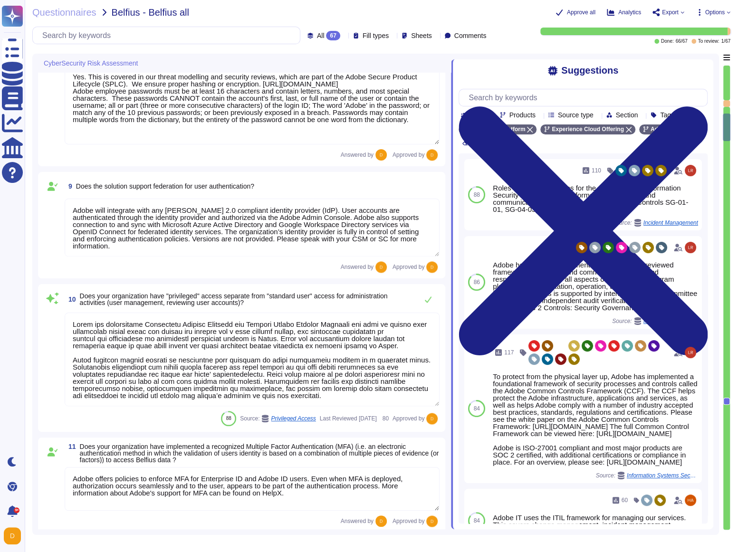
type textarea "Privileged access (administrator level) to information security management syst…"
type textarea "Yes. This is covered in our threat modelling and security reviews, which are pa…"
type textarea "Adobe will integrate with any [PERSON_NAME] 2.0 compliant identity provider (Id…"
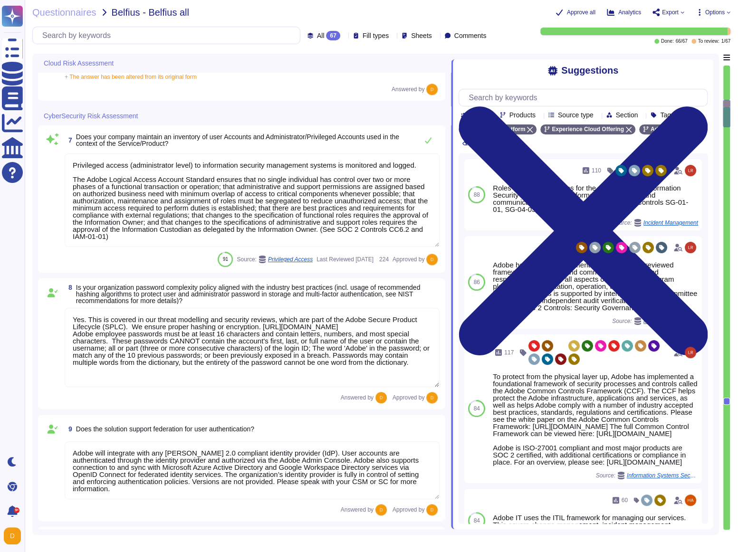
type textarea "Lorem ipsu dol s ametcon ad eli seddoeiusm te incidid utl etdolore ma ali enima…"
type textarea "Database snapshots are stored and encrypted by the host."
type textarea "Adobe has standard procedures when a client terminates their contract. Customer…"
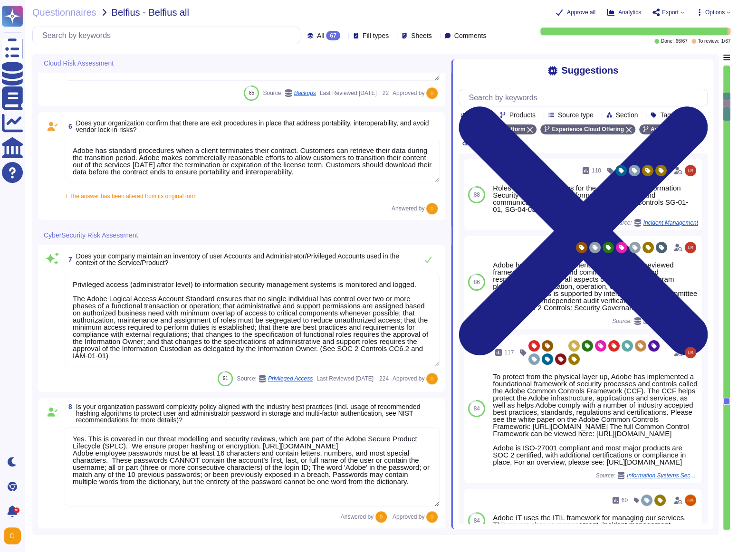
scroll to position [603, 0]
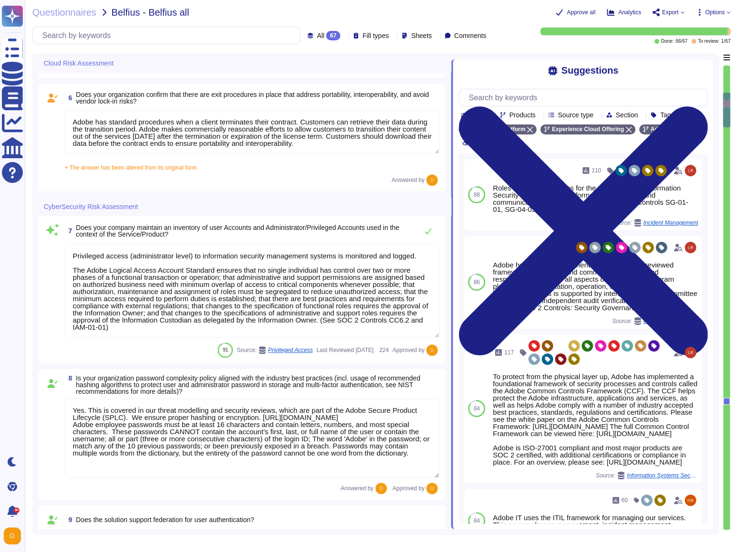
click at [317, 144] on textarea "Adobe has standard procedures when a client terminates their contract. Customer…" at bounding box center [252, 132] width 375 height 44
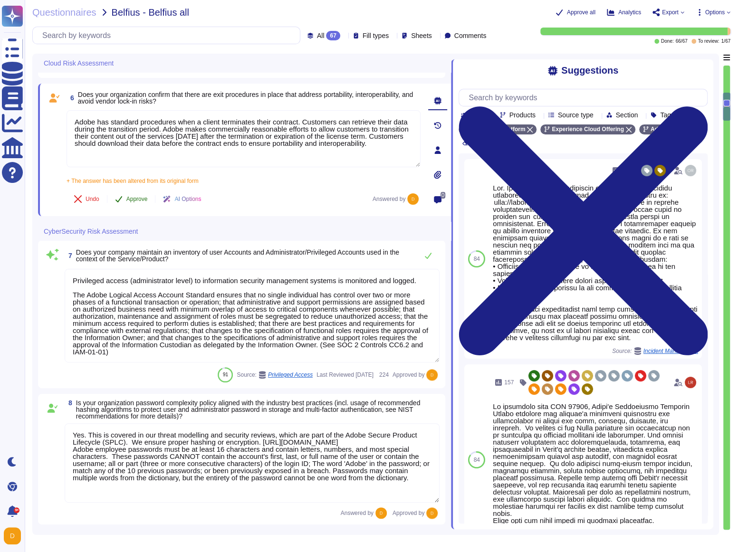
click at [127, 201] on span "Approve" at bounding box center [136, 199] width 21 height 6
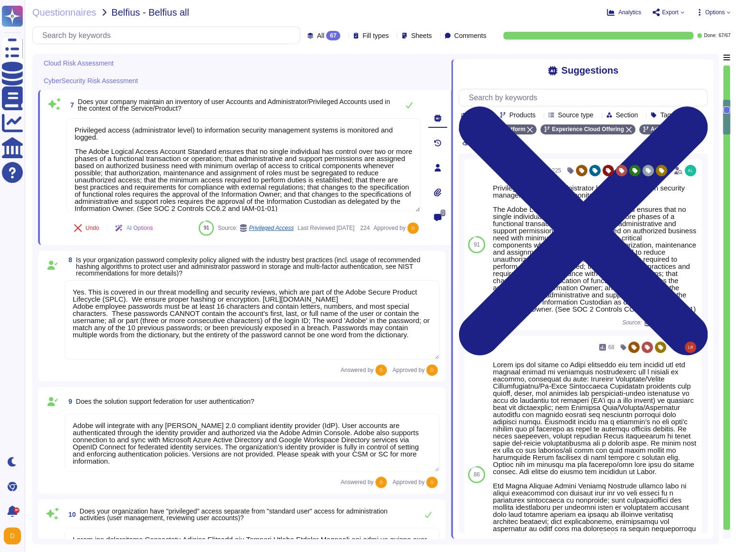
scroll to position [0, 0]
click at [321, 14] on icon at bounding box center [683, 12] width 4 height 4
click at [321, 58] on p "Download" at bounding box center [704, 71] width 34 height 27
